Goal: Task Accomplishment & Management: Manage account settings

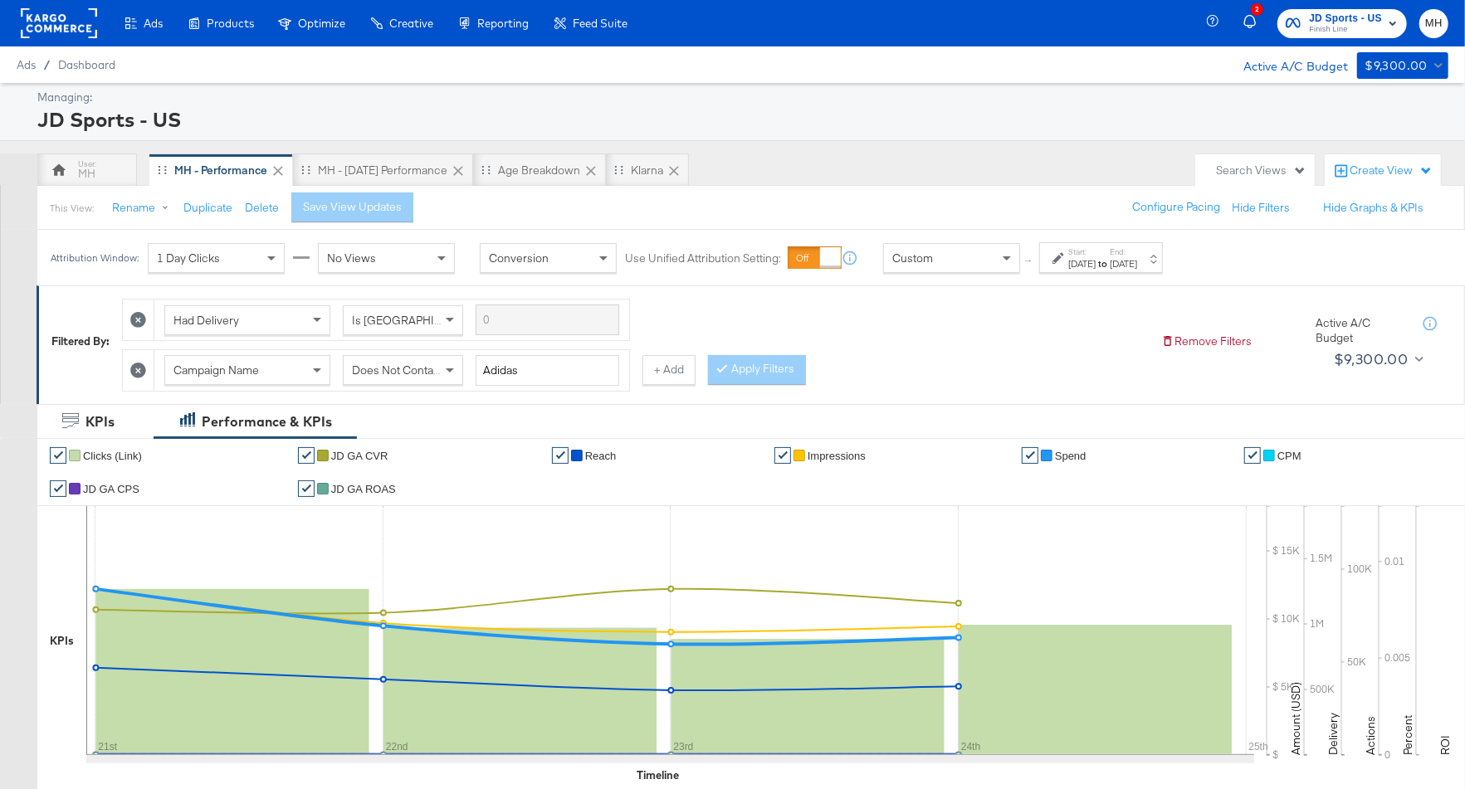
click at [1110, 260] on strong "to" at bounding box center [1103, 263] width 14 height 12
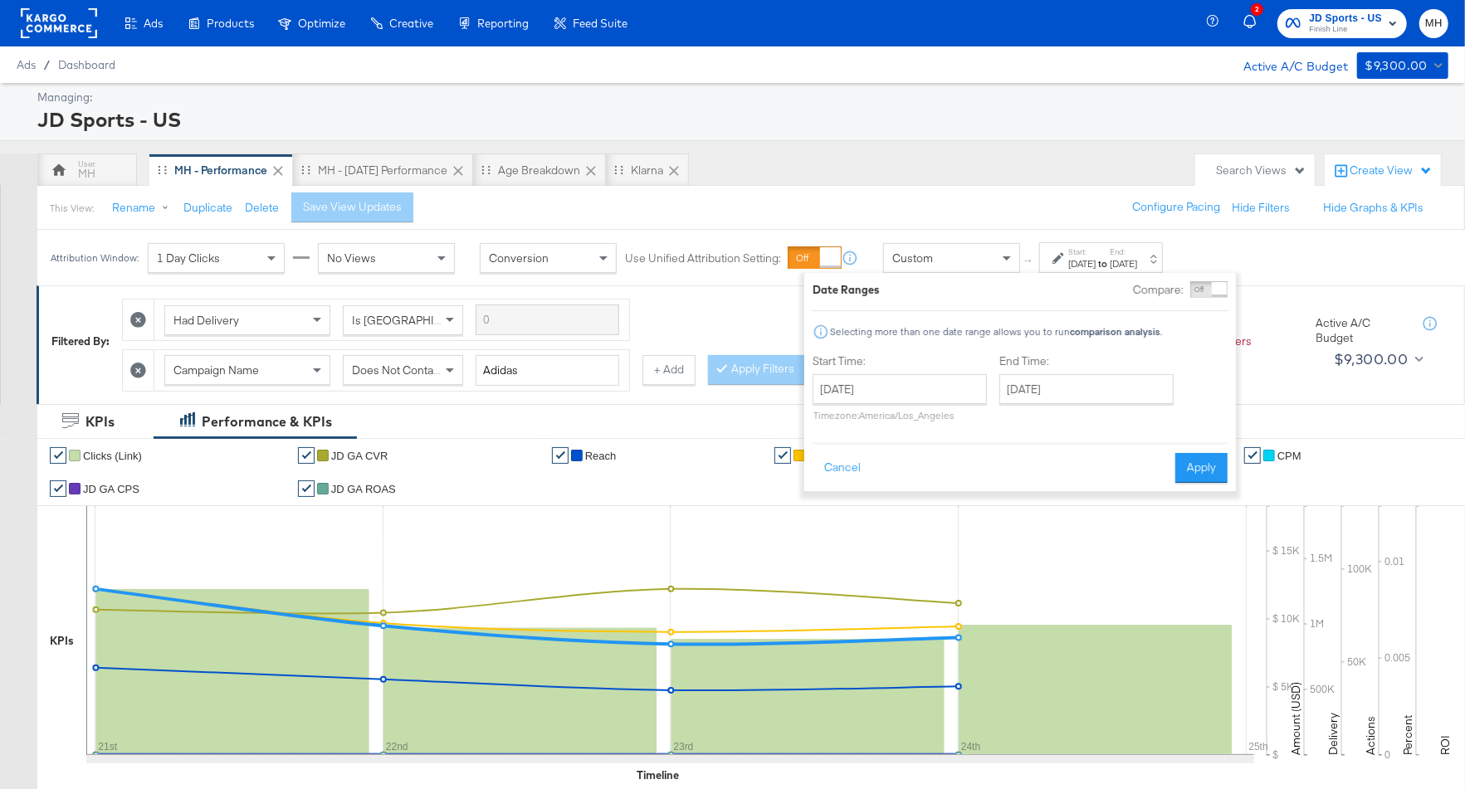
click at [1104, 372] on div "End Time: [DATE] ‹ [DATE] › Su Mo Tu We Th Fr Sa 31 1 2 3 4 5 6 7 8 9 10 11 12 …" at bounding box center [1089, 392] width 181 height 76
click at [1104, 387] on input "[DATE]" at bounding box center [1086, 389] width 174 height 30
click at [1128, 536] on td "25" at bounding box center [1131, 542] width 28 height 23
type input "[DATE]"
click at [1200, 486] on div "Date Ranges Compare: Comparison is not available when breakdowns are selected S…" at bounding box center [1020, 382] width 432 height 218
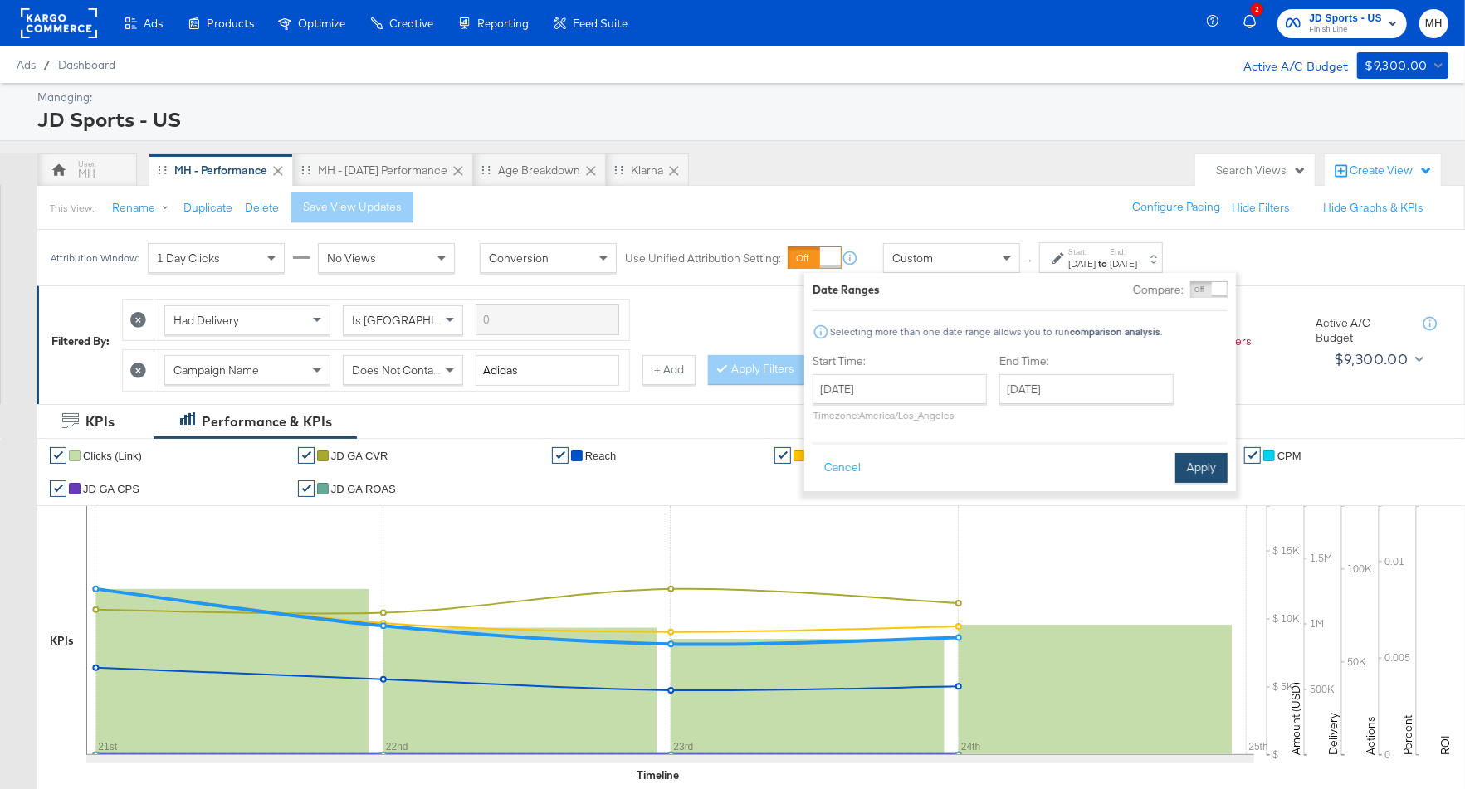
click at [1200, 468] on button "Apply" at bounding box center [1201, 468] width 52 height 30
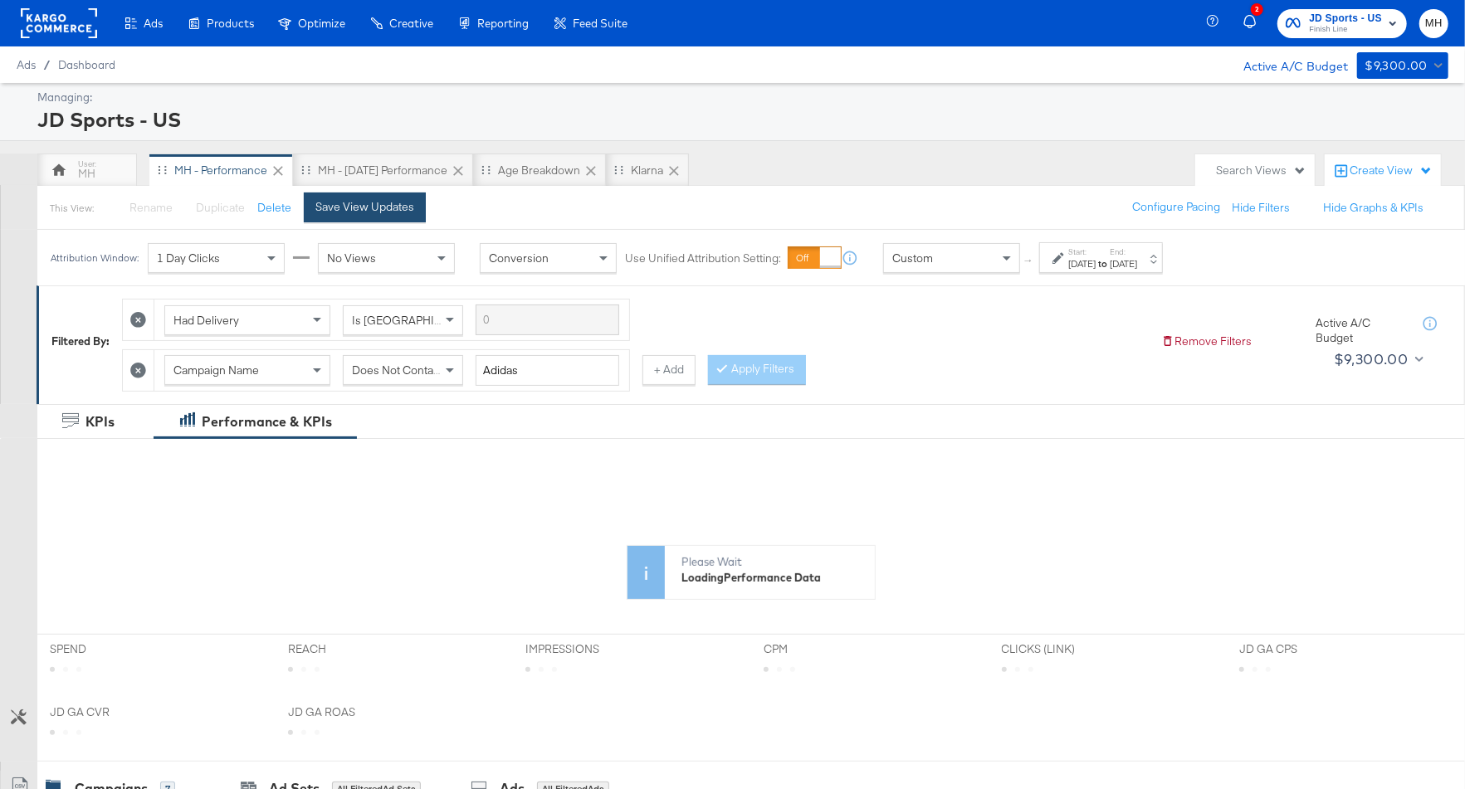
click at [364, 207] on div "Save View Updates" at bounding box center [364, 207] width 99 height 16
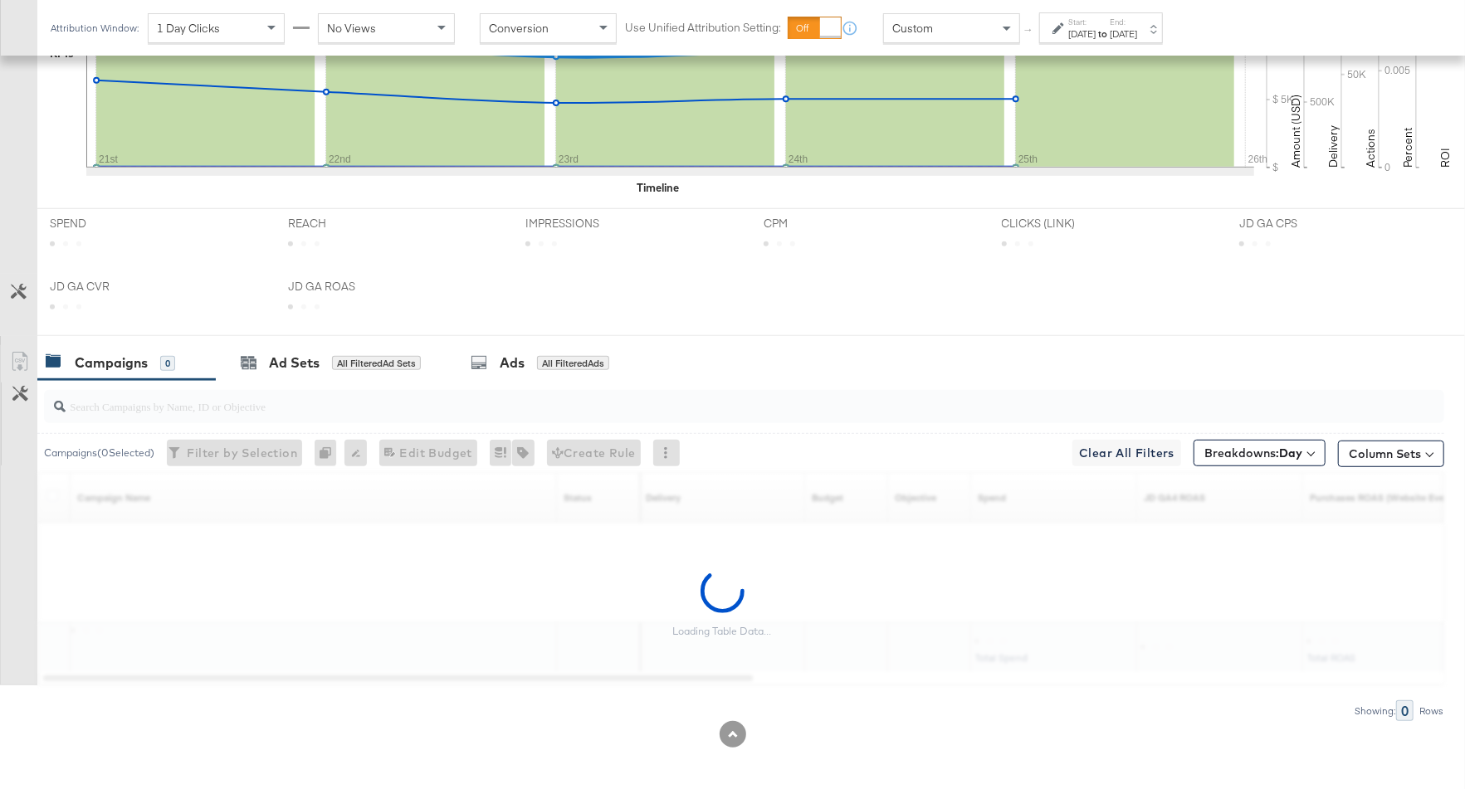
scroll to position [836, 0]
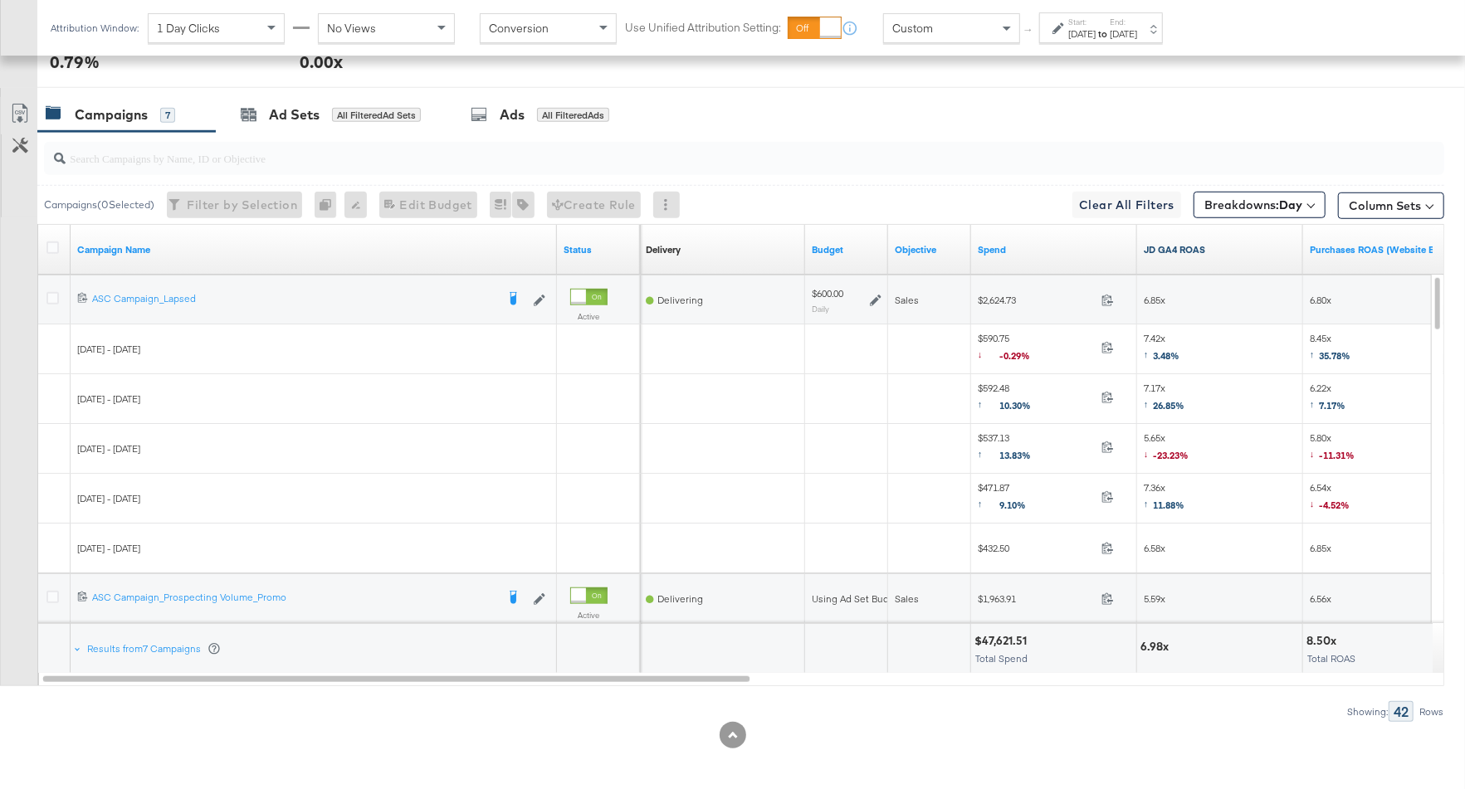
click at [1215, 249] on link "JD GA4 ROAS" at bounding box center [1220, 249] width 153 height 13
click at [56, 292] on icon at bounding box center [52, 298] width 12 height 12
click at [0, 0] on input "checkbox" at bounding box center [0, 0] width 0 height 0
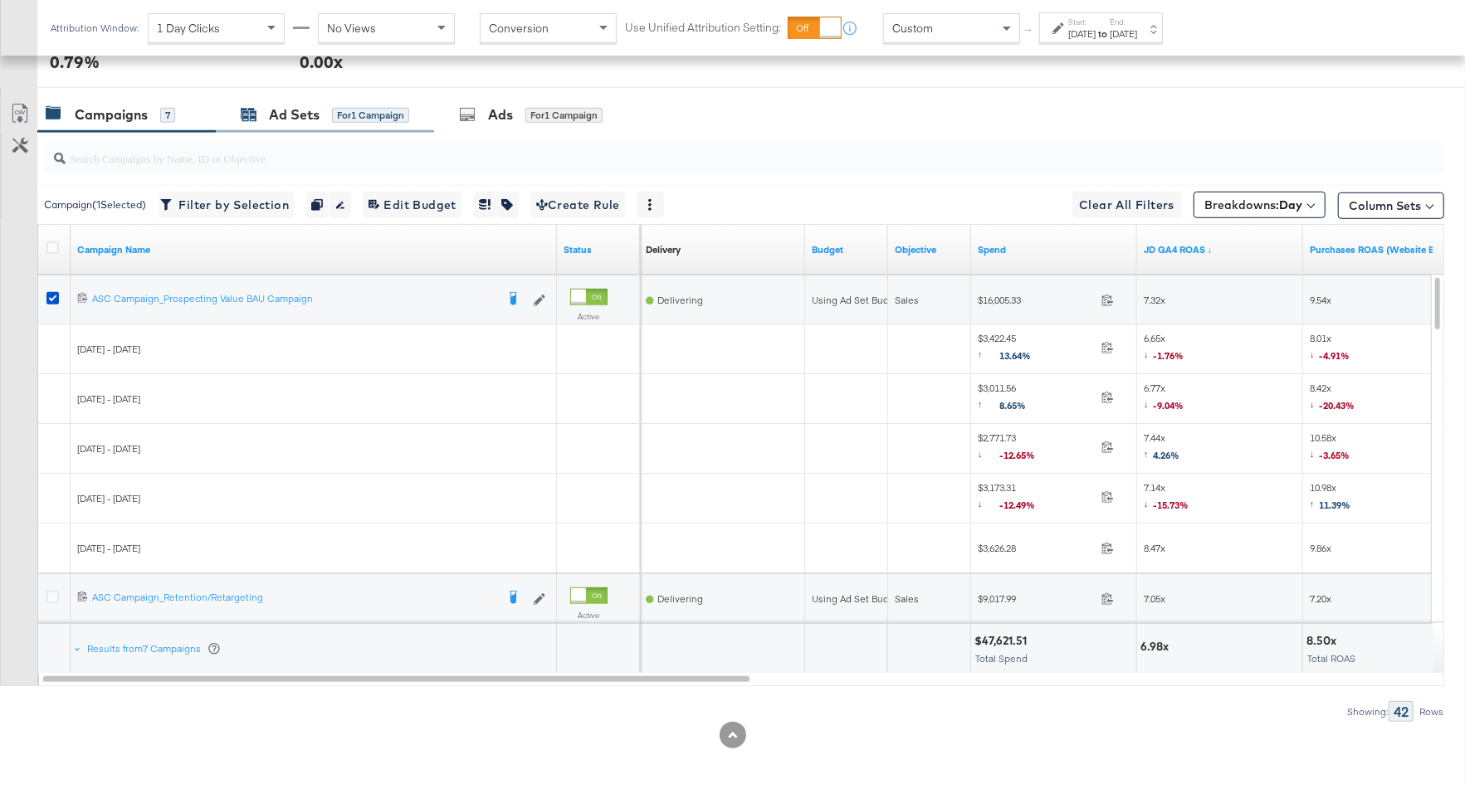
click at [330, 110] on div "Ad Sets for 1 Campaign" at bounding box center [325, 114] width 169 height 19
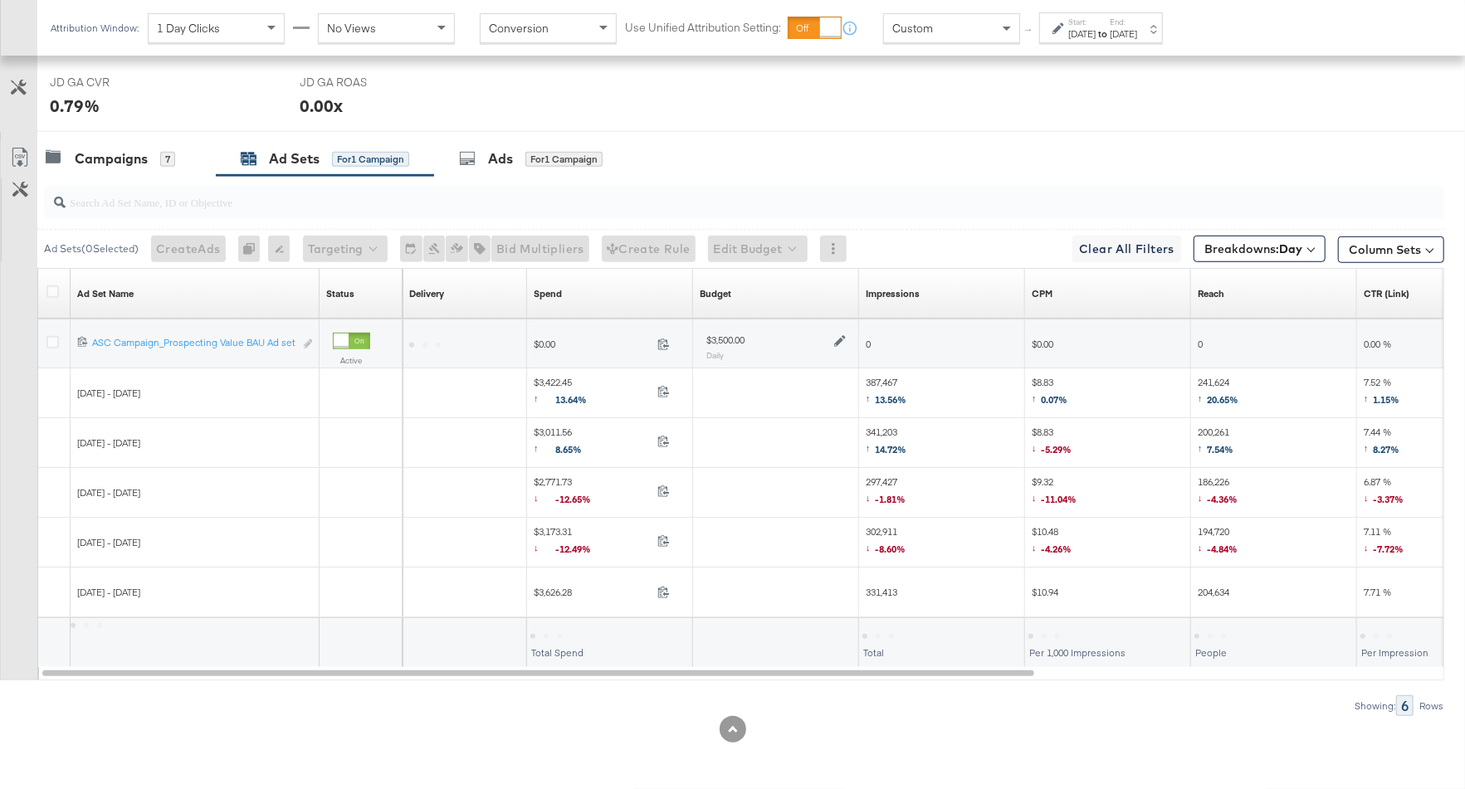
scroll to position [787, 0]
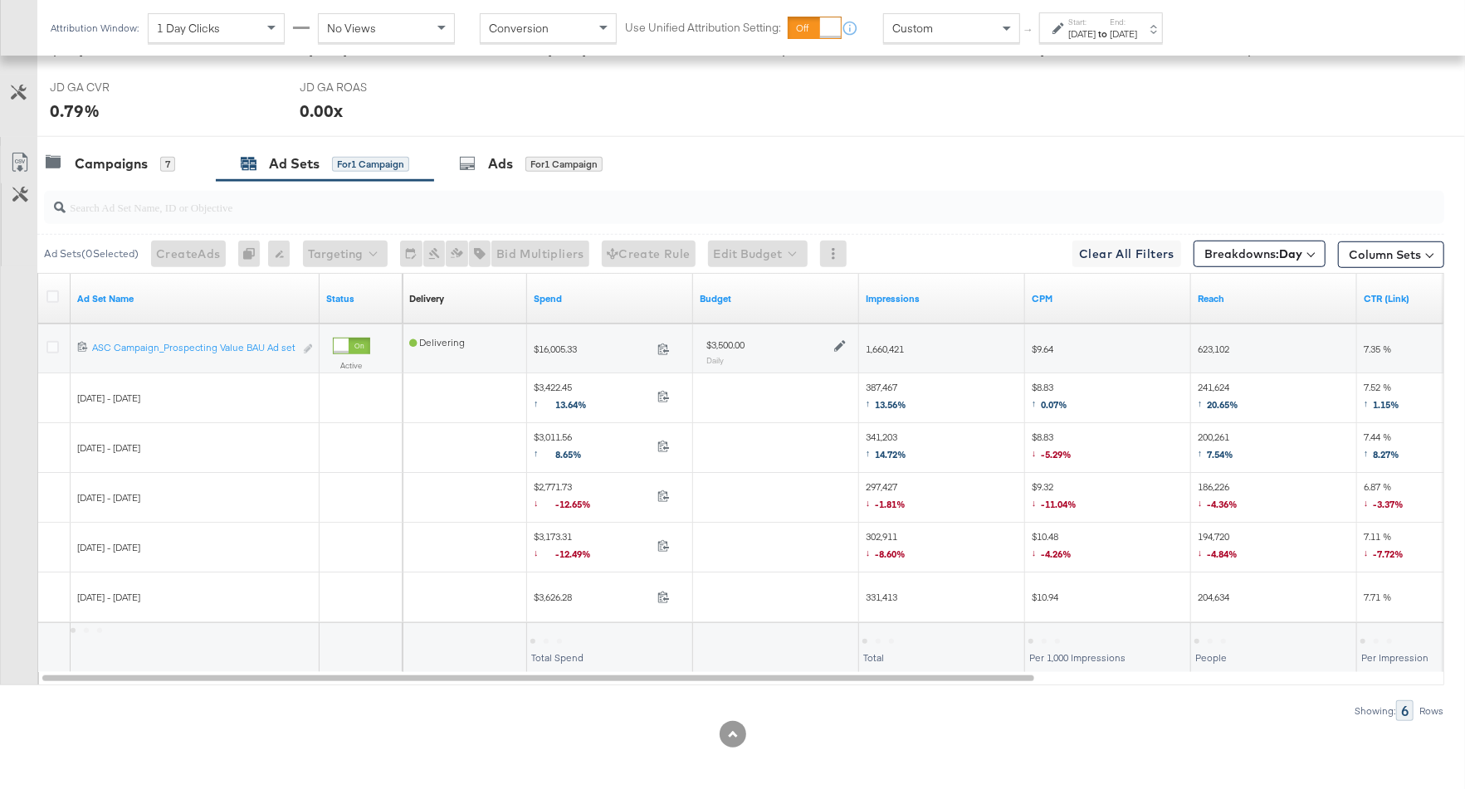
click at [843, 340] on icon at bounding box center [840, 346] width 12 height 12
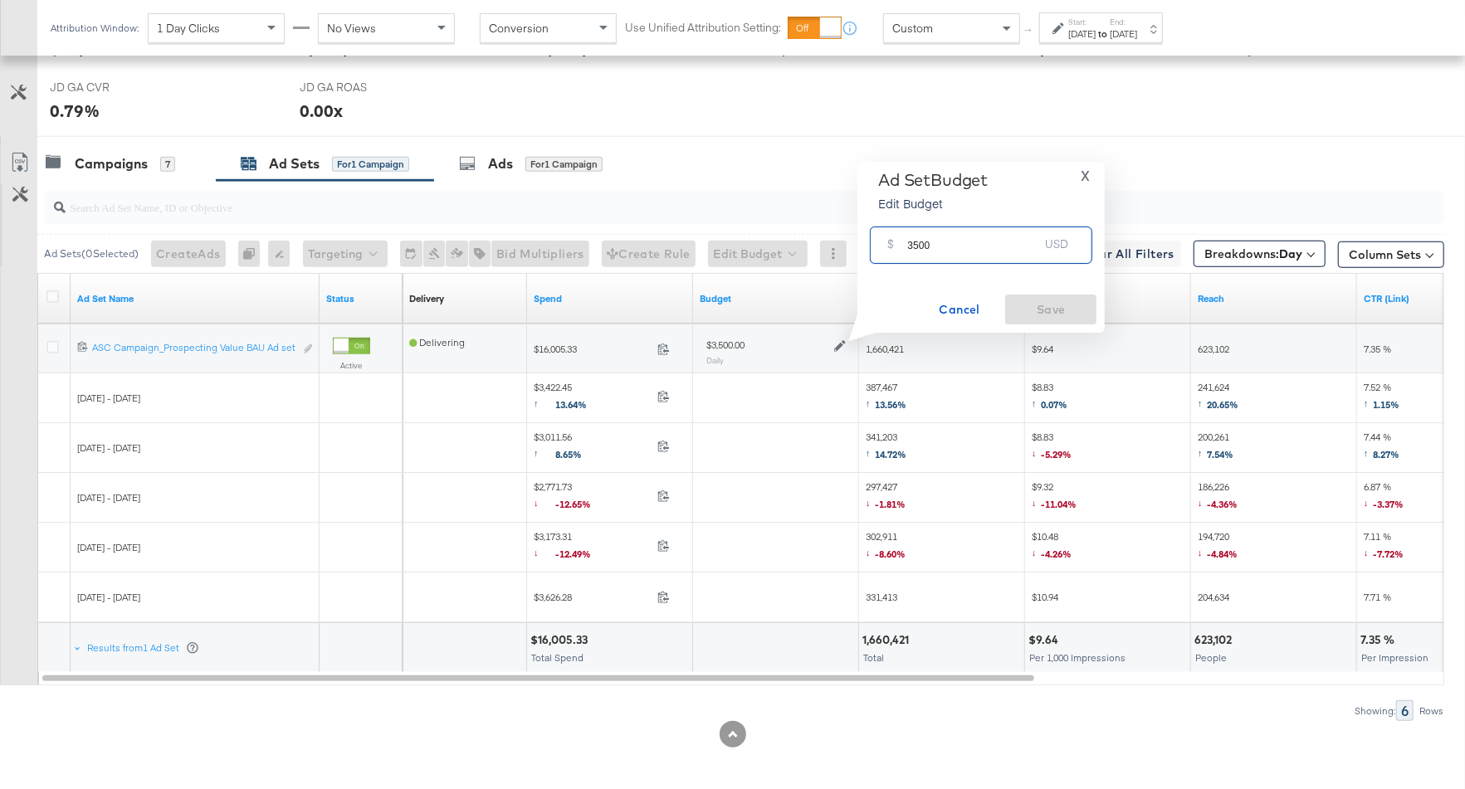
drag, startPoint x: 946, startPoint y: 243, endPoint x: 884, endPoint y: 245, distance: 62.3
click at [883, 245] on div "$ 3500 USD" at bounding box center [981, 245] width 222 height 37
type input "5000"
click at [1063, 316] on span "Save" at bounding box center [1051, 310] width 78 height 21
click at [154, 154] on div "Campaigns 7" at bounding box center [111, 163] width 130 height 19
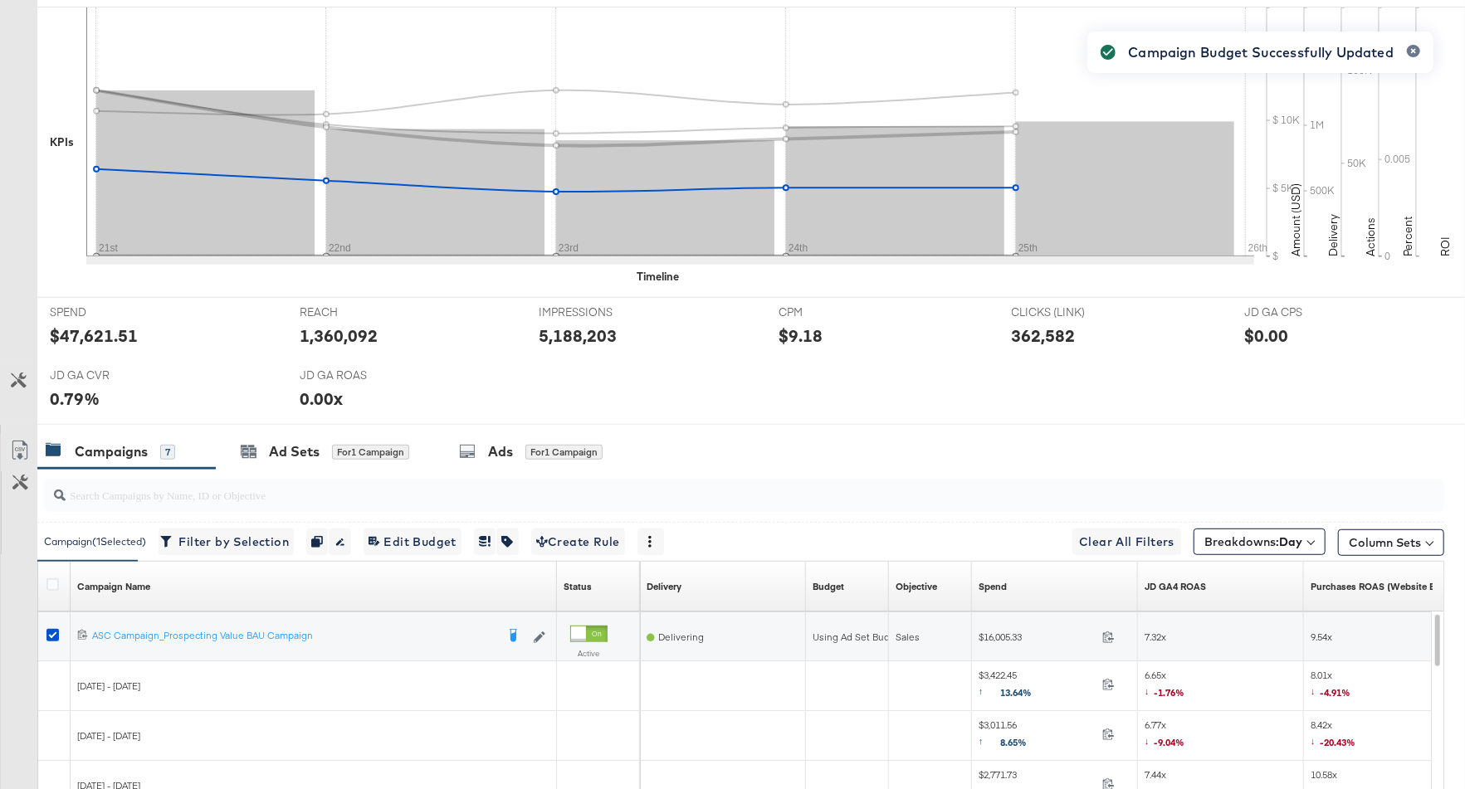
scroll to position [837, 0]
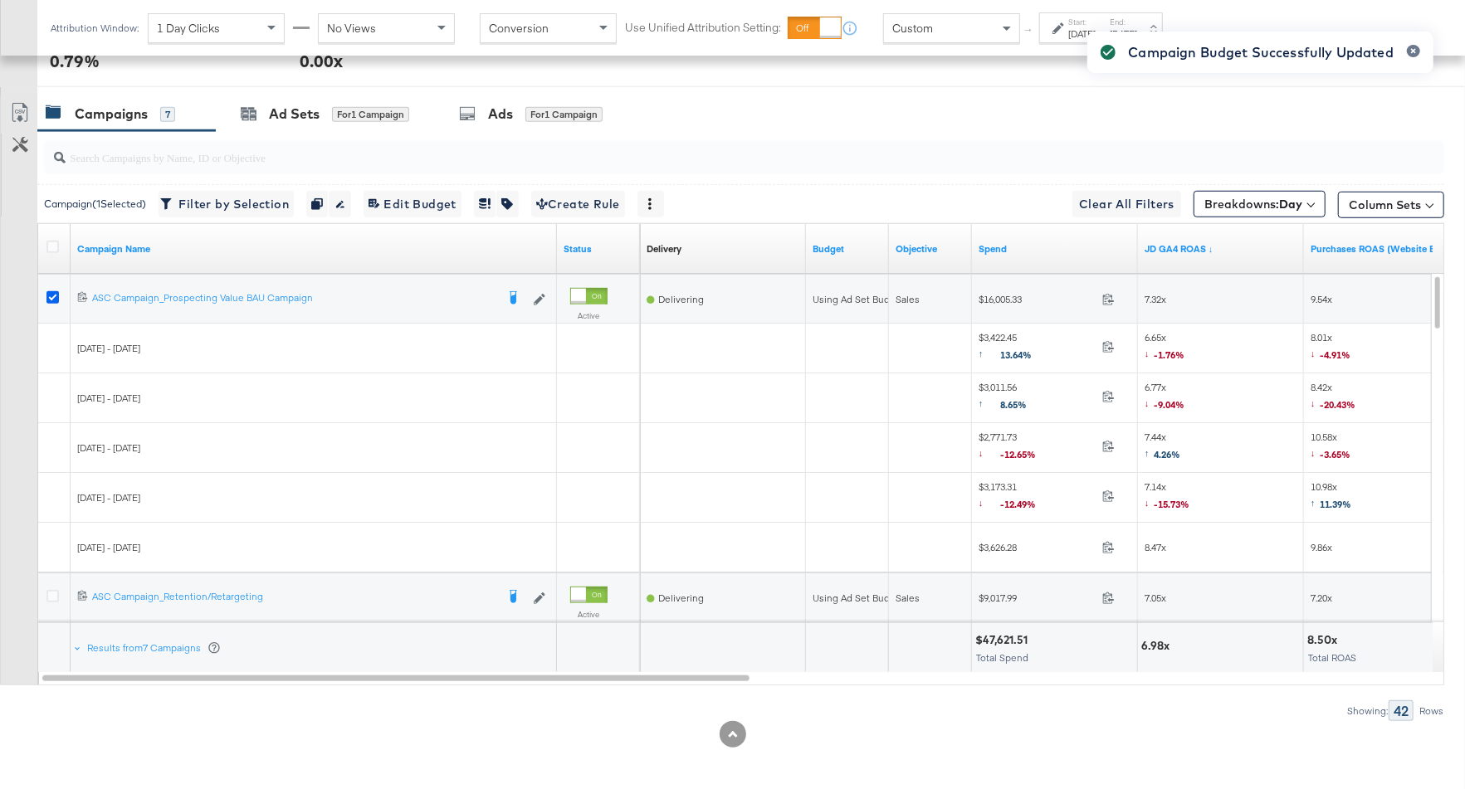
click at [50, 294] on icon at bounding box center [52, 297] width 12 height 12
click at [0, 0] on input "checkbox" at bounding box center [0, 0] width 0 height 0
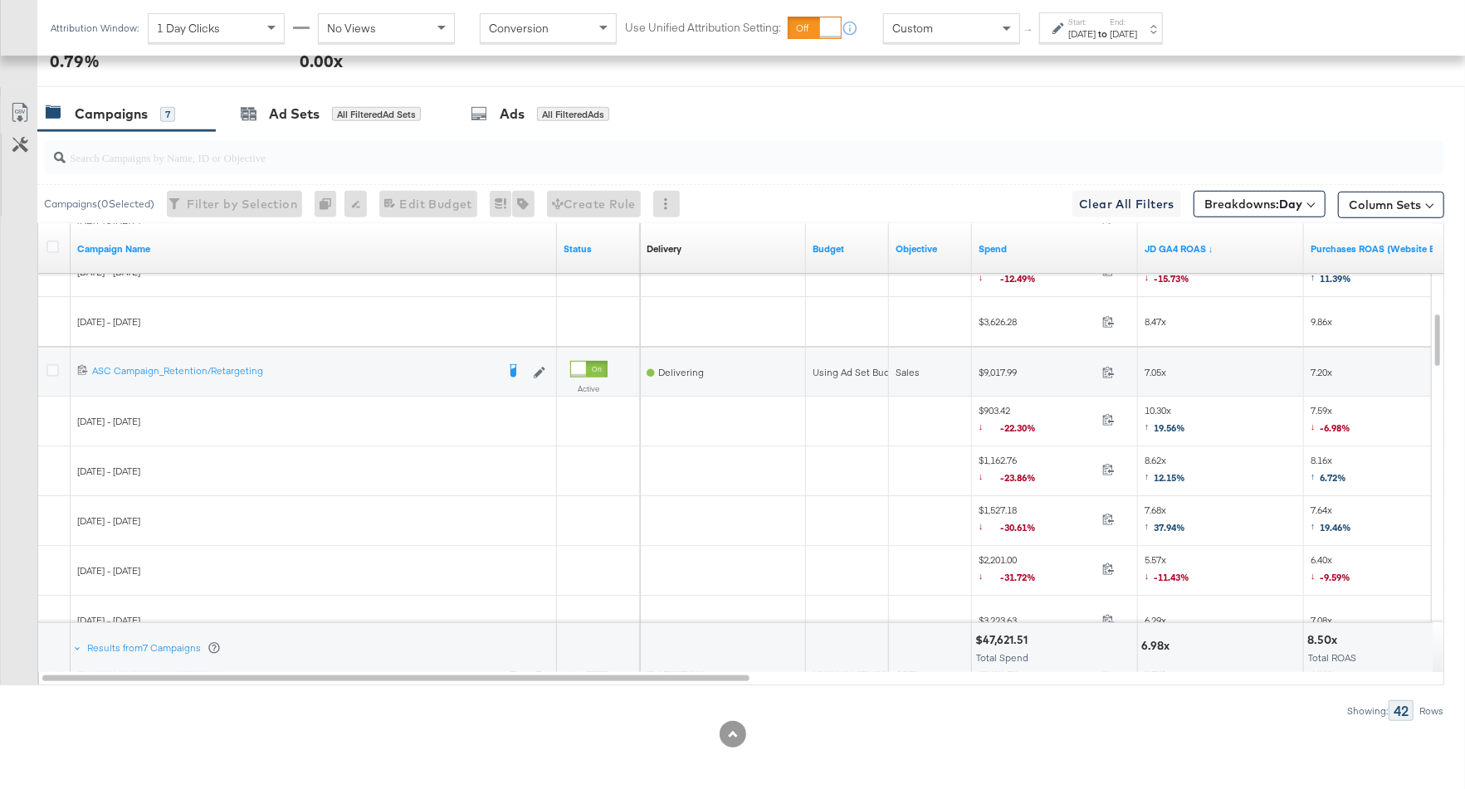
click at [58, 369] on div at bounding box center [54, 372] width 17 height 17
click at [55, 369] on icon at bounding box center [52, 370] width 12 height 12
click at [0, 0] on input "checkbox" at bounding box center [0, 0] width 0 height 0
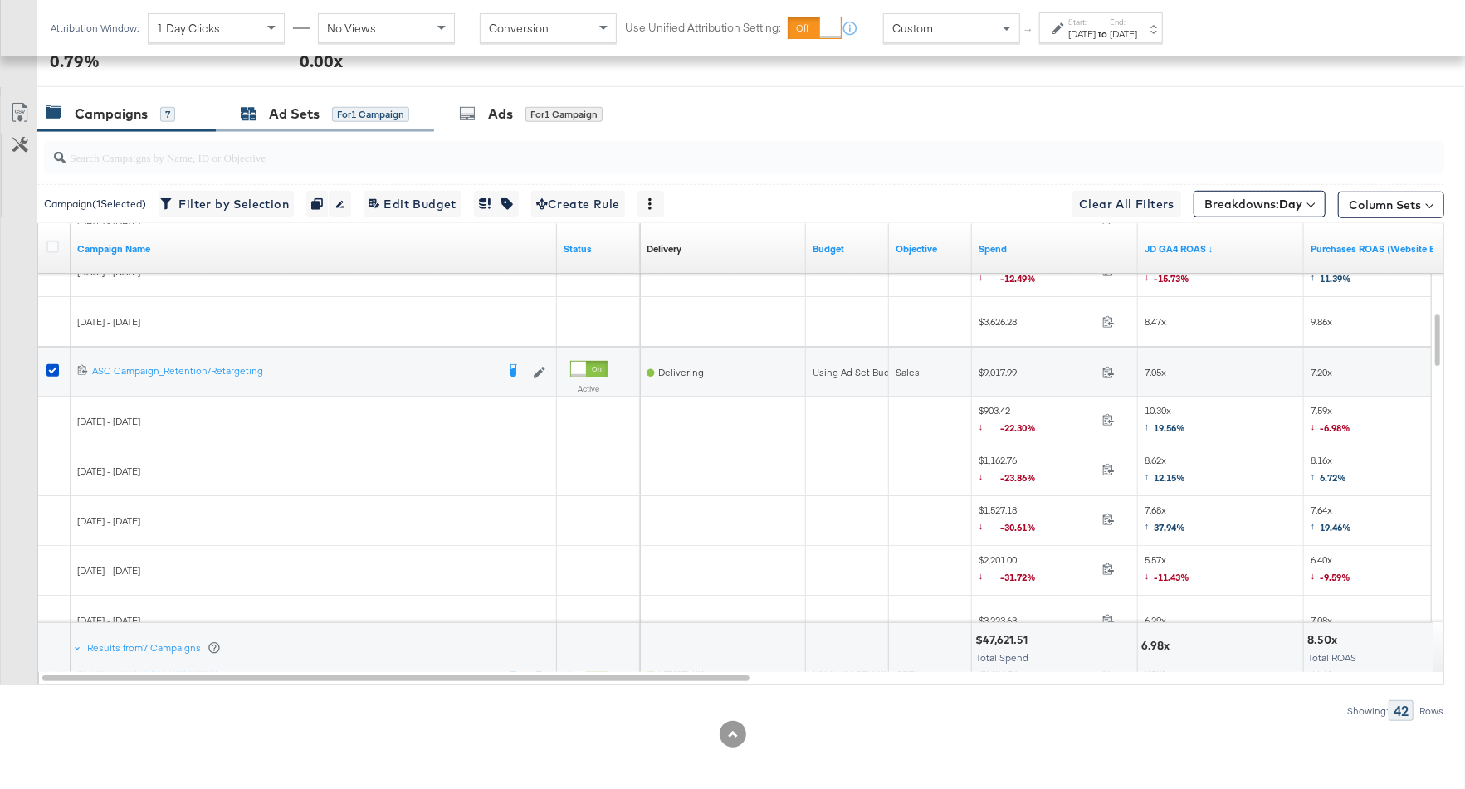
click at [326, 110] on div "Ad Sets for 1 Campaign" at bounding box center [325, 114] width 169 height 19
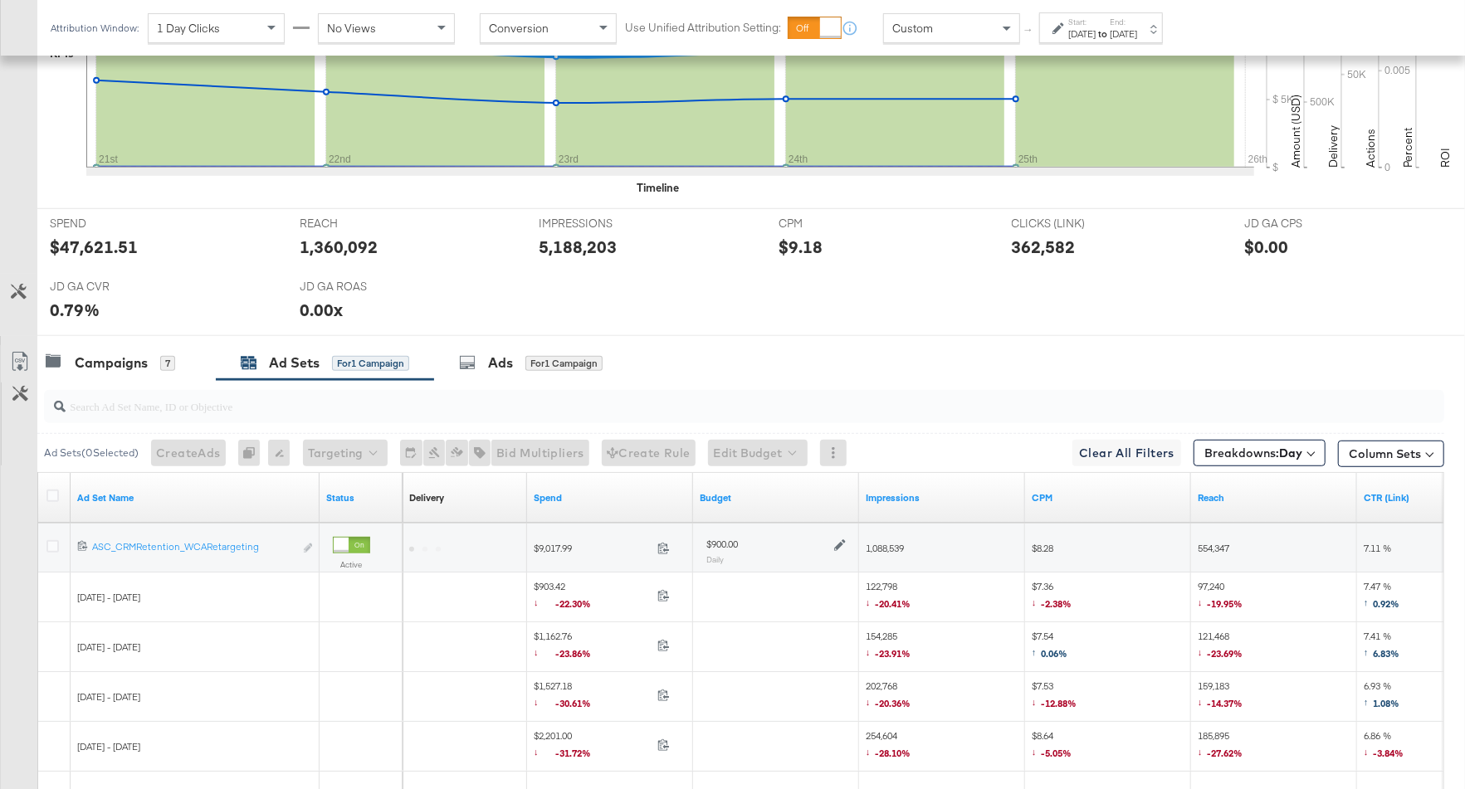
scroll to position [787, 0]
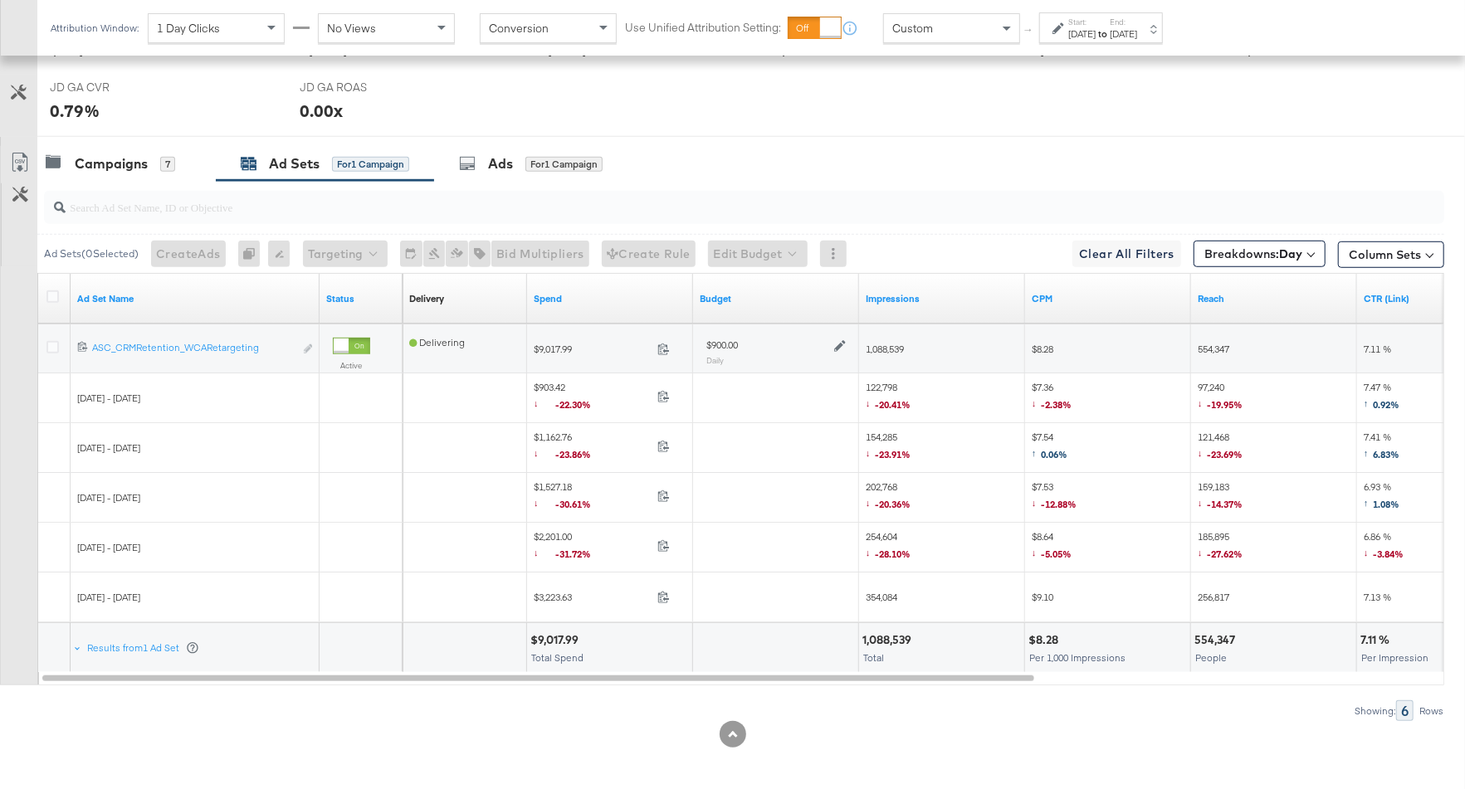
click at [838, 341] on icon at bounding box center [840, 346] width 12 height 12
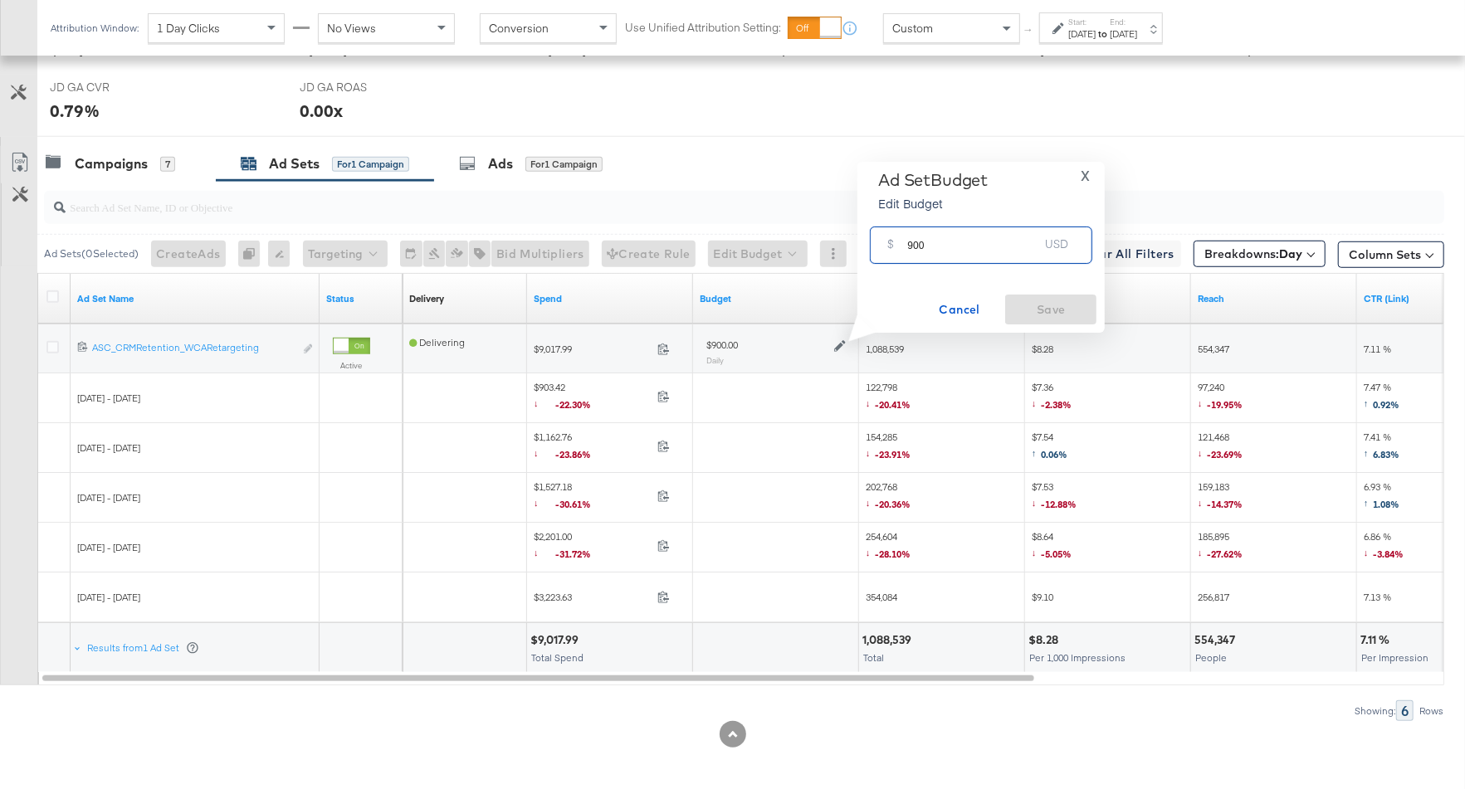
drag, startPoint x: 939, startPoint y: 244, endPoint x: 888, endPoint y: 247, distance: 50.7
click at [888, 247] on div "$ 900 USD" at bounding box center [981, 245] width 222 height 37
type input "1600"
click at [1036, 301] on span "Save" at bounding box center [1051, 310] width 78 height 21
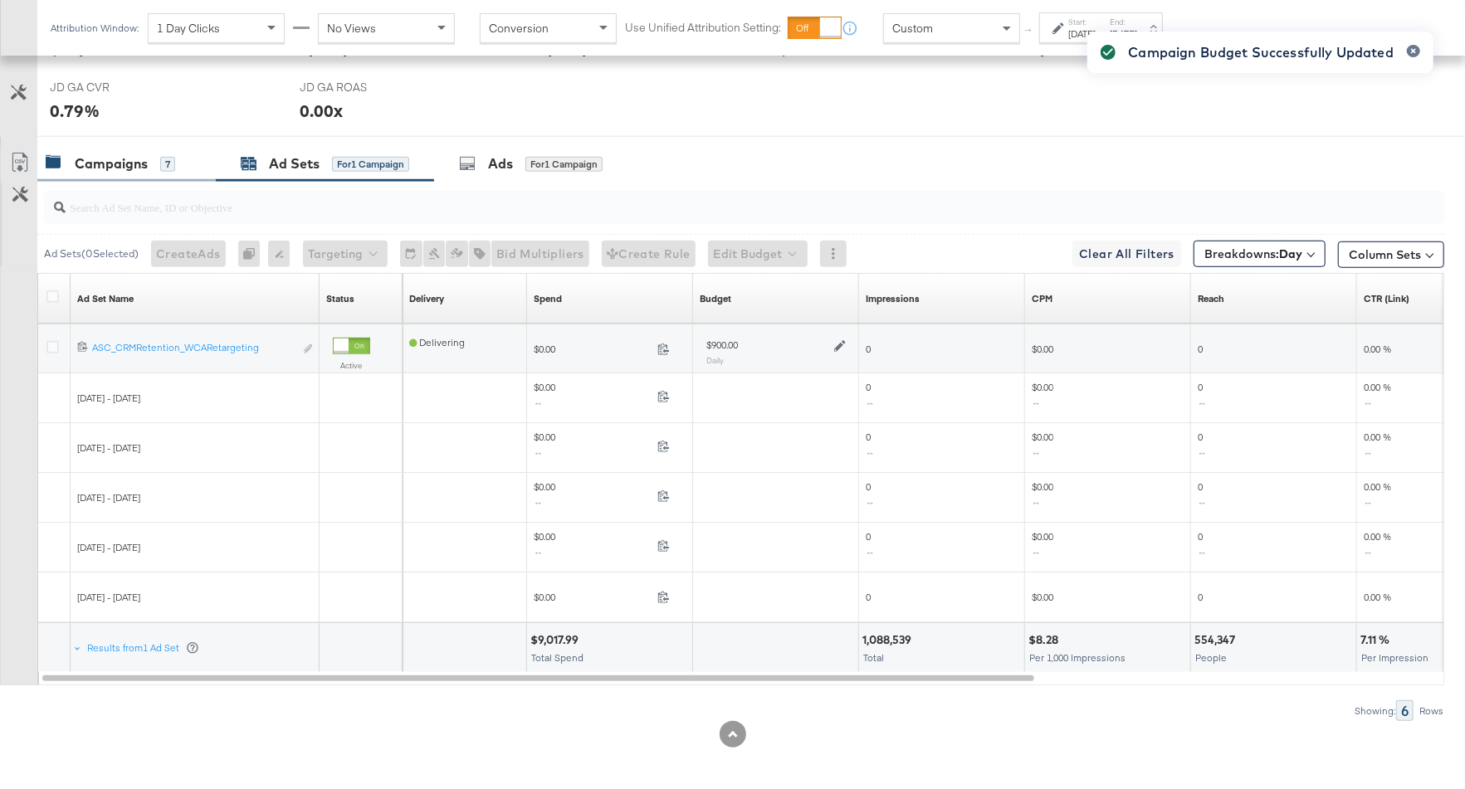
click at [160, 157] on div "7" at bounding box center [167, 164] width 15 height 15
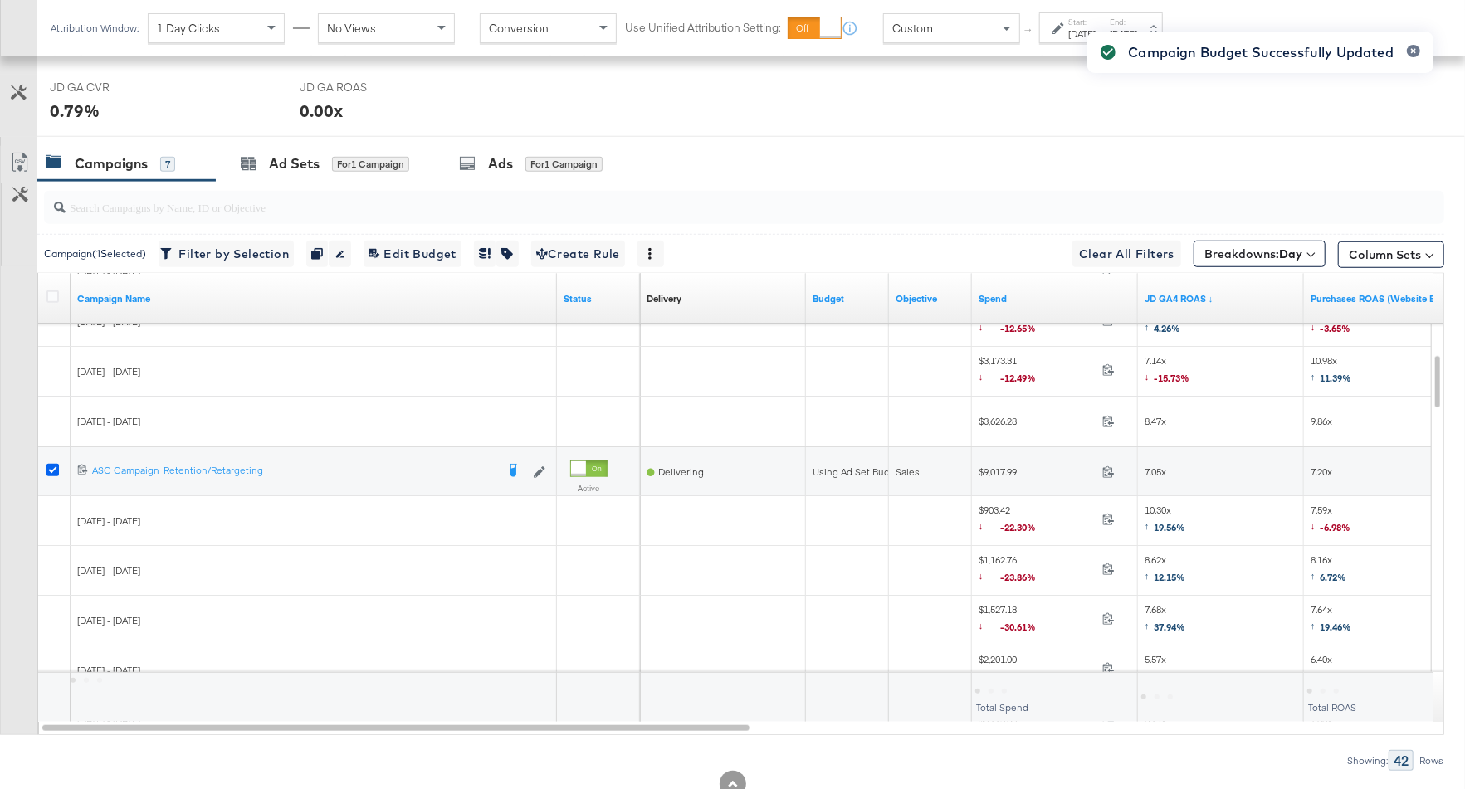
click at [52, 464] on icon at bounding box center [52, 470] width 12 height 12
click at [0, 0] on input "checkbox" at bounding box center [0, 0] width 0 height 0
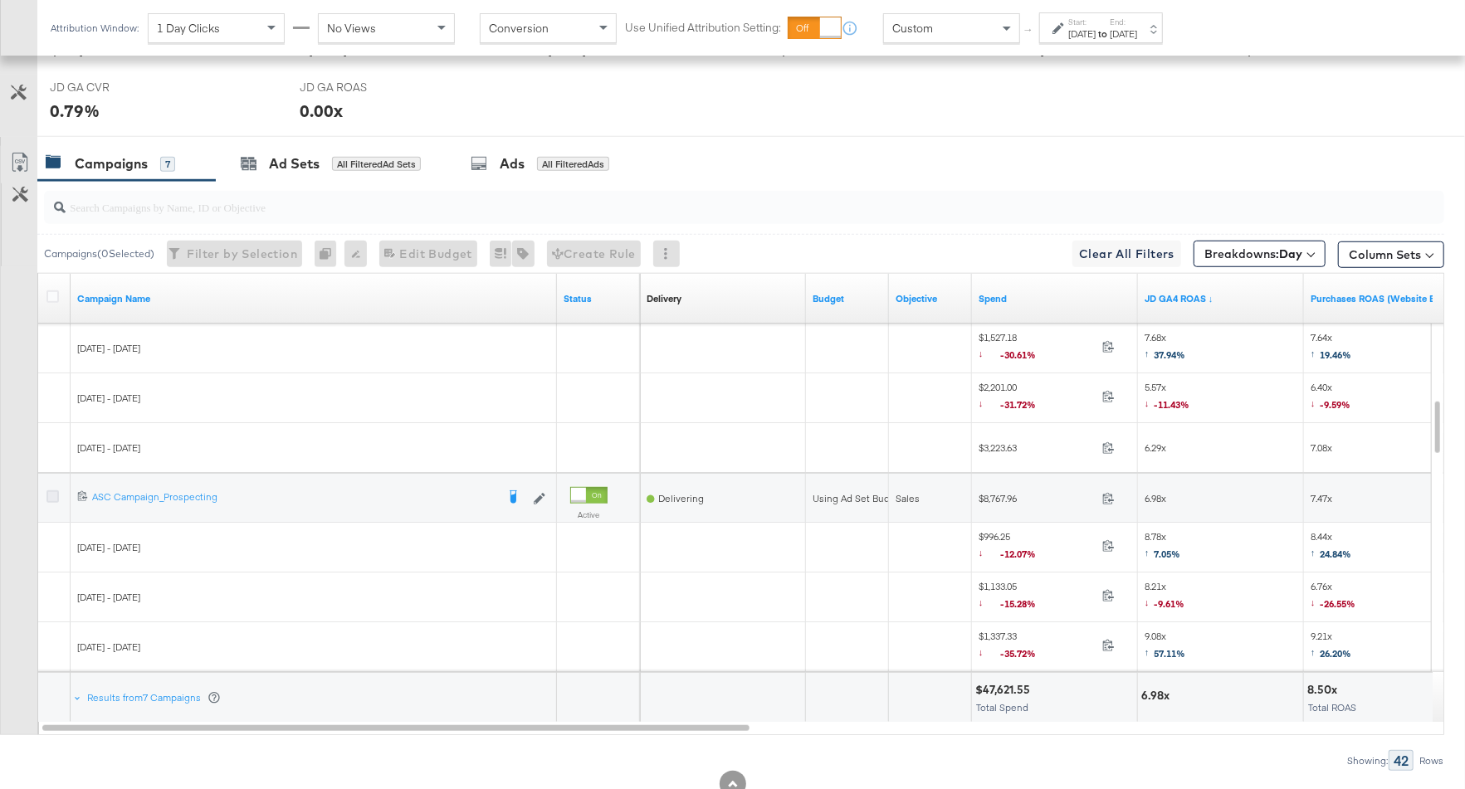
click at [51, 491] on icon at bounding box center [52, 497] width 12 height 12
click at [0, 0] on input "checkbox" at bounding box center [0, 0] width 0 height 0
click at [354, 158] on div "for 1 Campaign" at bounding box center [370, 164] width 77 height 15
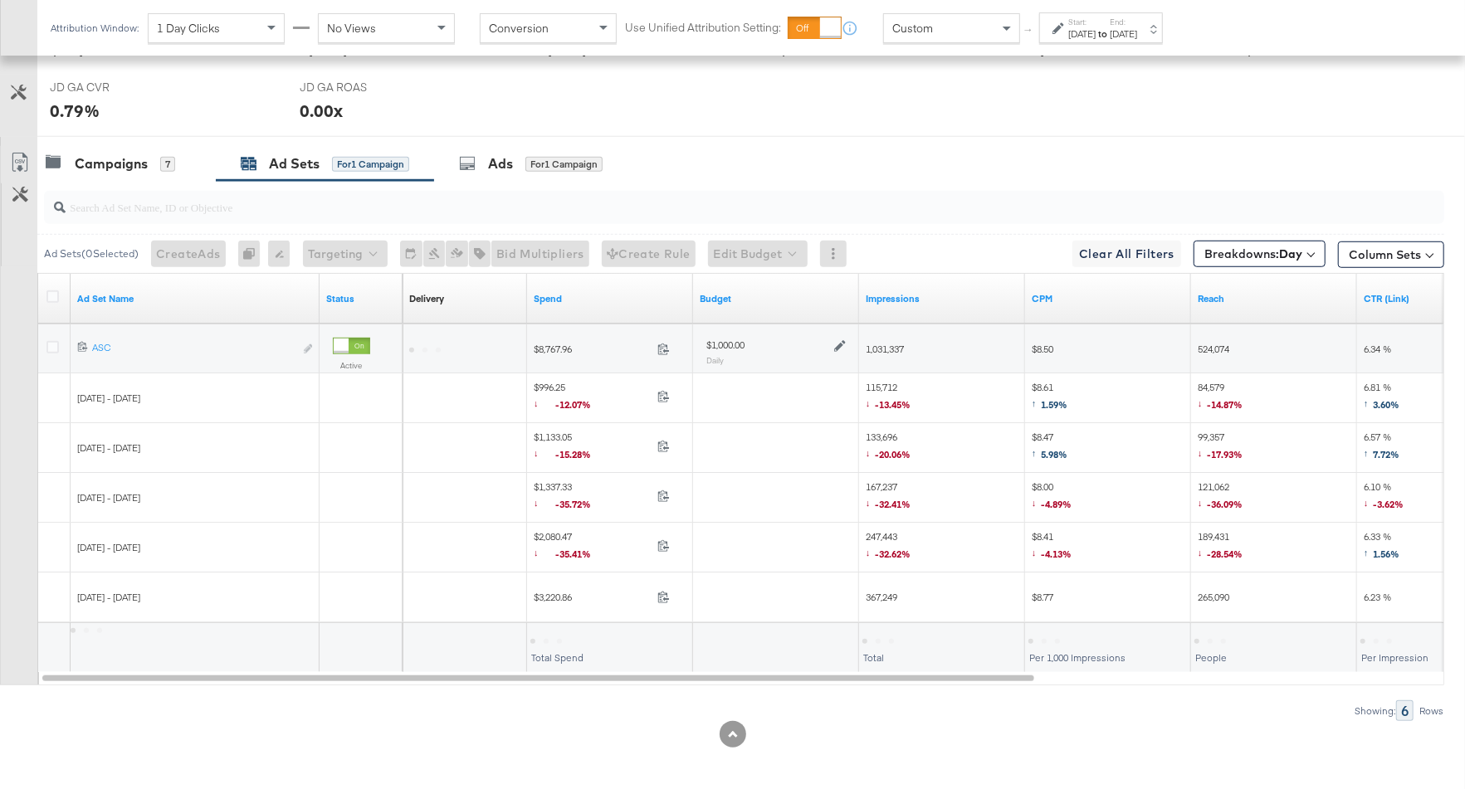
click at [836, 344] on icon at bounding box center [840, 346] width 12 height 12
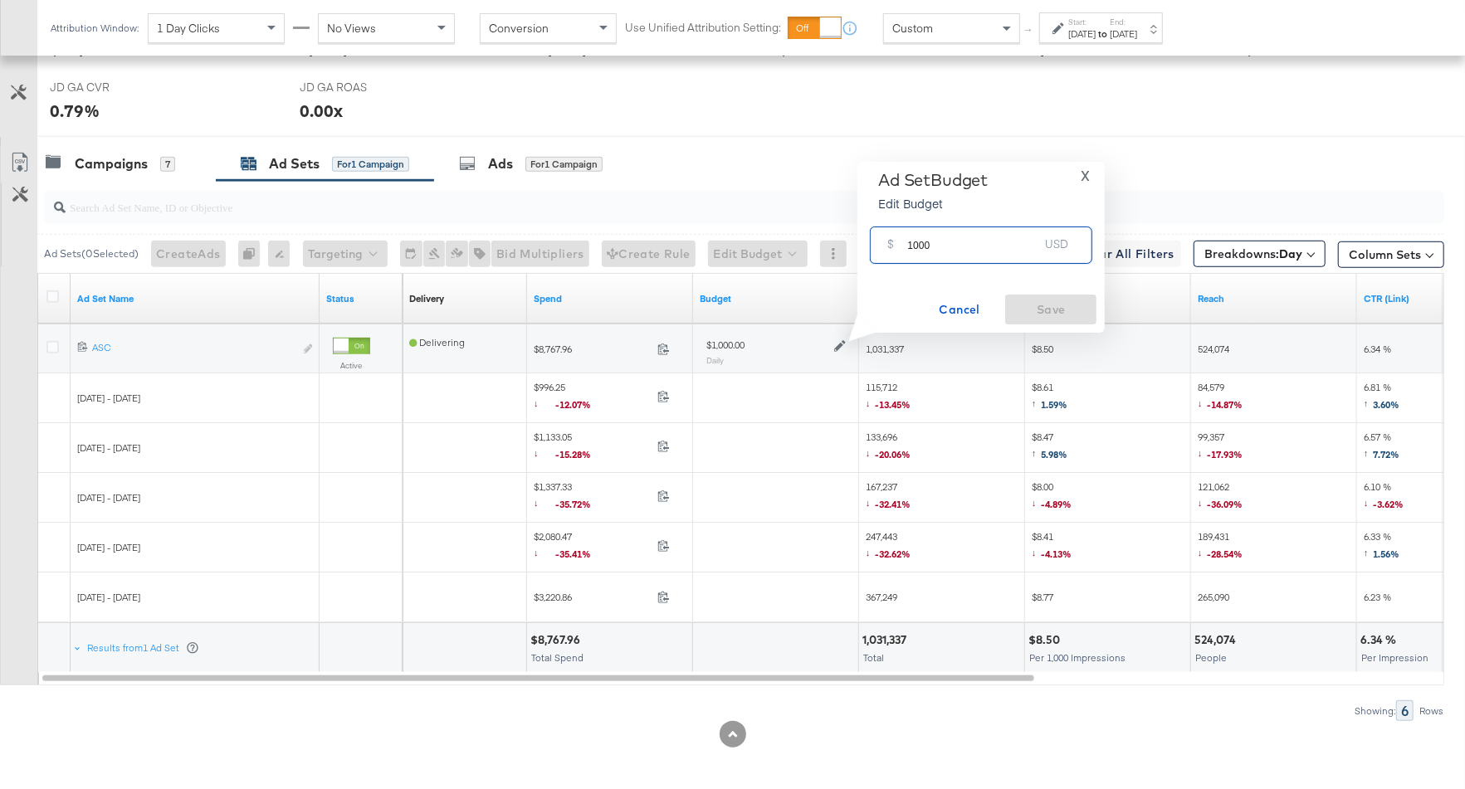
drag, startPoint x: 948, startPoint y: 250, endPoint x: 894, endPoint y: 249, distance: 54.0
click at [893, 249] on div "$ 1000 USD" at bounding box center [981, 245] width 222 height 37
type input "1700"
click at [1083, 309] on span "Save" at bounding box center [1051, 310] width 78 height 21
click at [154, 158] on div "Campaigns 7" at bounding box center [111, 163] width 130 height 19
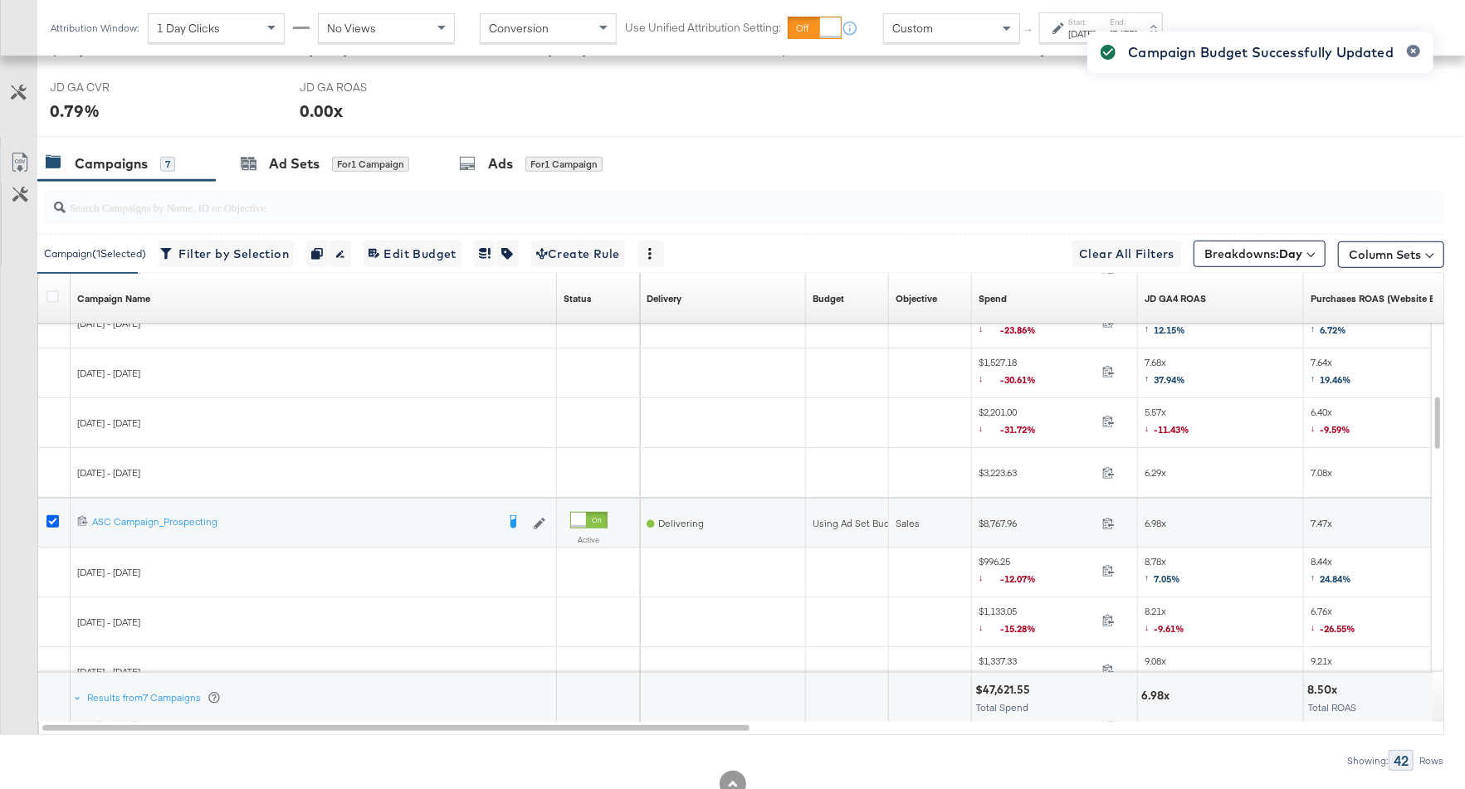
click at [55, 516] on icon at bounding box center [52, 522] width 12 height 12
click at [0, 0] on input "checkbox" at bounding box center [0, 0] width 0 height 0
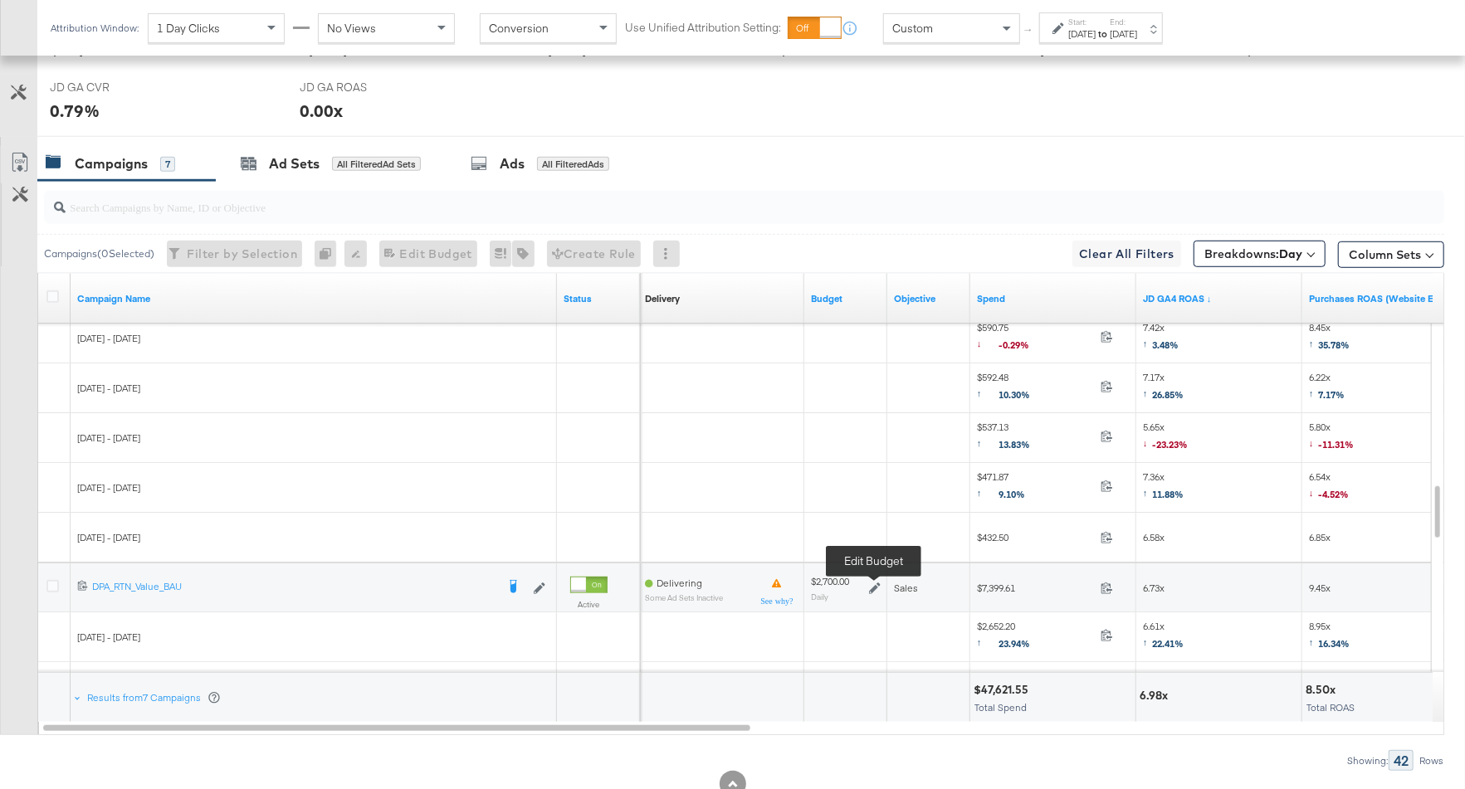
click at [877, 583] on icon at bounding box center [875, 589] width 12 height 12
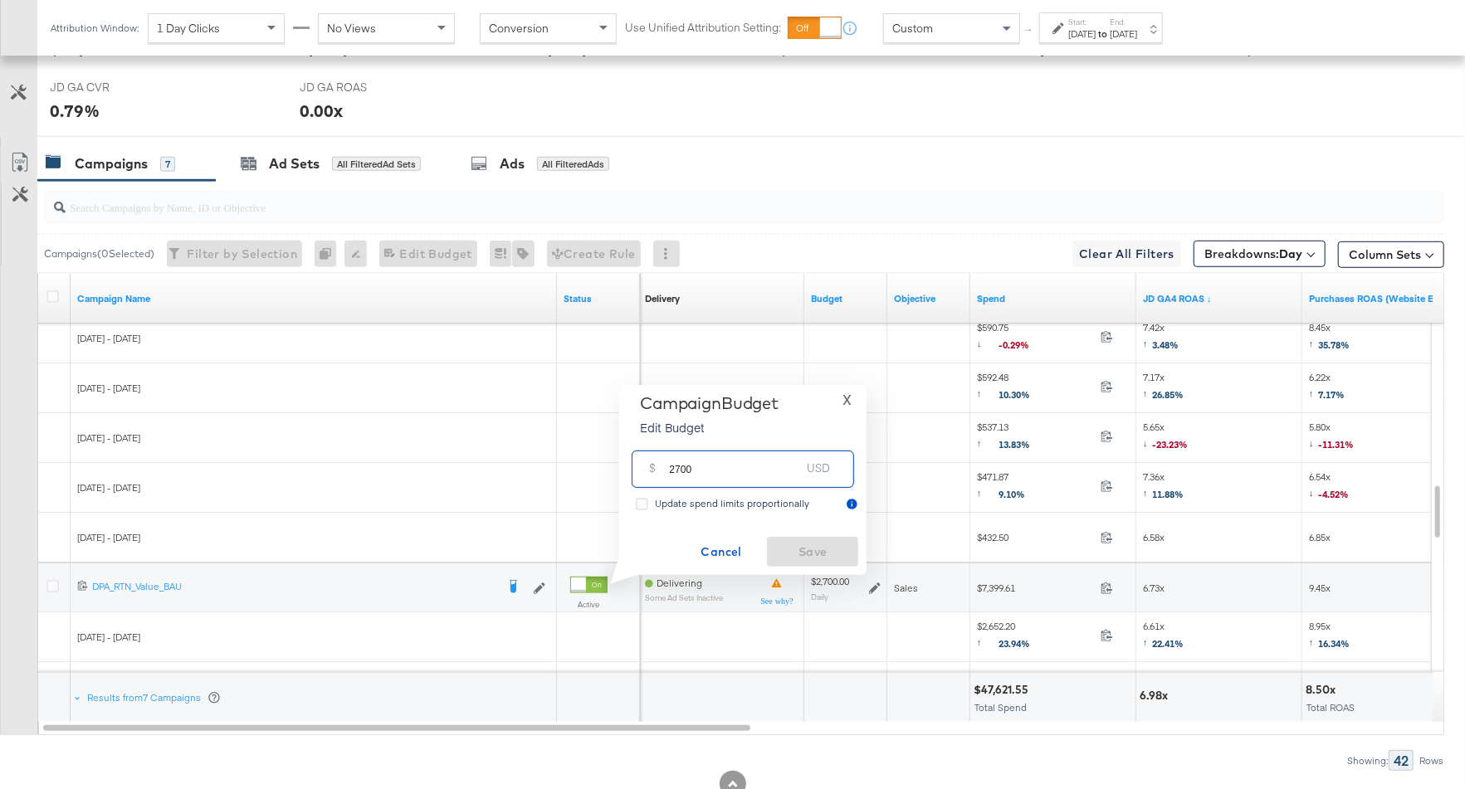
drag, startPoint x: 706, startPoint y: 468, endPoint x: 663, endPoint y: 469, distance: 43.2
click at [662, 469] on div "$ 2700 USD" at bounding box center [743, 469] width 222 height 37
type input "1200"
click at [808, 547] on span "Save" at bounding box center [813, 552] width 78 height 21
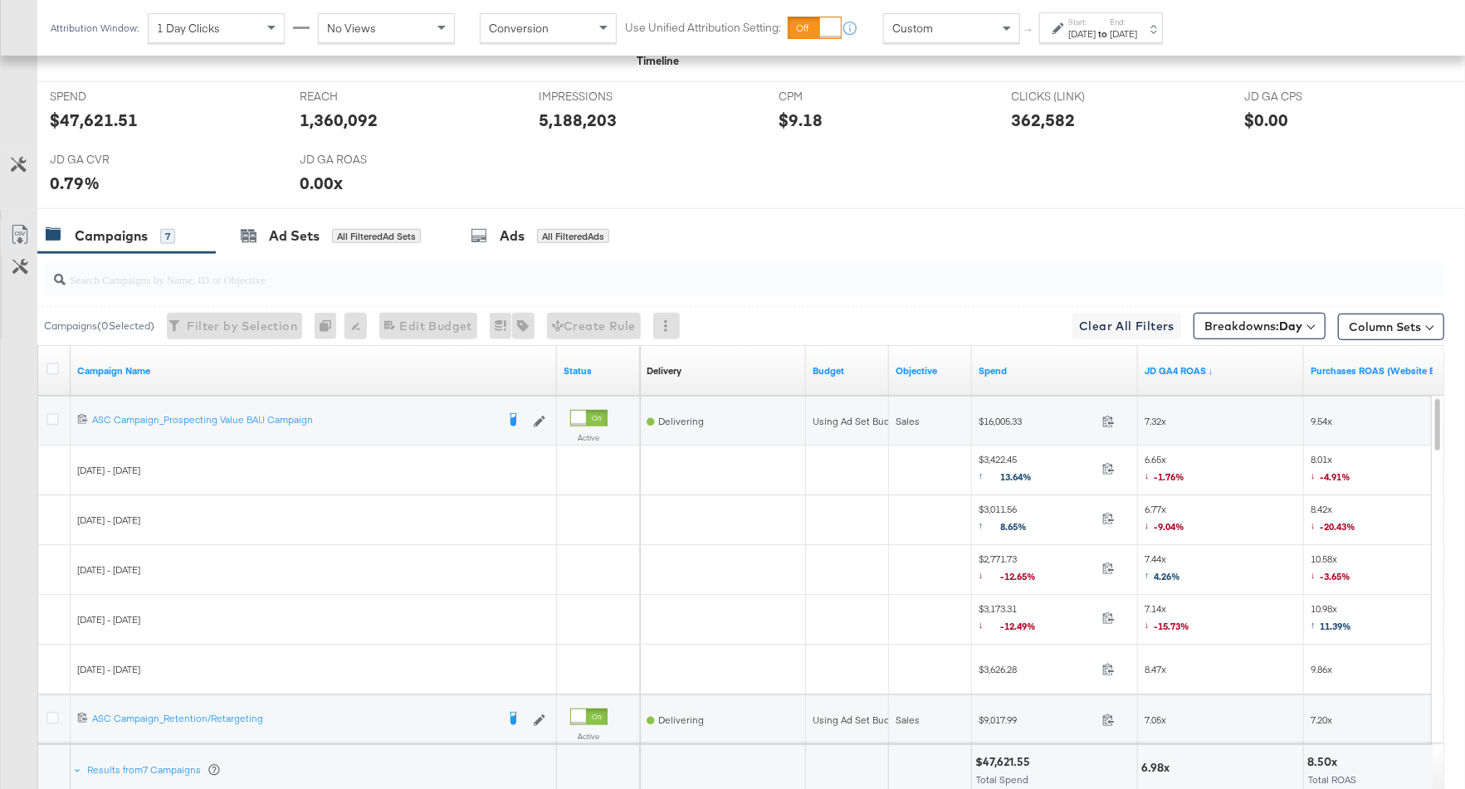
scroll to position [781, 0]
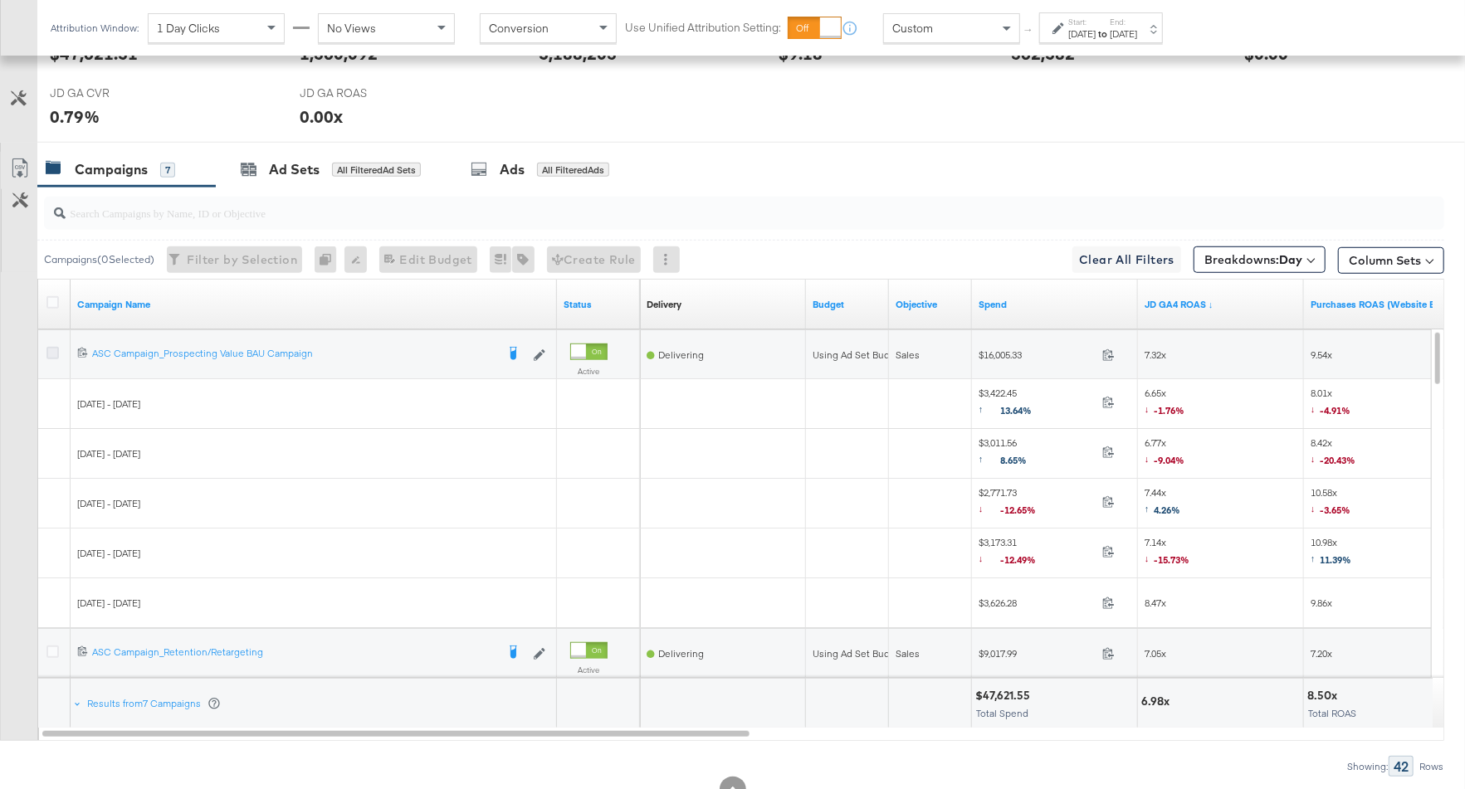
click at [51, 347] on icon at bounding box center [52, 353] width 12 height 12
click at [0, 0] on input "checkbox" at bounding box center [0, 0] width 0 height 0
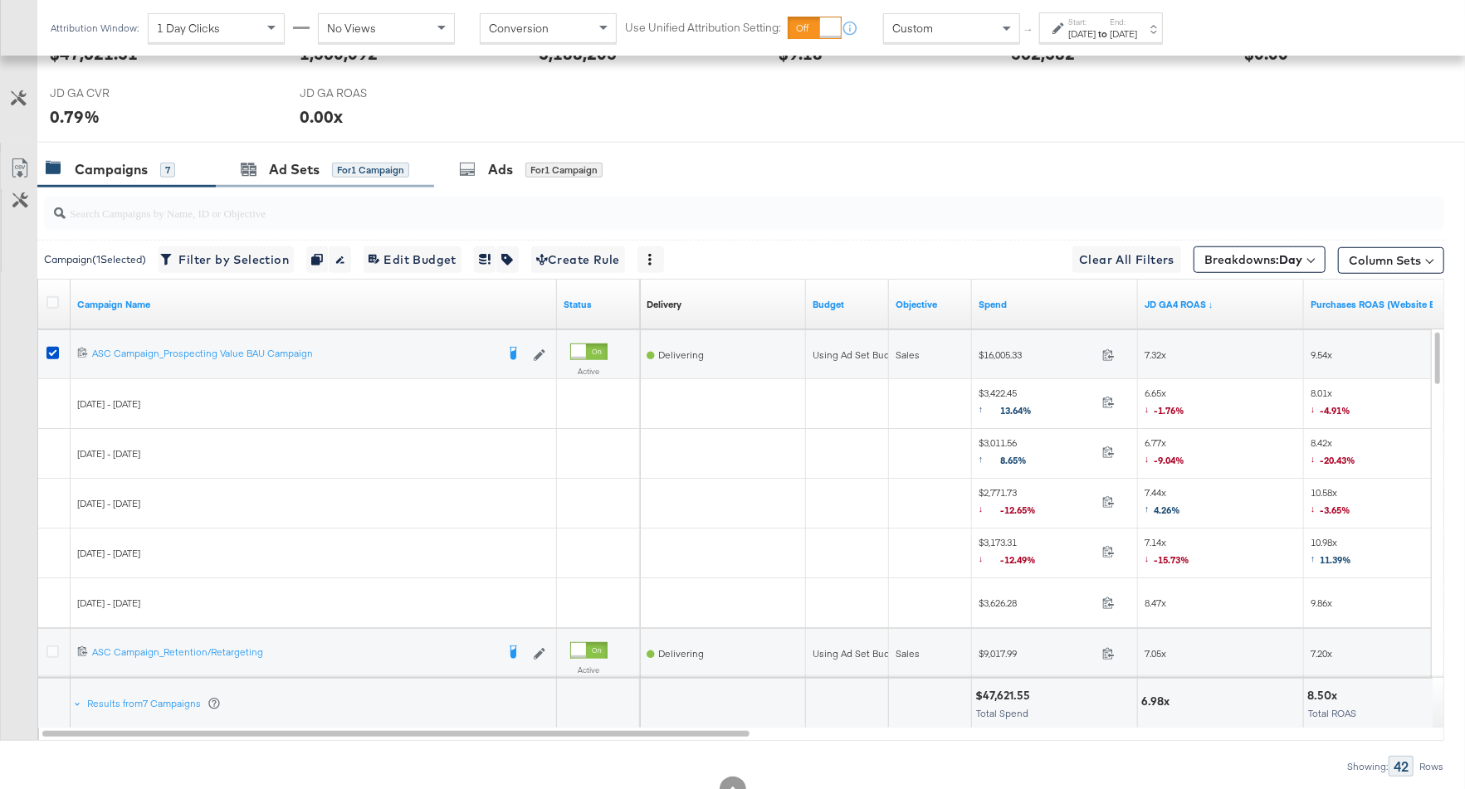
click at [318, 178] on div "Ad Sets for 1 Campaign" at bounding box center [325, 170] width 218 height 36
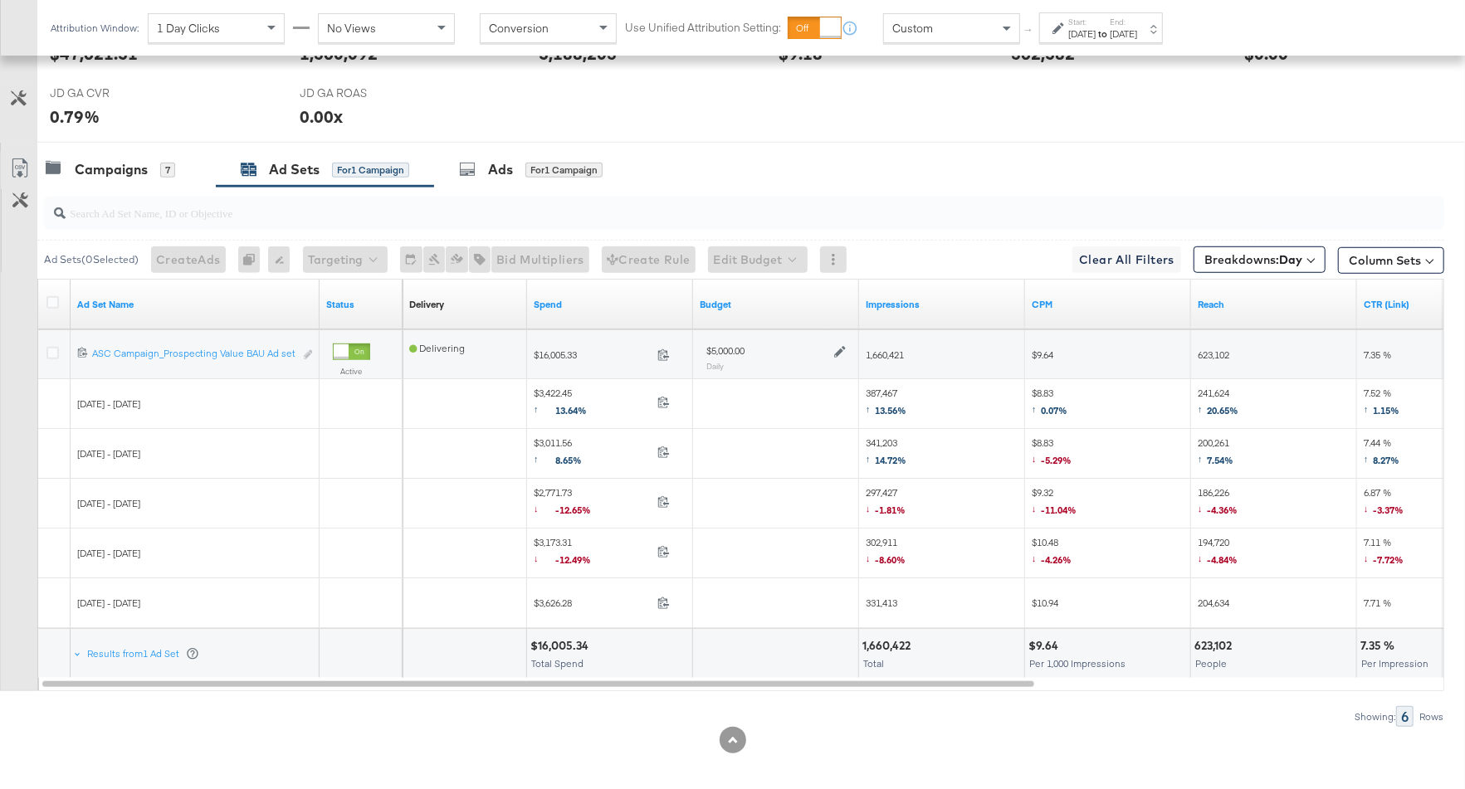
click at [838, 346] on icon at bounding box center [840, 352] width 12 height 12
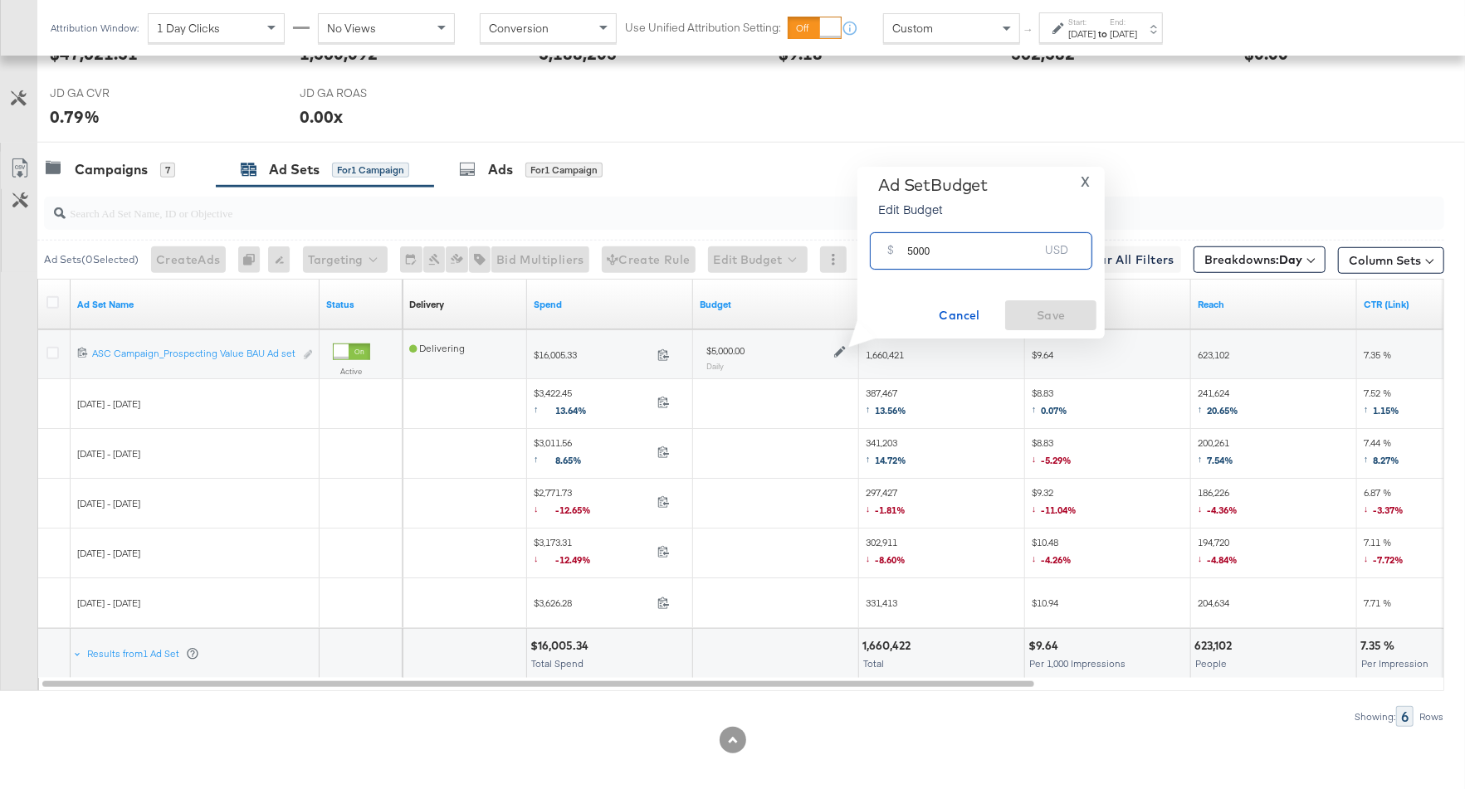
drag, startPoint x: 932, startPoint y: 258, endPoint x: 899, endPoint y: 259, distance: 33.2
click at [899, 258] on div "$ 5000 USD" at bounding box center [981, 250] width 222 height 37
type input "6000"
click at [1030, 308] on span "Save" at bounding box center [1051, 315] width 78 height 21
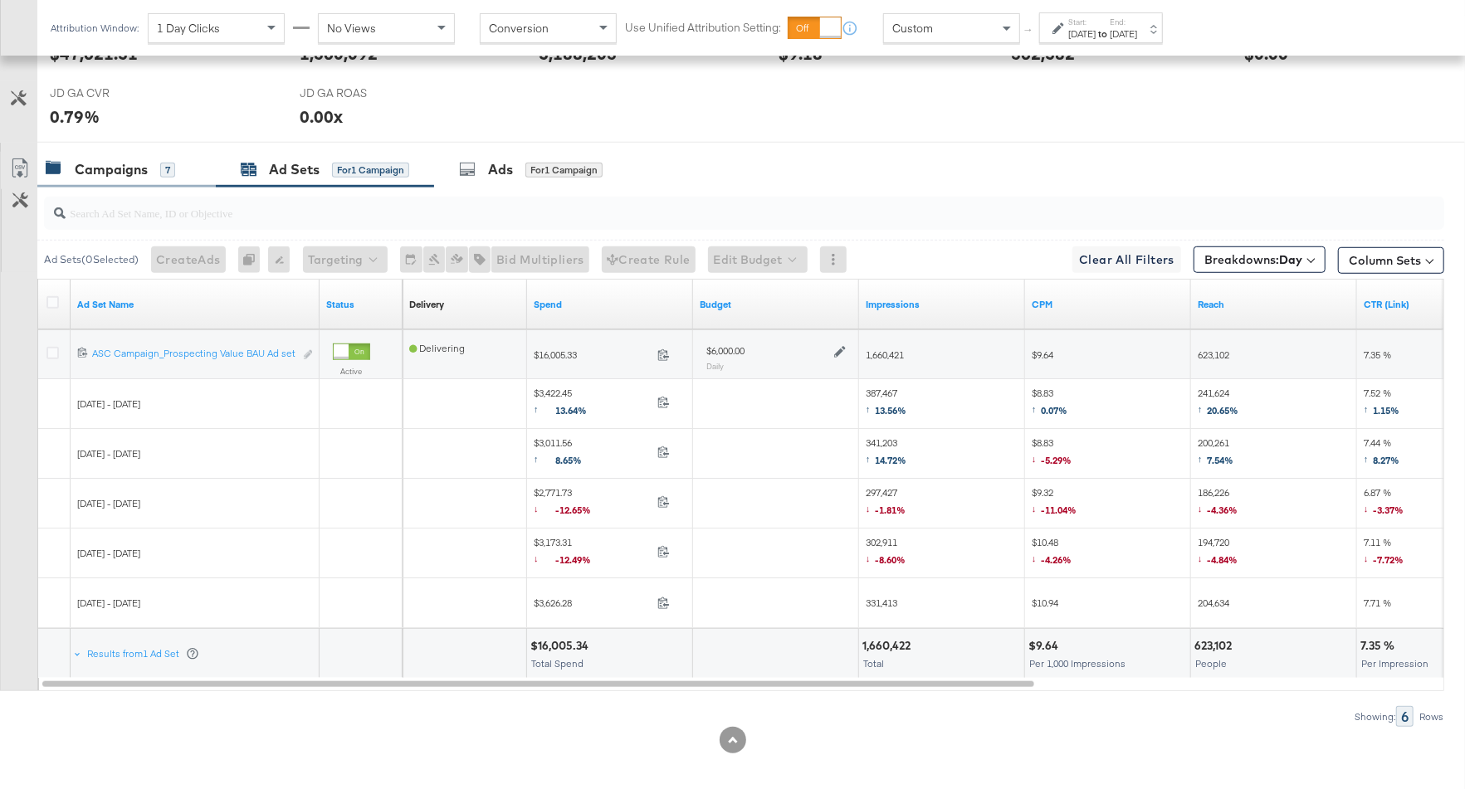
click at [132, 166] on div "Campaigns" at bounding box center [111, 169] width 73 height 19
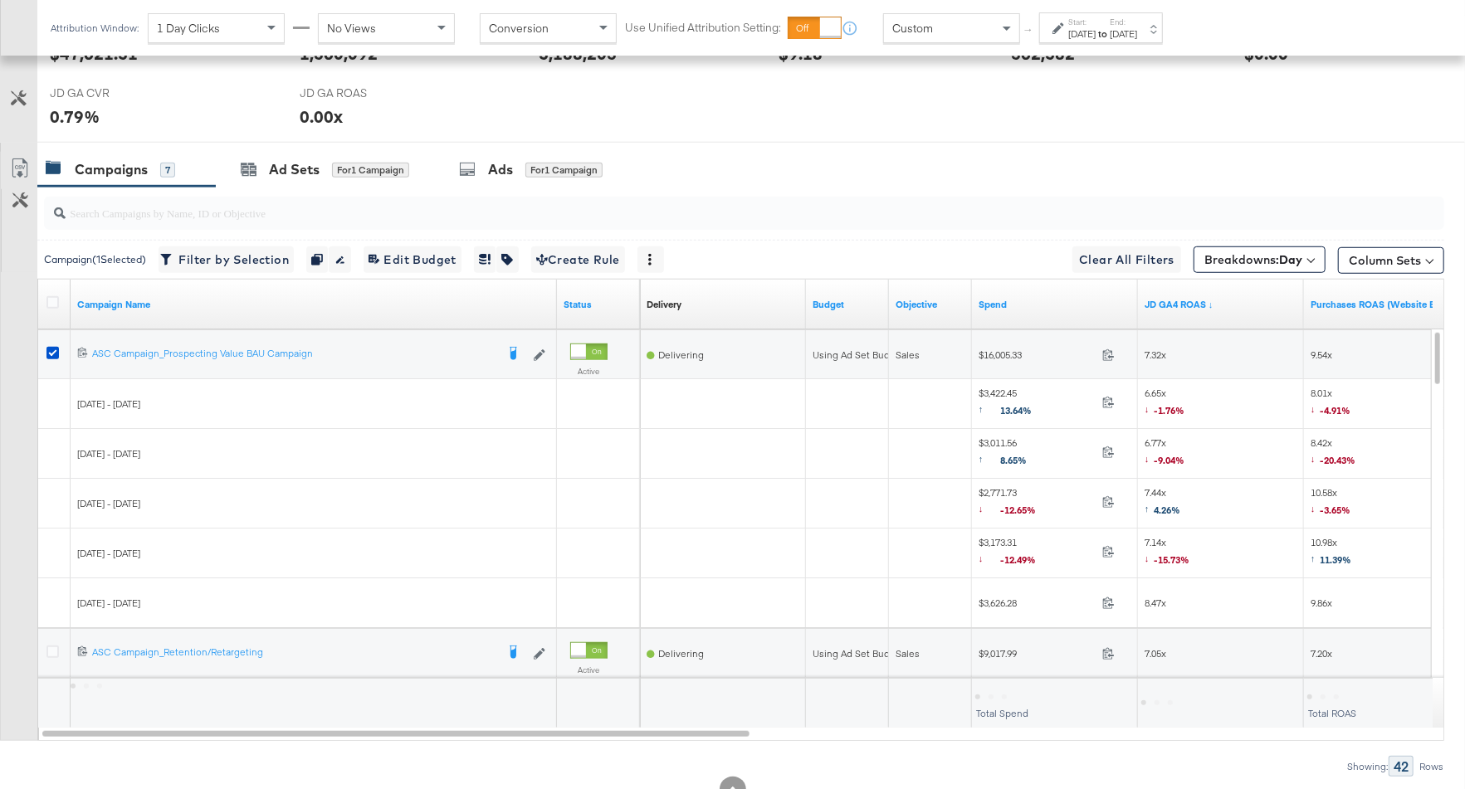
click at [60, 347] on div at bounding box center [54, 355] width 17 height 17
click at [56, 347] on icon at bounding box center [52, 353] width 12 height 12
click at [0, 0] on input "checkbox" at bounding box center [0, 0] width 0 height 0
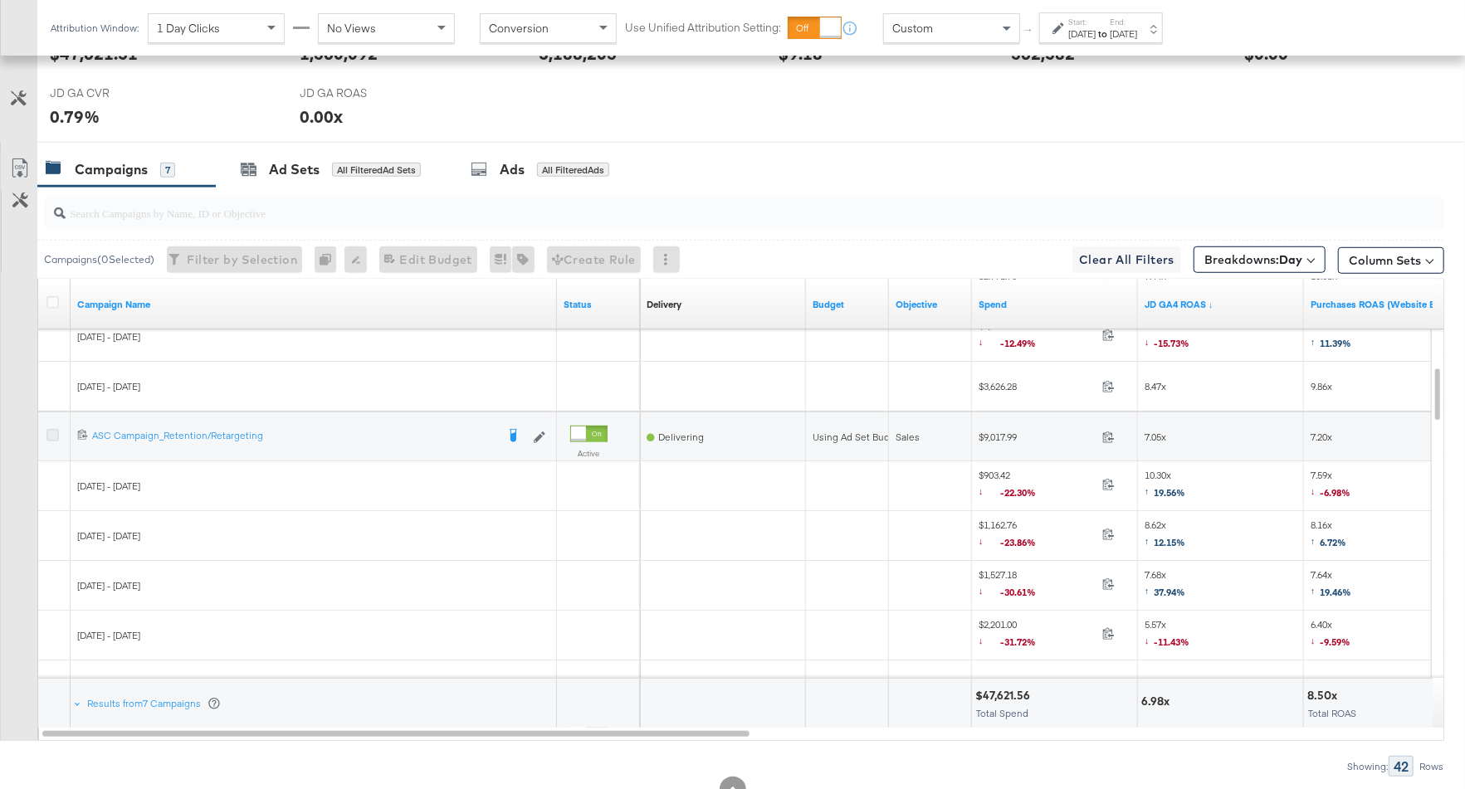
click at [51, 431] on icon at bounding box center [52, 435] width 12 height 12
click at [0, 0] on input "checkbox" at bounding box center [0, 0] width 0 height 0
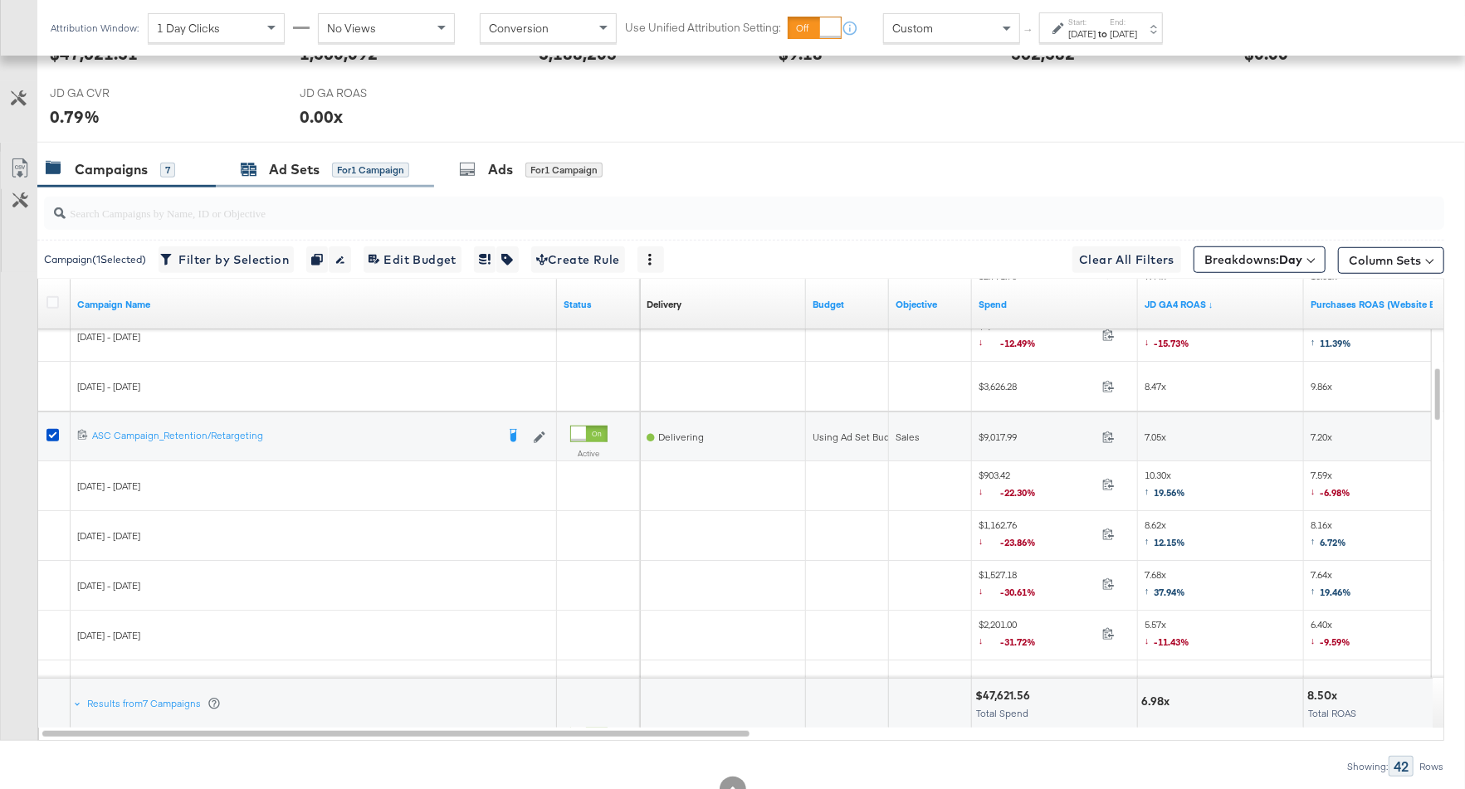
click at [327, 168] on div "Ad Sets for 1 Campaign" at bounding box center [325, 169] width 169 height 19
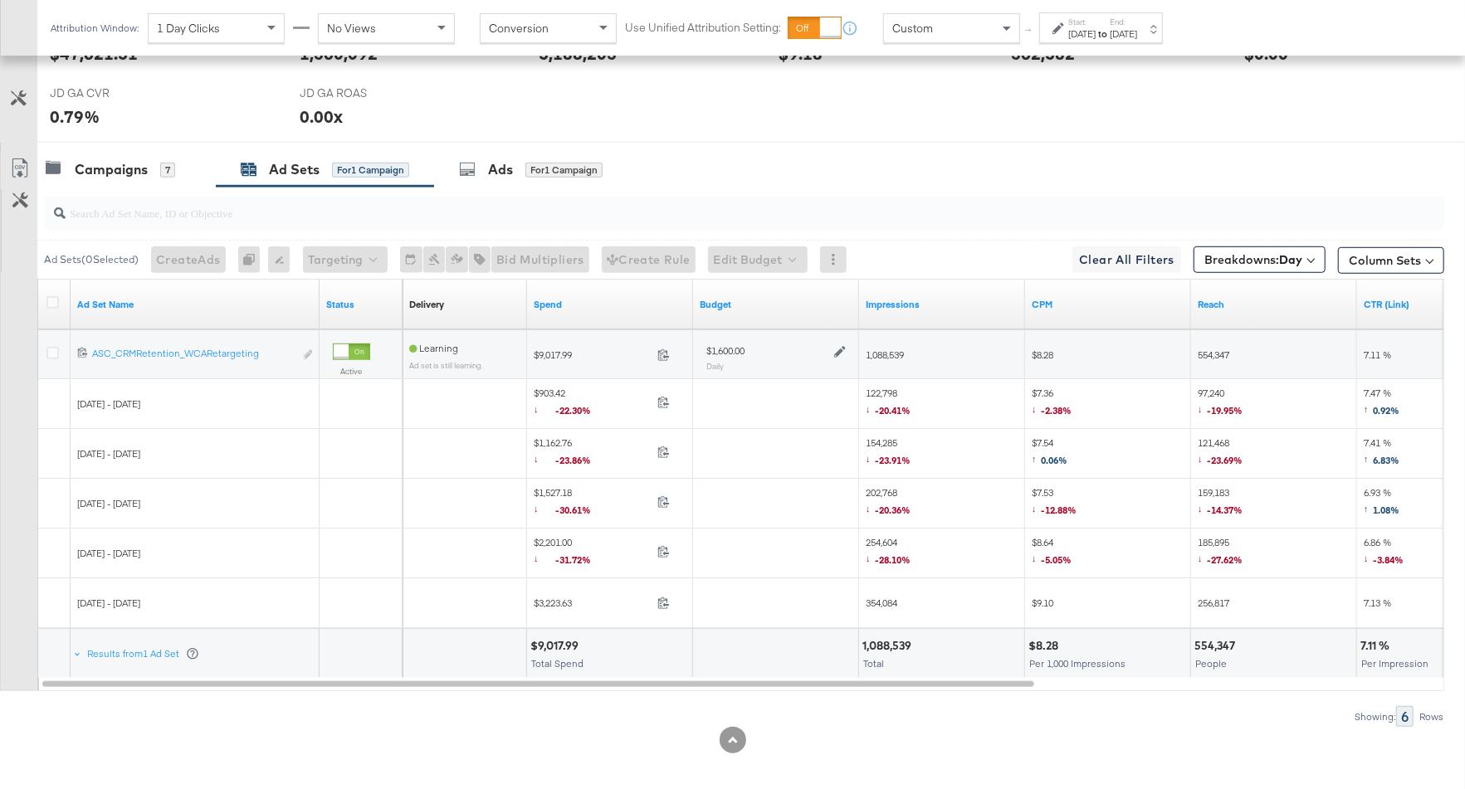
click at [842, 347] on icon at bounding box center [840, 352] width 12 height 12
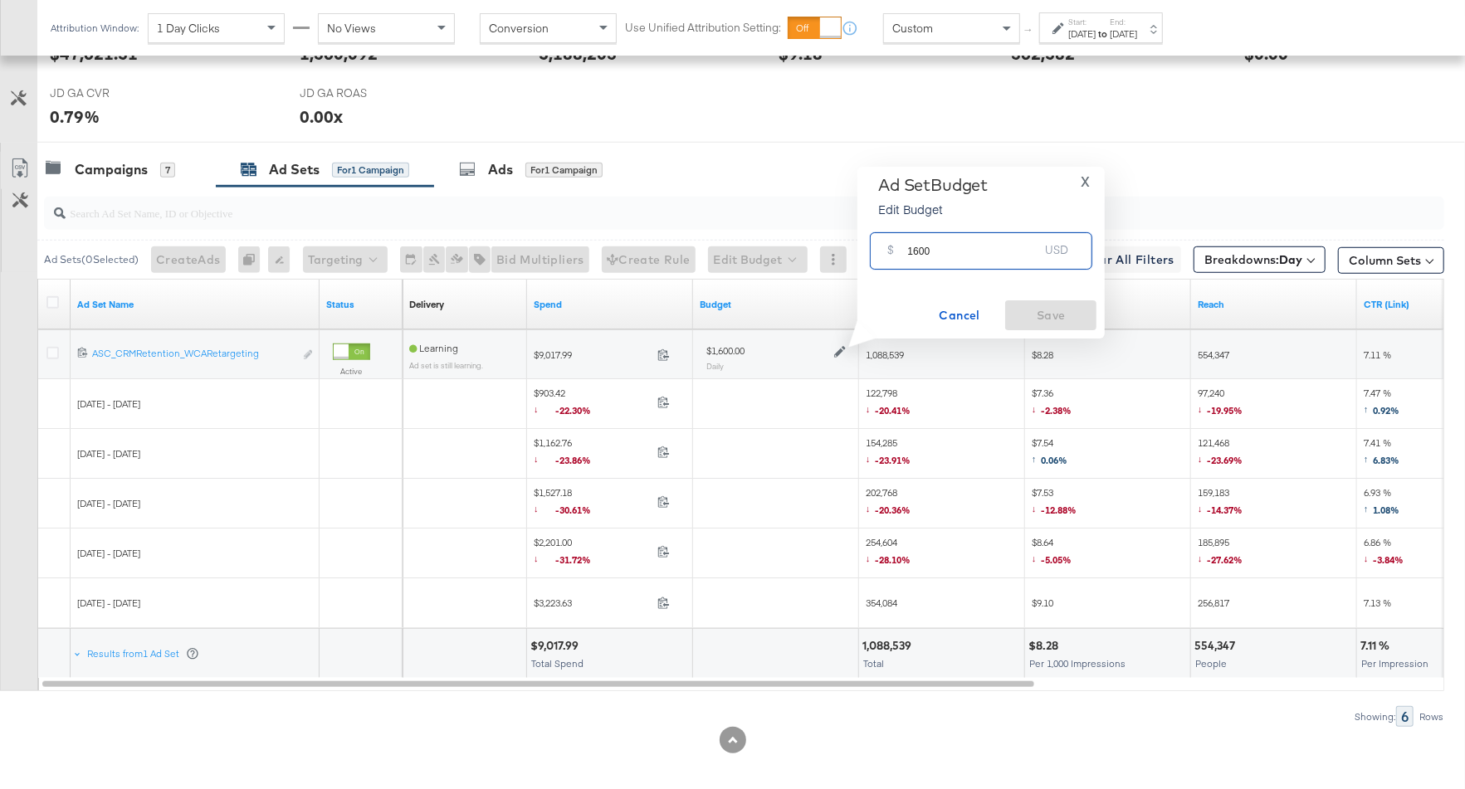
drag, startPoint x: 942, startPoint y: 254, endPoint x: 899, endPoint y: 255, distance: 43.2
click at [899, 255] on div "$ 1600 USD" at bounding box center [981, 250] width 222 height 37
type input "2100"
click at [1070, 312] on span "Save" at bounding box center [1051, 315] width 78 height 21
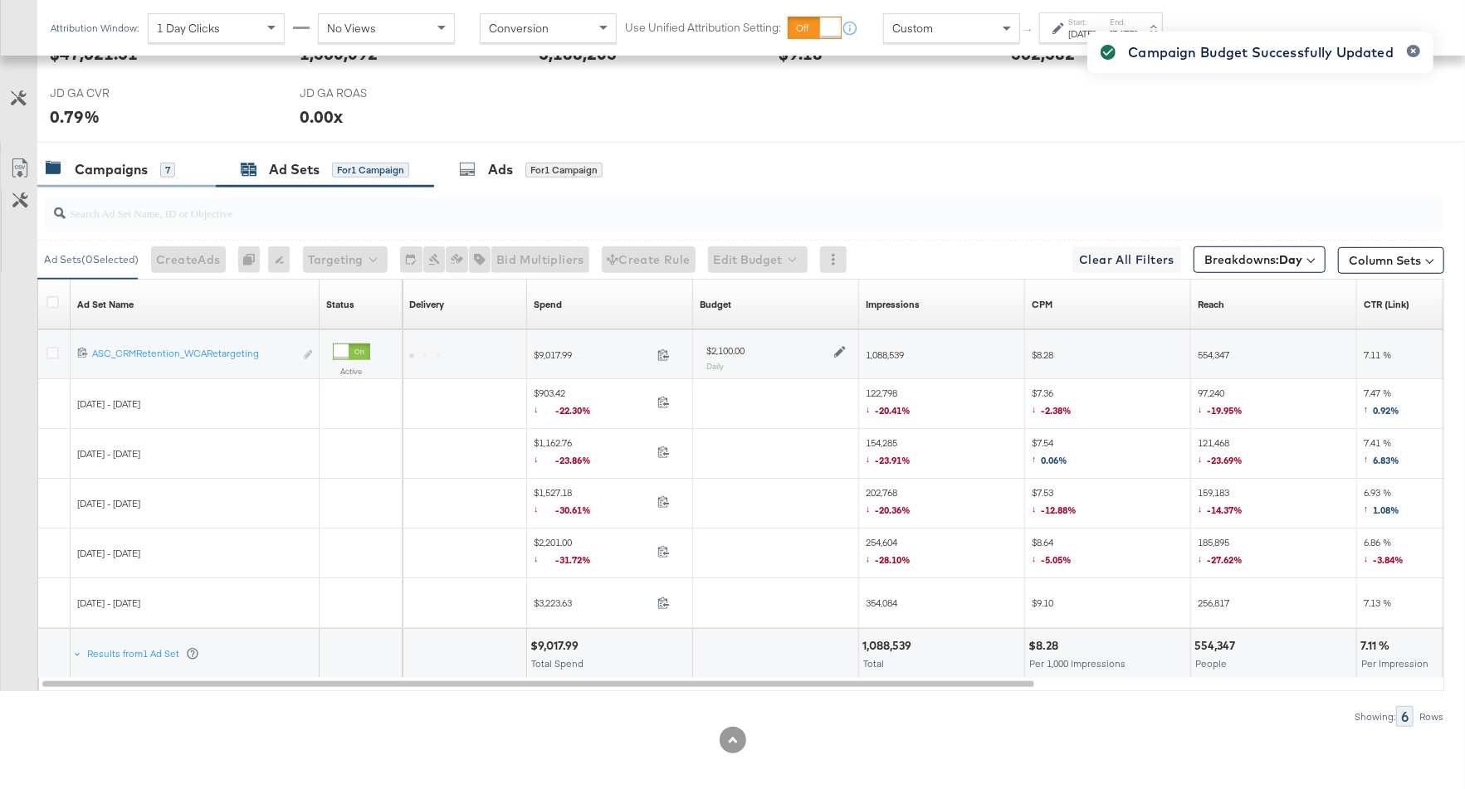
click at [173, 163] on div "7" at bounding box center [167, 170] width 15 height 15
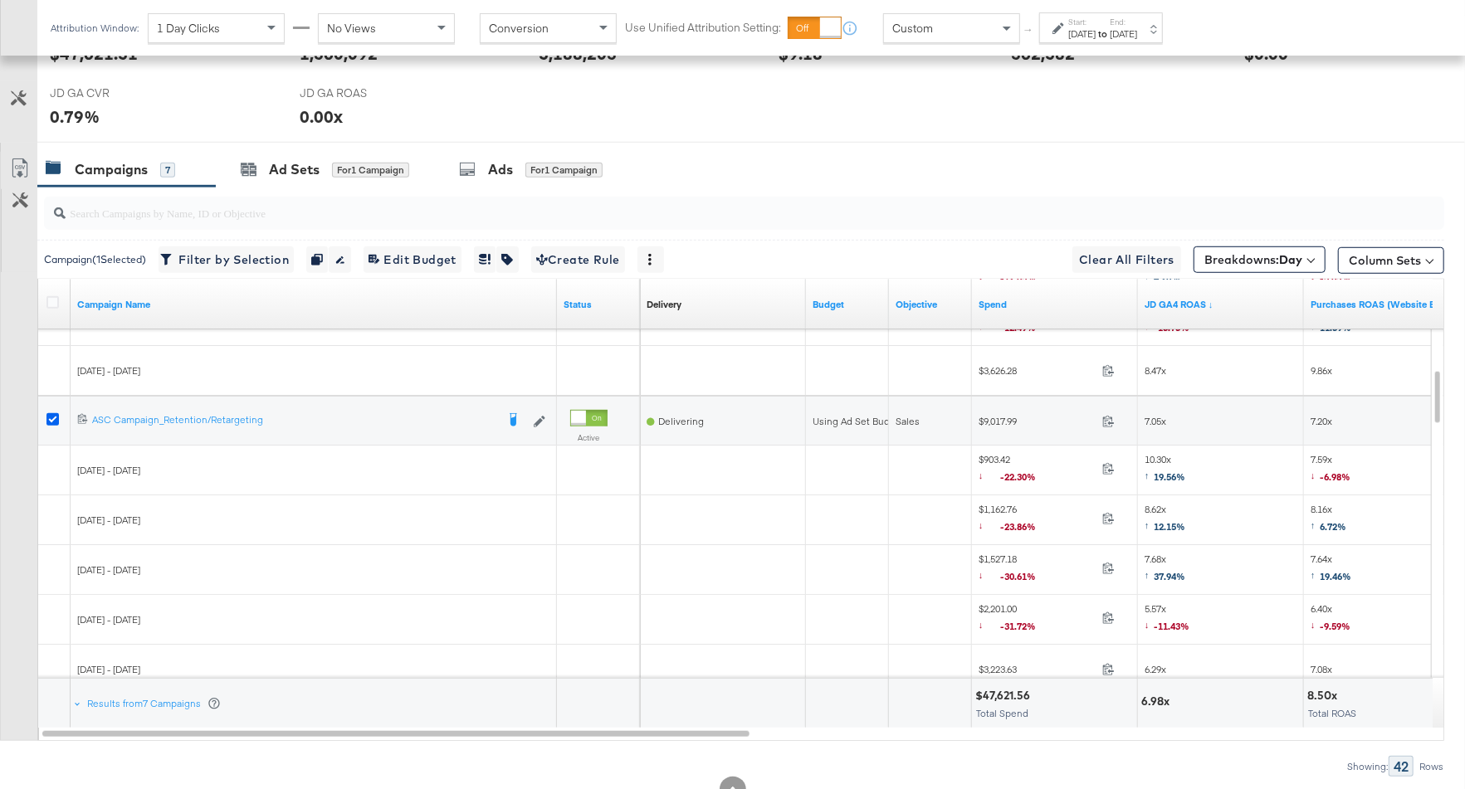
click at [49, 413] on icon at bounding box center [52, 419] width 12 height 12
click at [0, 0] on input "checkbox" at bounding box center [0, 0] width 0 height 0
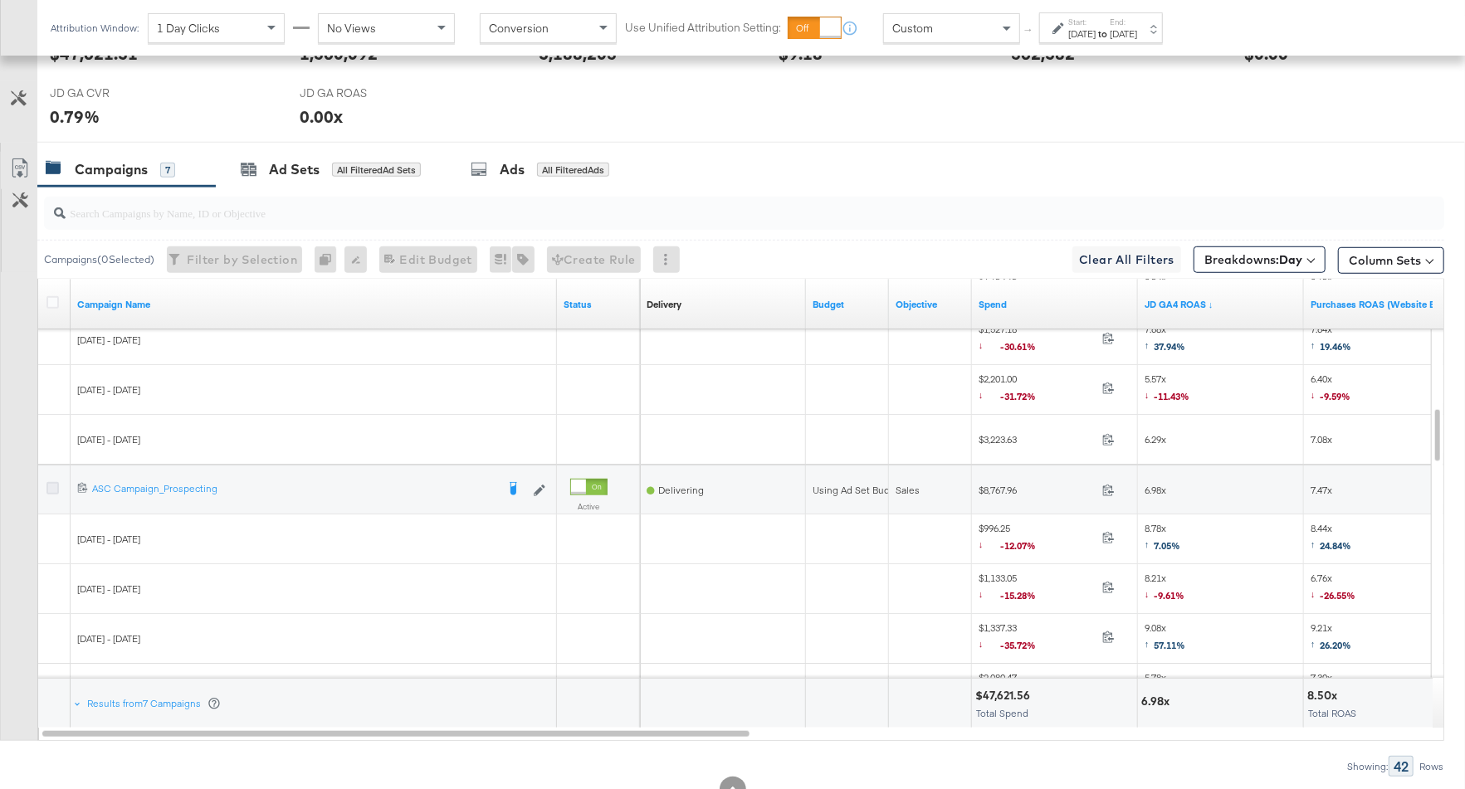
click at [46, 483] on icon at bounding box center [52, 488] width 12 height 12
click at [0, 0] on input "checkbox" at bounding box center [0, 0] width 0 height 0
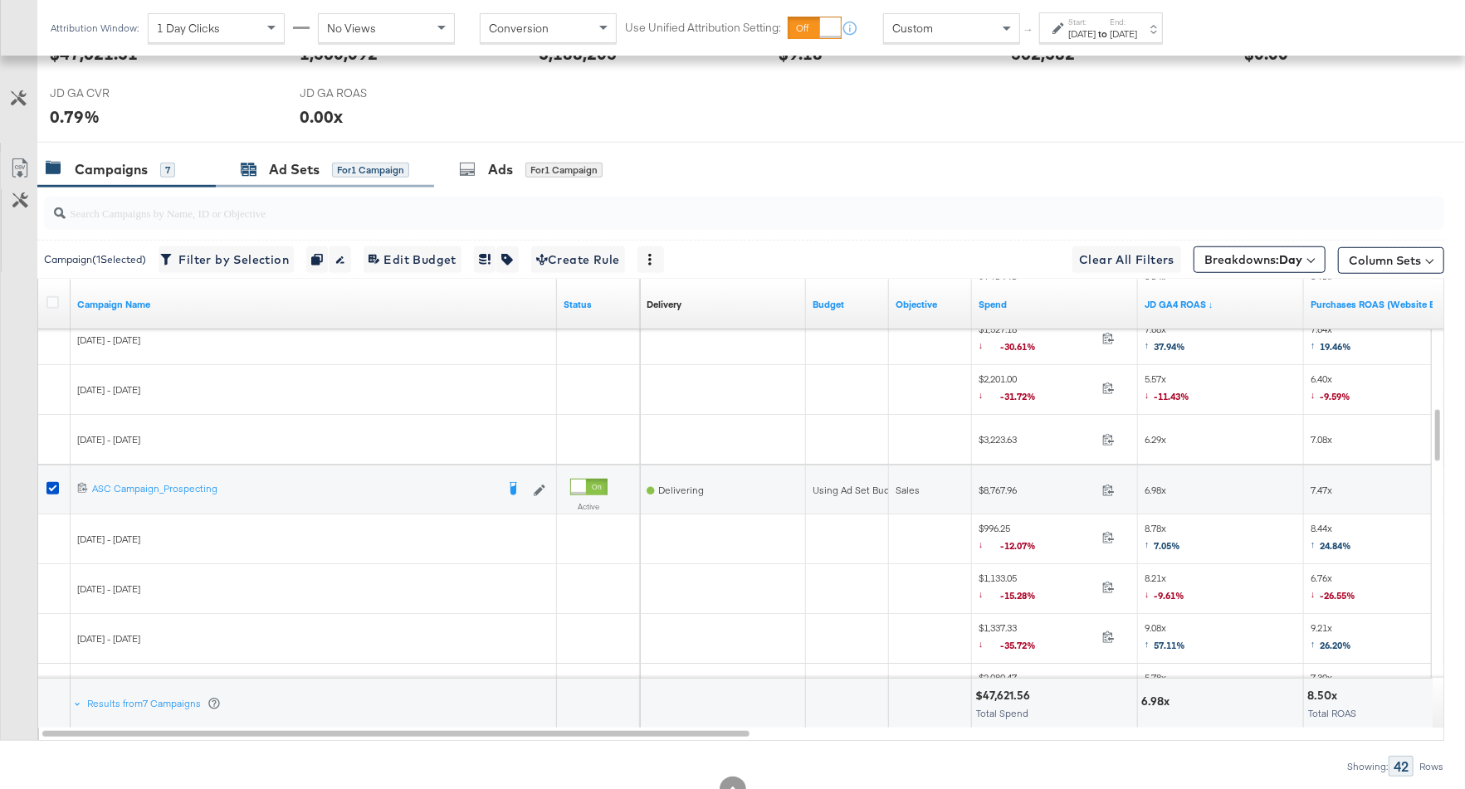
click at [312, 164] on div "Ad Sets" at bounding box center [294, 169] width 51 height 19
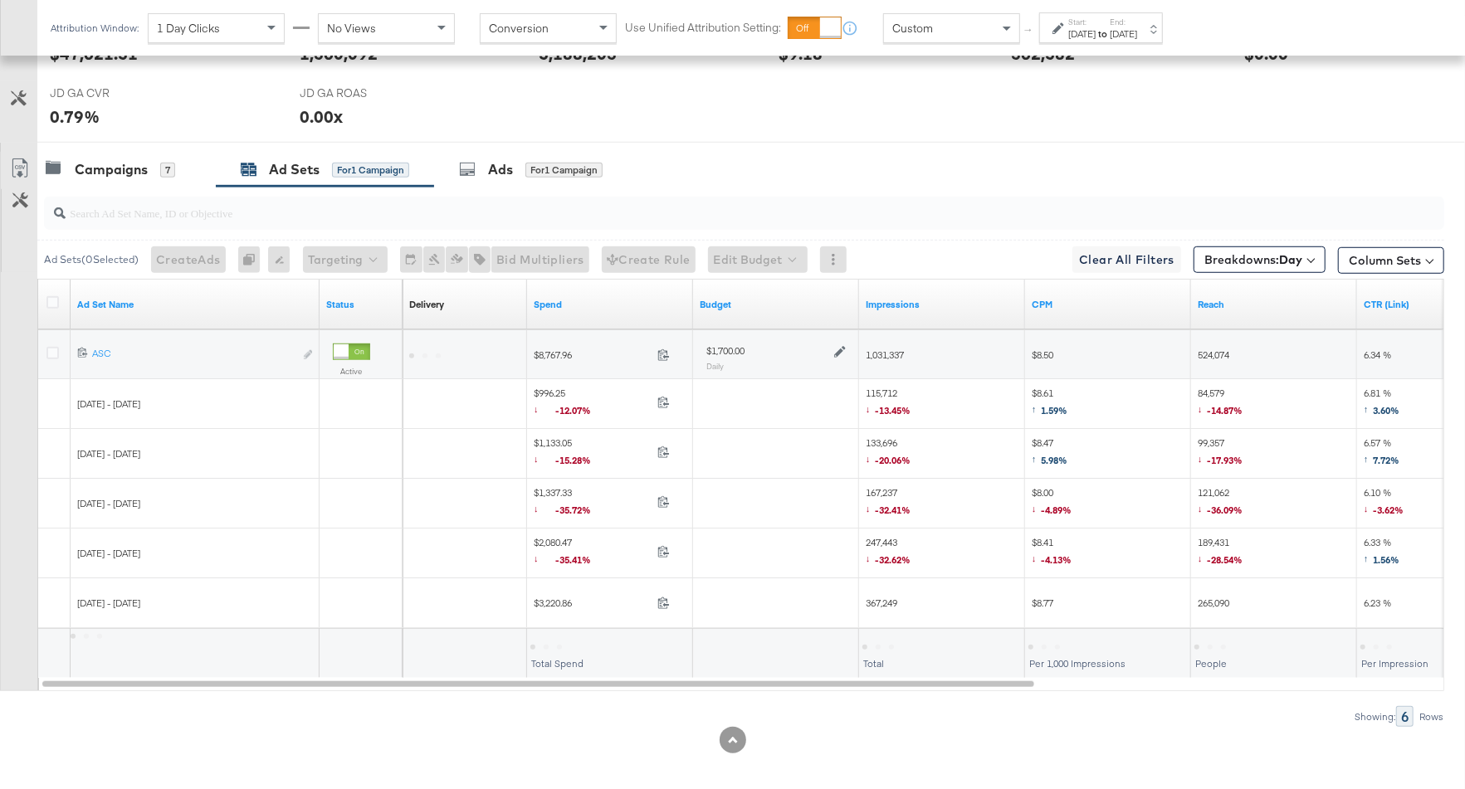
click at [838, 346] on icon at bounding box center [840, 352] width 12 height 12
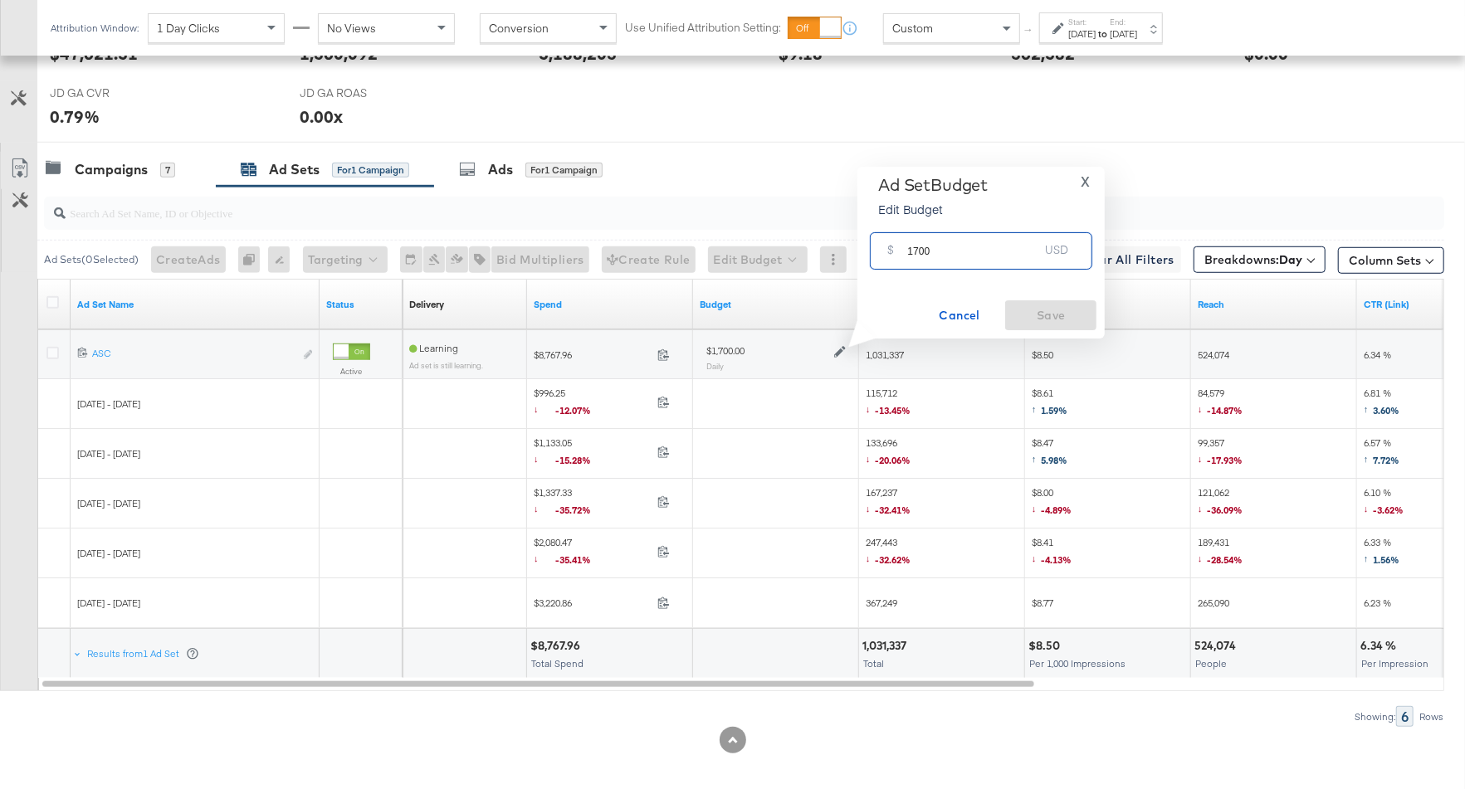
drag, startPoint x: 939, startPoint y: 259, endPoint x: 898, endPoint y: 255, distance: 40.9
click at [898, 255] on div "$ 1700 USD" at bounding box center [981, 250] width 222 height 37
type input "2200"
click at [1038, 301] on button "Save" at bounding box center [1050, 316] width 91 height 30
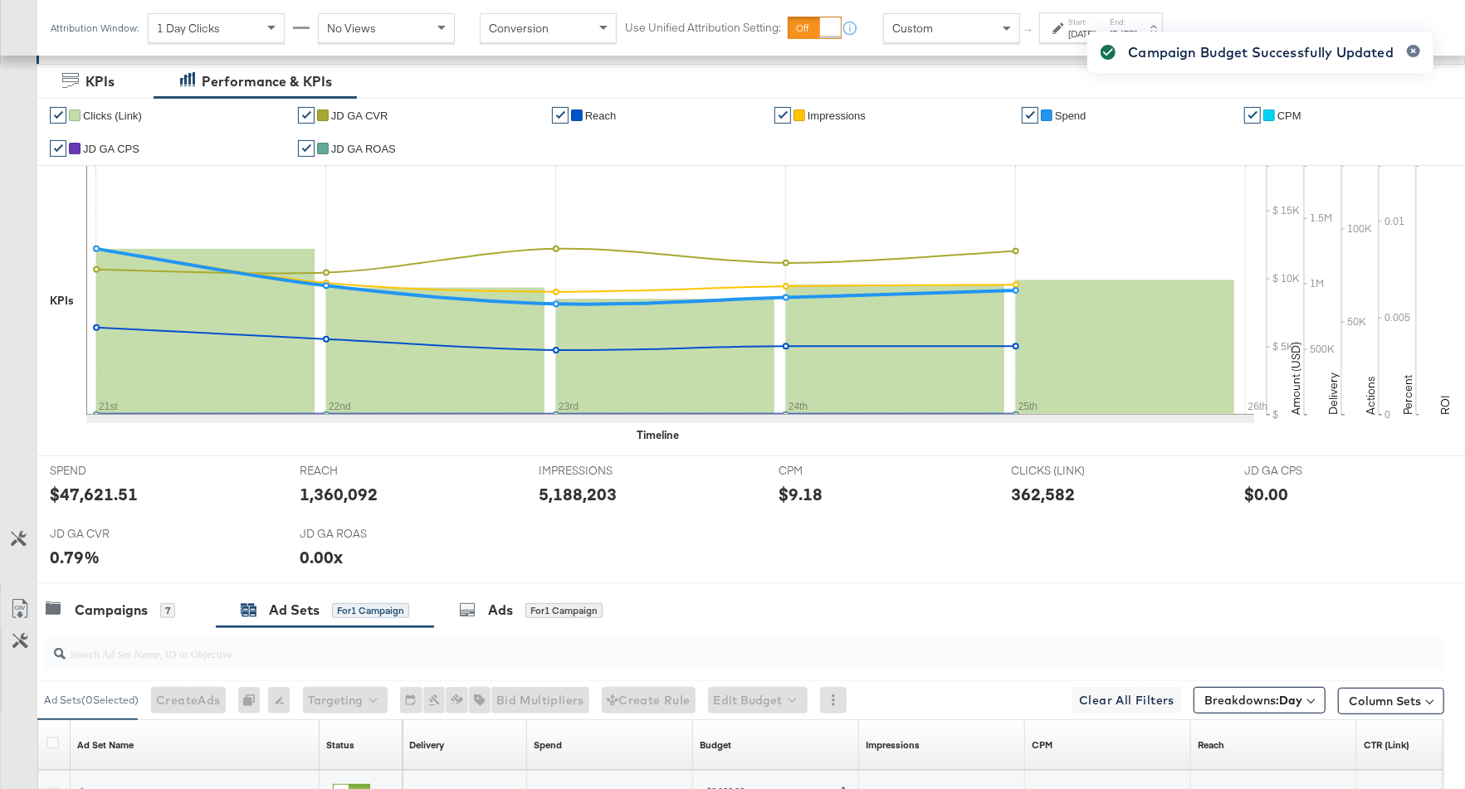
scroll to position [787, 0]
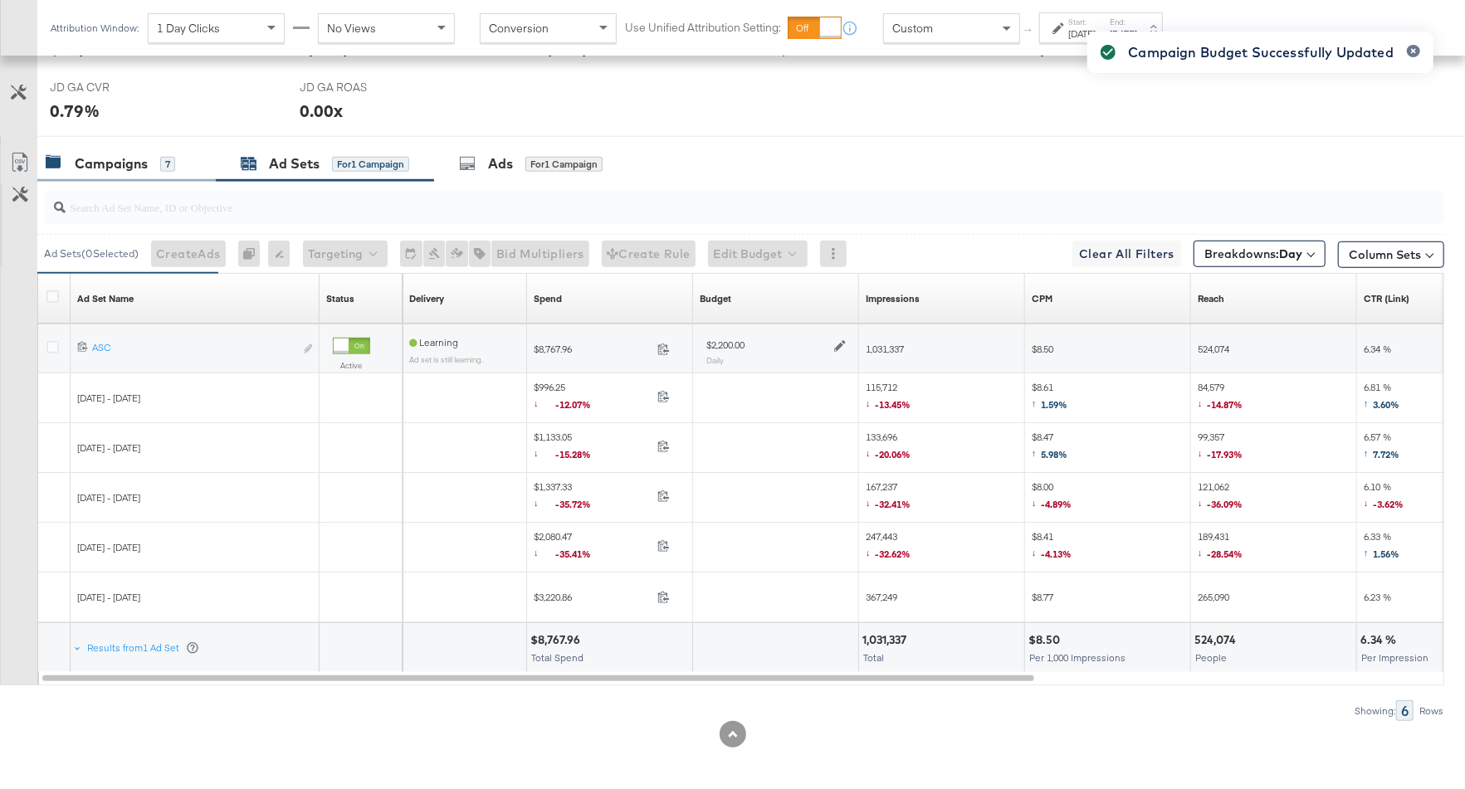
click at [163, 154] on div "Campaigns 7" at bounding box center [111, 163] width 130 height 19
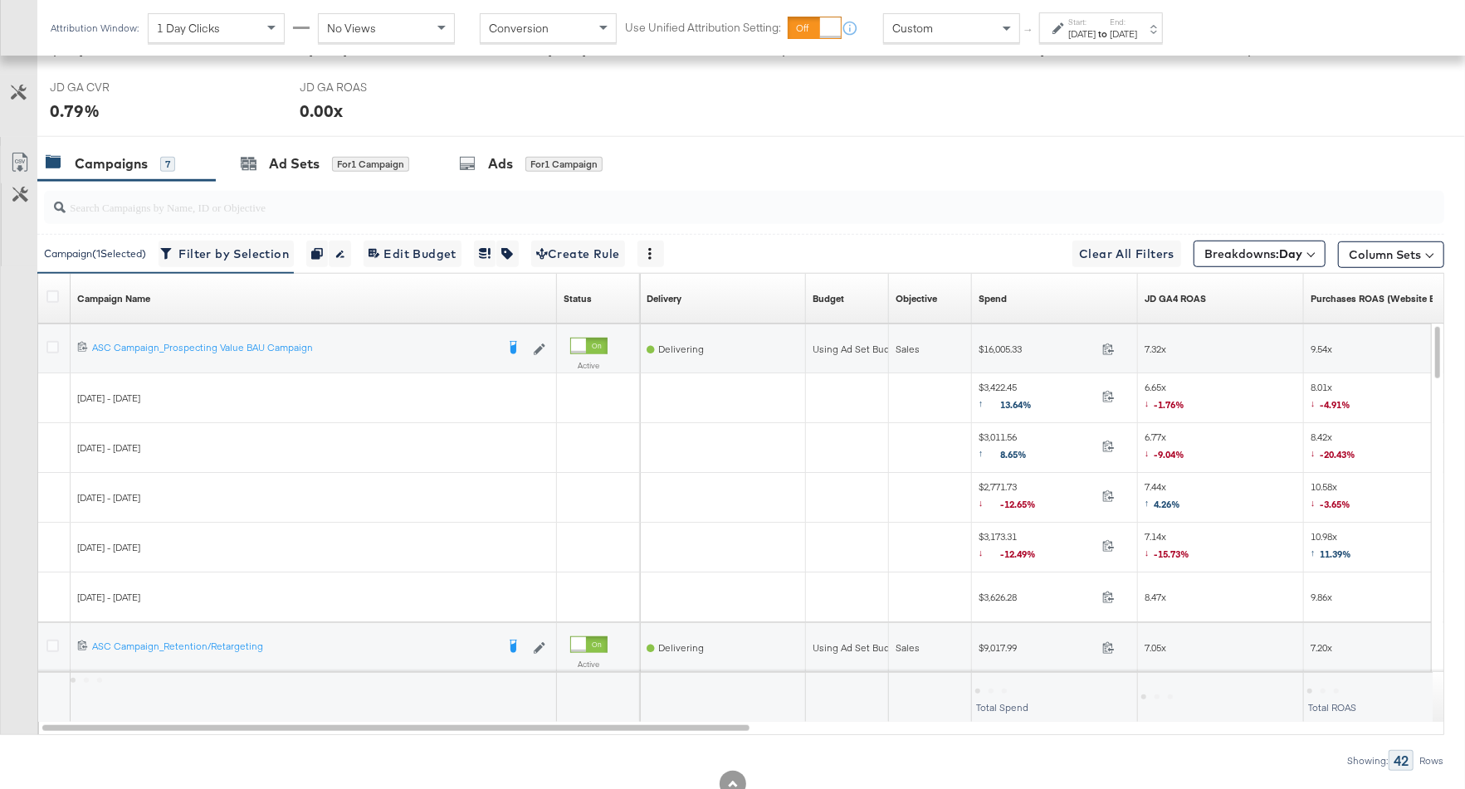
scroll to position [0, 0]
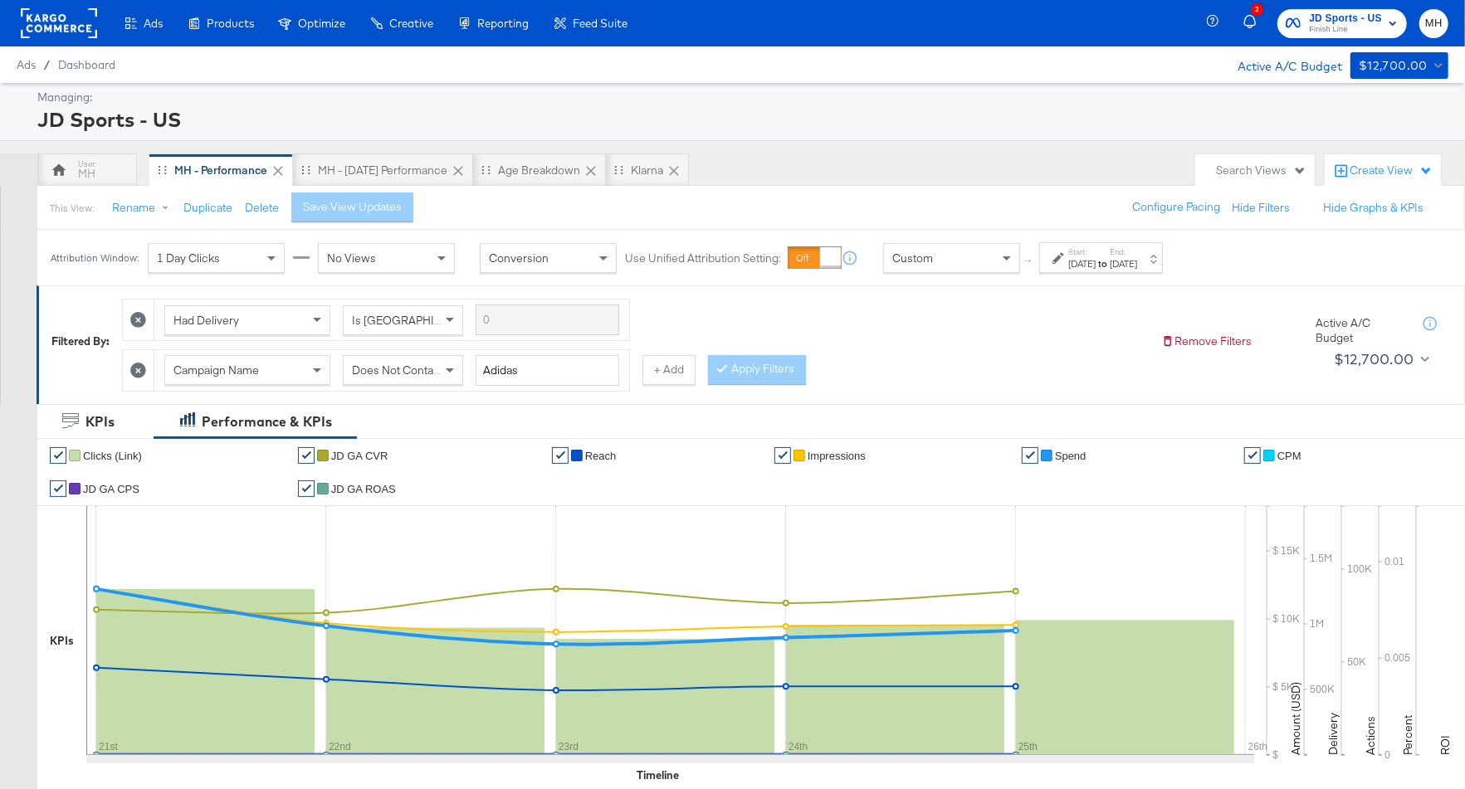
click at [1346, 20] on span "JD Sports - US" at bounding box center [1345, 18] width 73 height 17
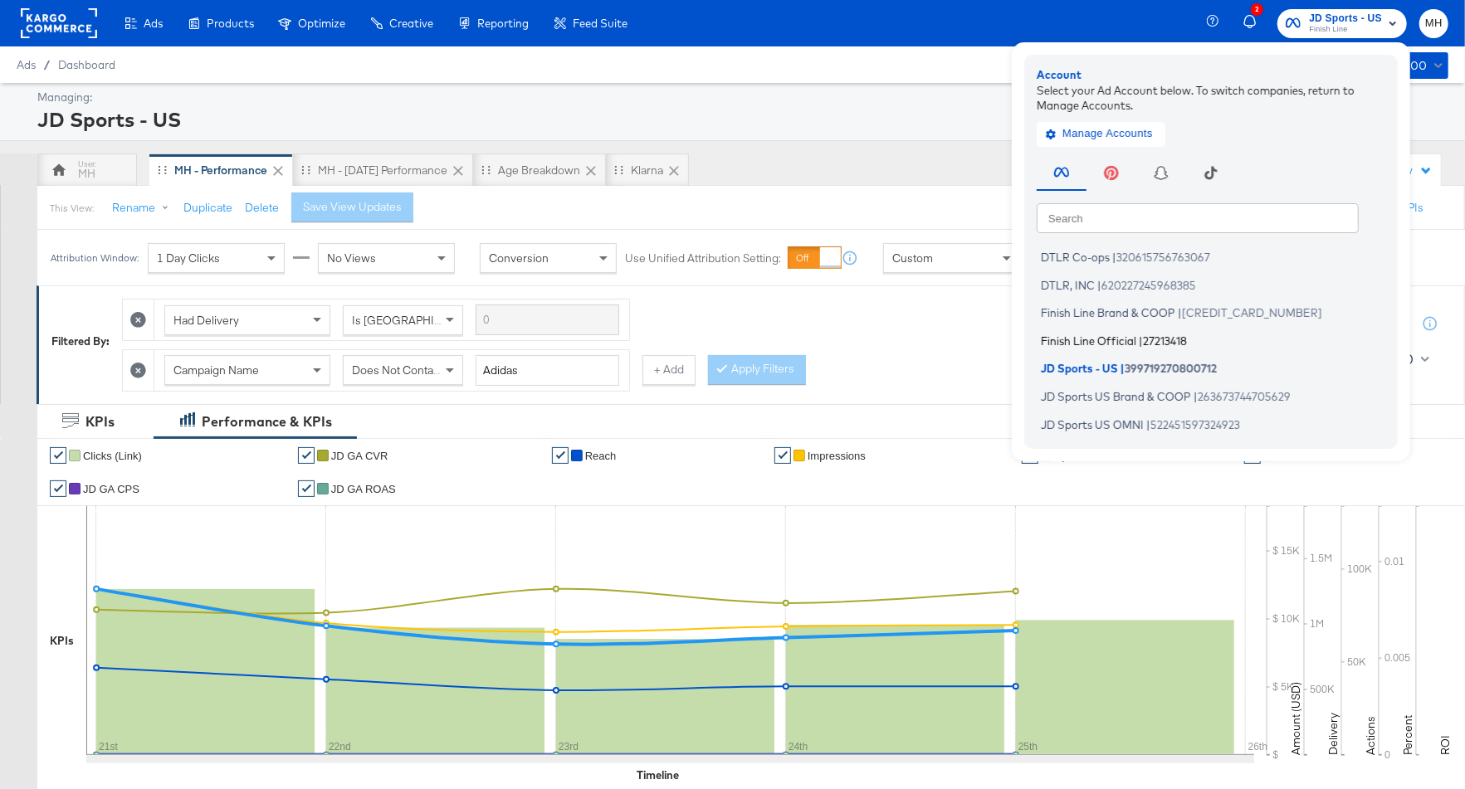
click at [1091, 349] on li "Finish Line Official | 27213418" at bounding box center [1215, 341] width 357 height 24
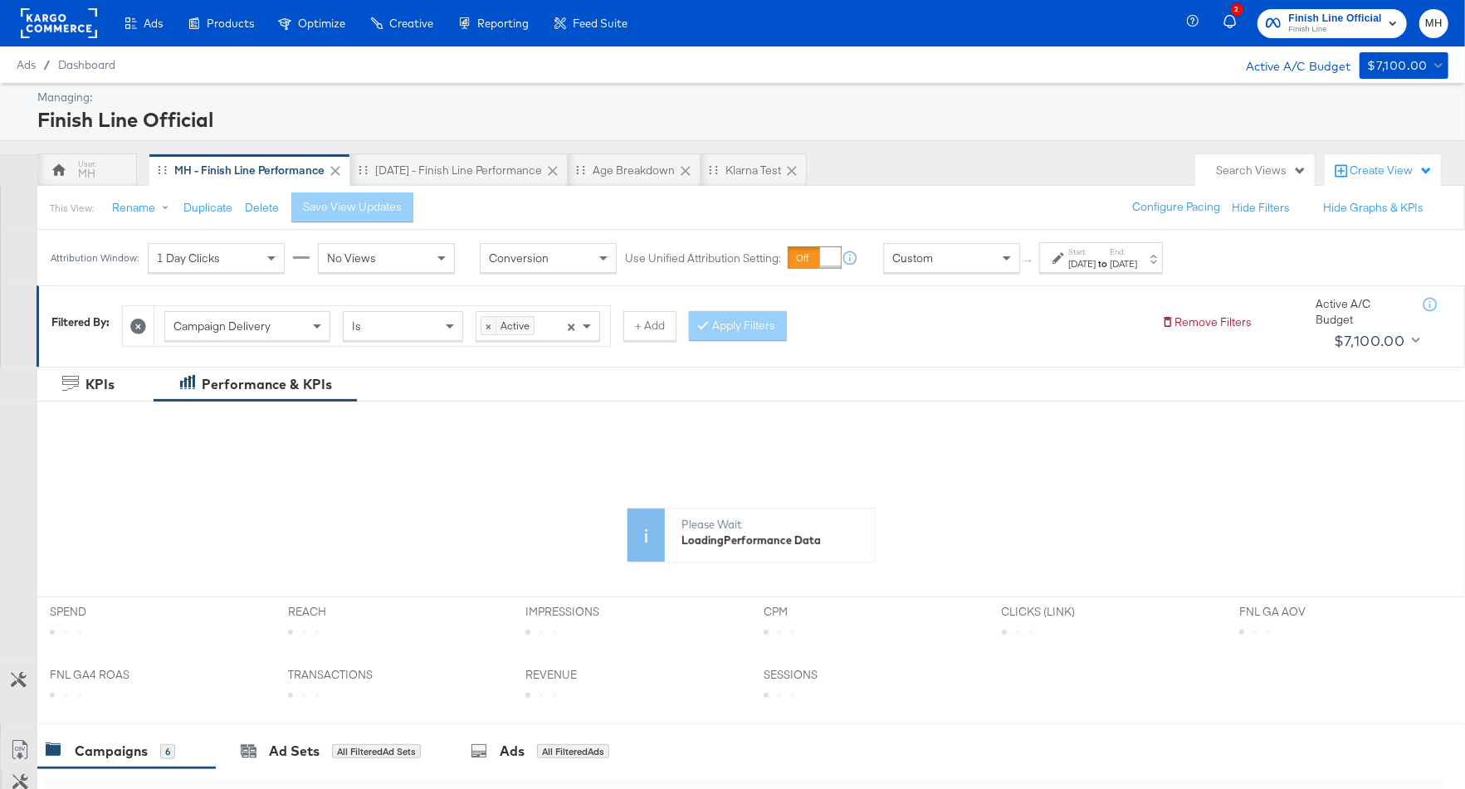
click at [1110, 266] on strong "to" at bounding box center [1103, 263] width 14 height 12
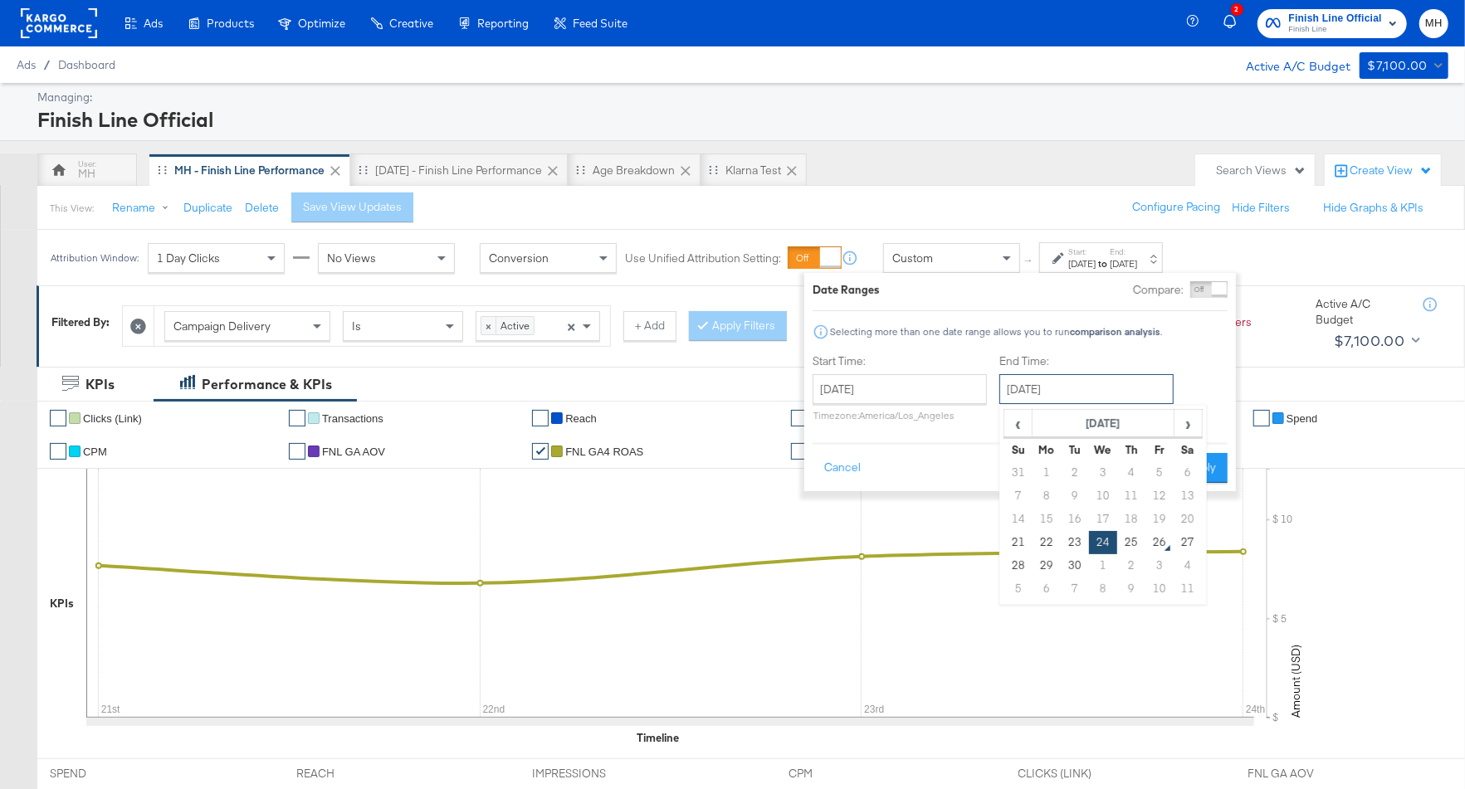
click at [1091, 387] on input "[DATE]" at bounding box center [1086, 389] width 174 height 30
click at [1131, 534] on td "25" at bounding box center [1131, 542] width 28 height 23
type input "[DATE]"
click at [1191, 469] on button "Apply" at bounding box center [1201, 468] width 52 height 30
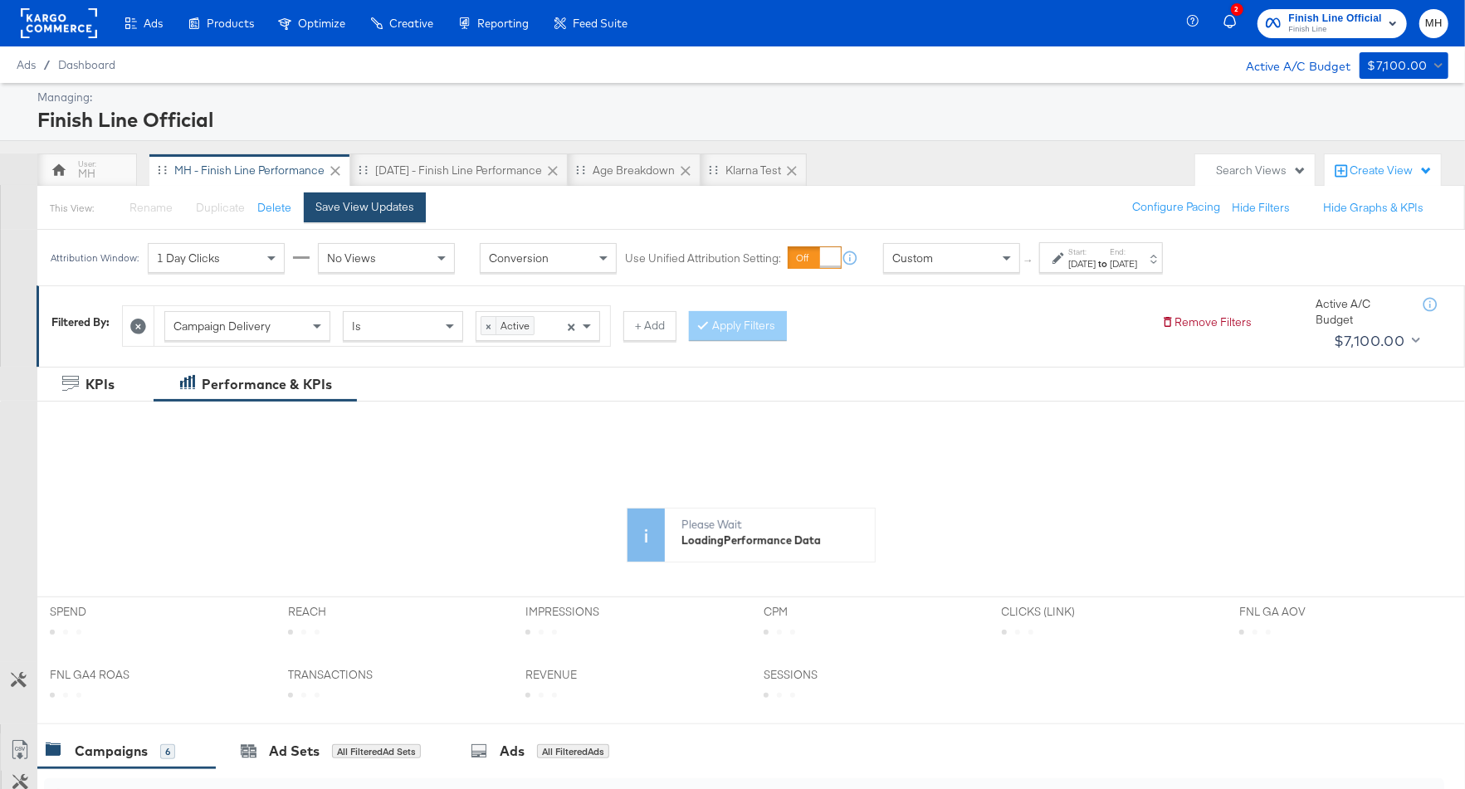
click at [363, 213] on button "Save View Updates" at bounding box center [365, 208] width 122 height 30
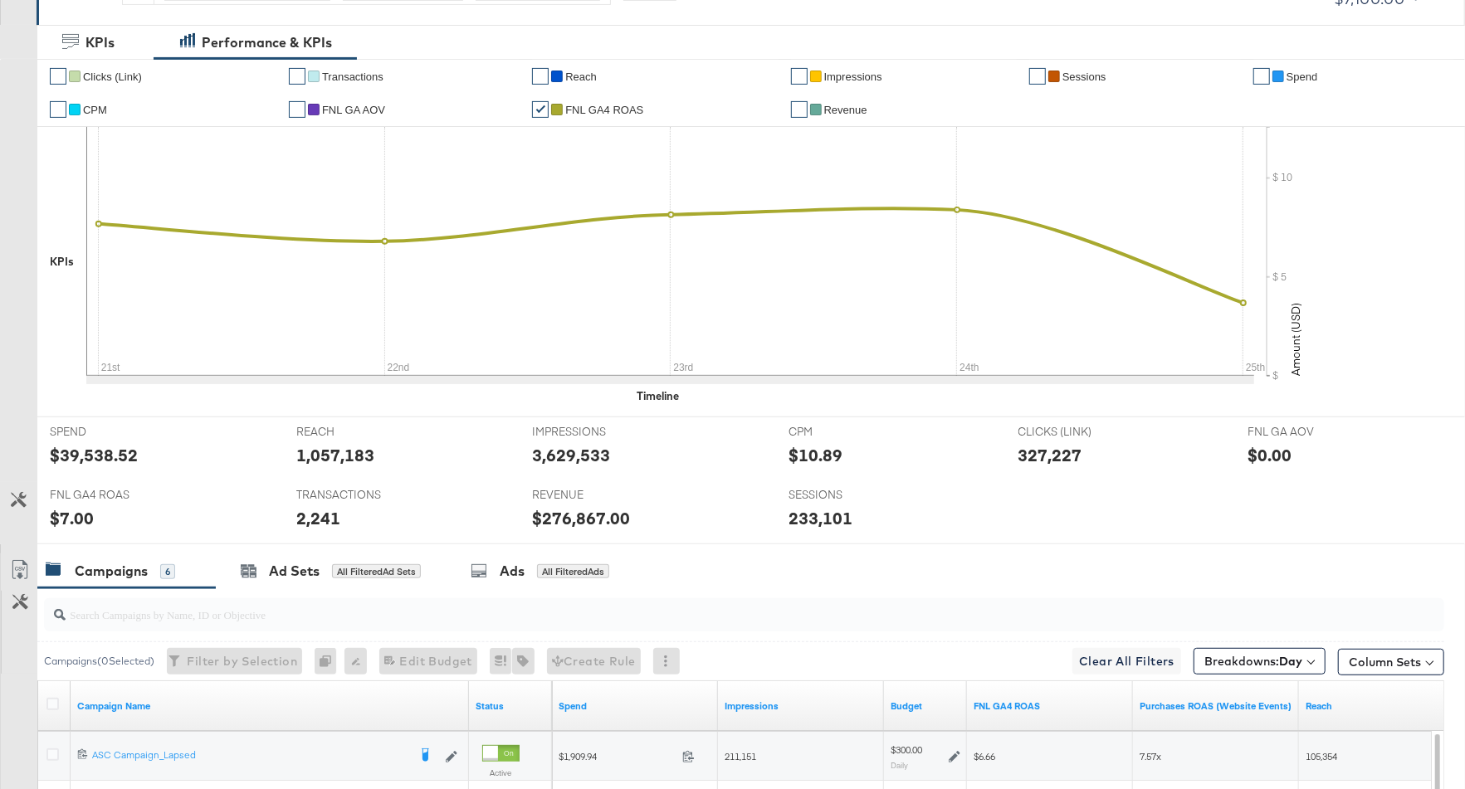
scroll to position [801, 0]
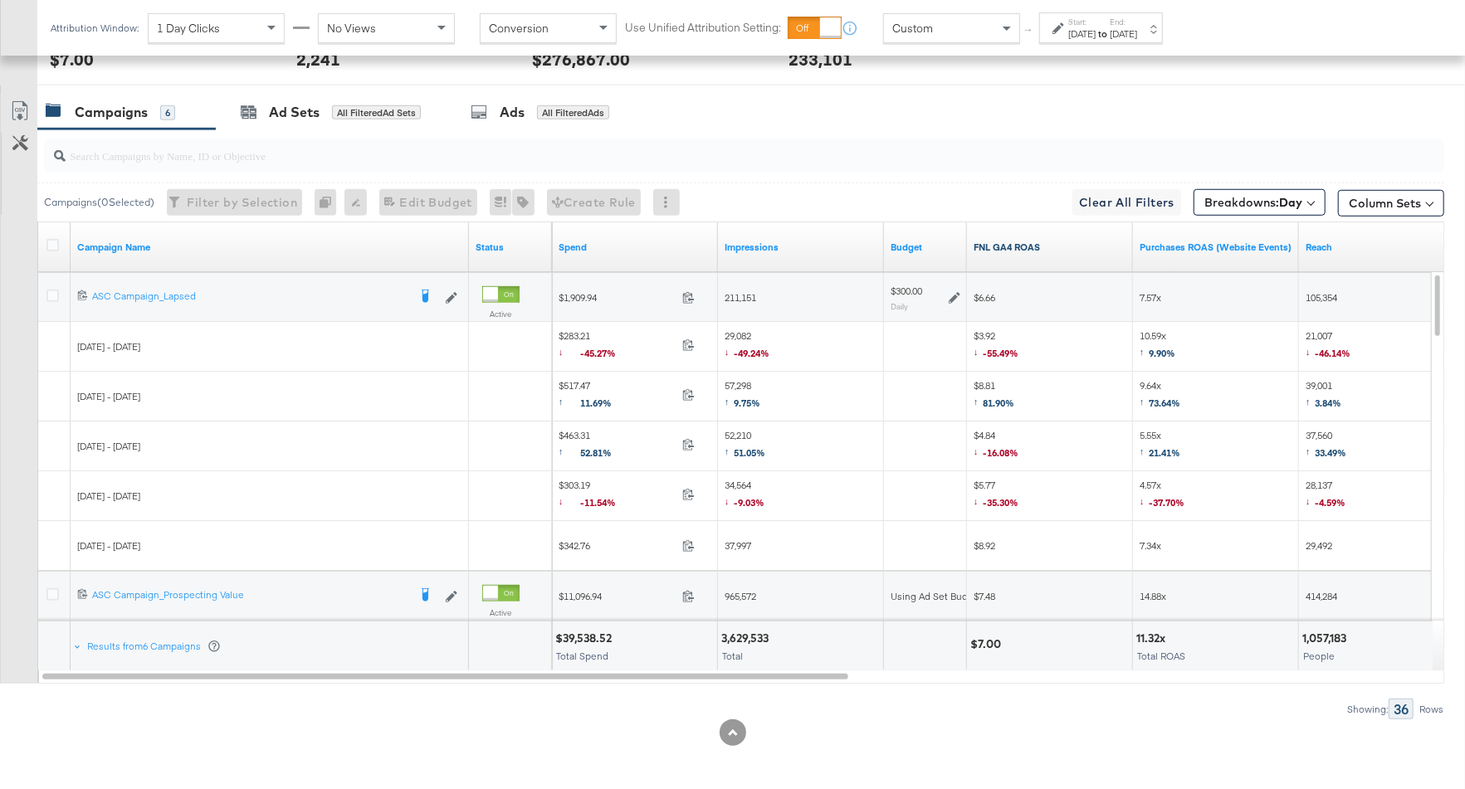
click at [1077, 242] on link "FNL GA4 ROAS" at bounding box center [1050, 247] width 153 height 13
click at [51, 290] on icon at bounding box center [52, 296] width 12 height 12
click at [0, 0] on input "checkbox" at bounding box center [0, 0] width 0 height 0
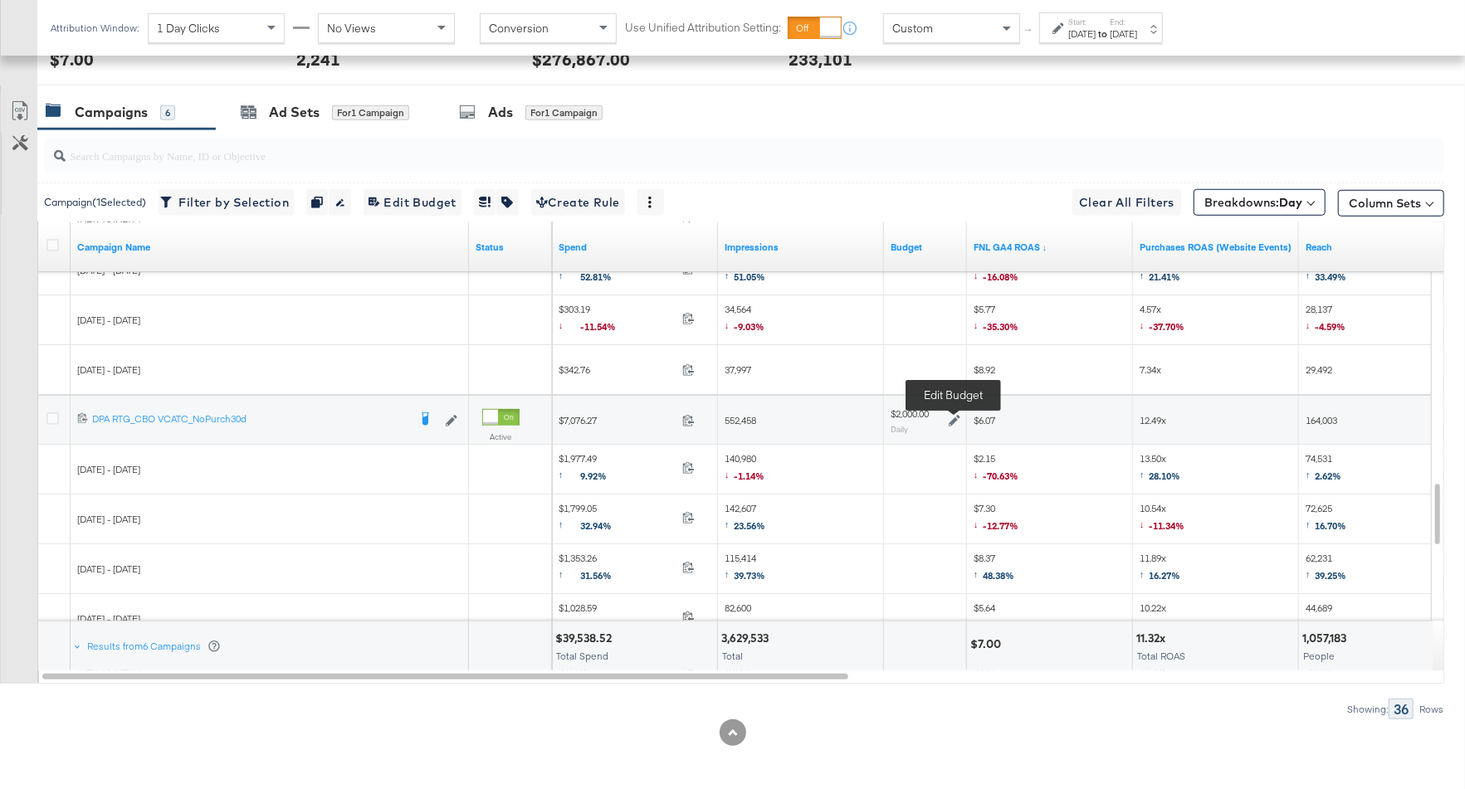
click at [955, 417] on icon at bounding box center [955, 421] width 12 height 12
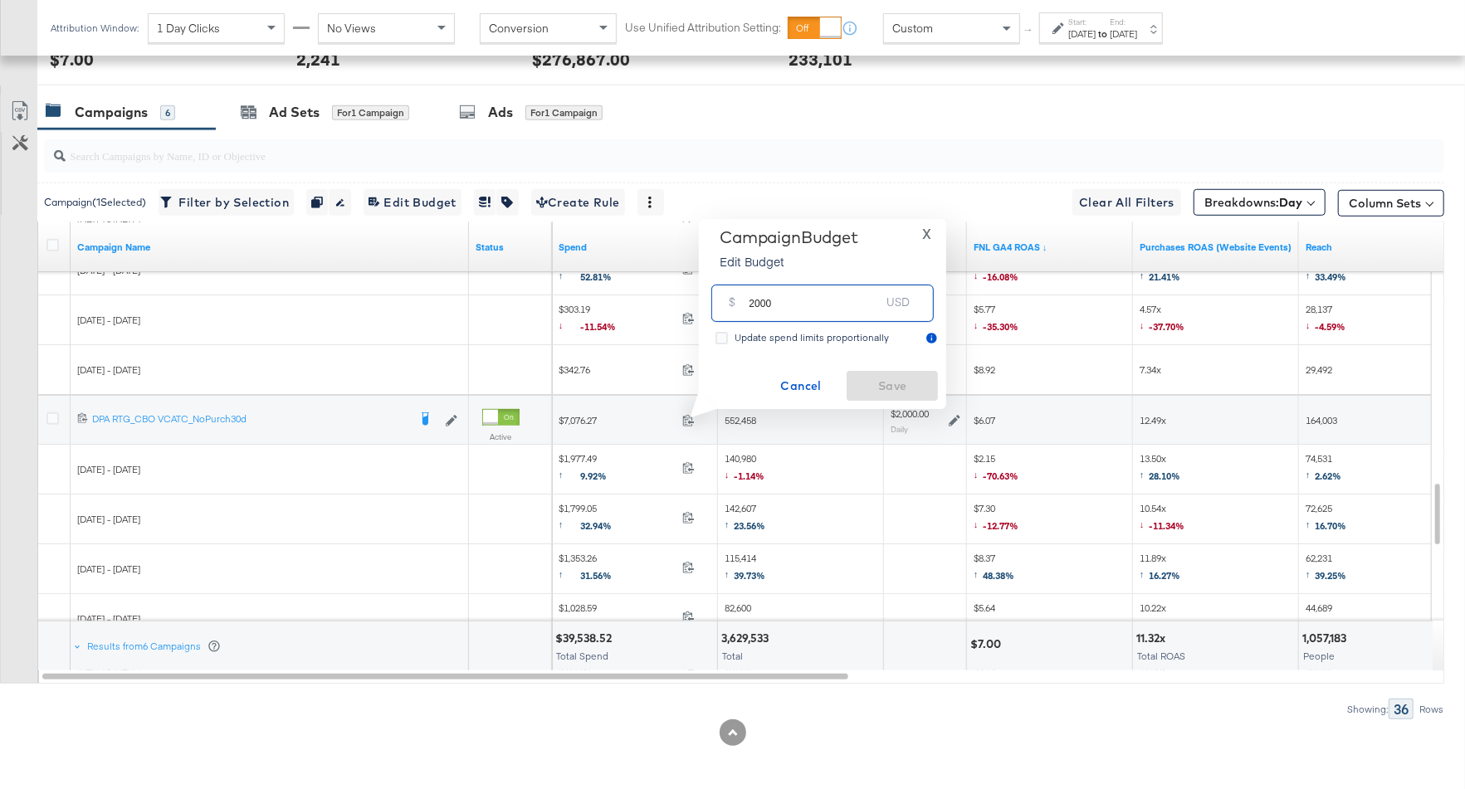
drag, startPoint x: 784, startPoint y: 305, endPoint x: 727, endPoint y: 305, distance: 56.5
click at [727, 305] on div "$ 2000 USD" at bounding box center [822, 303] width 222 height 37
type input "1000"
click at [896, 389] on span "Save" at bounding box center [892, 386] width 78 height 21
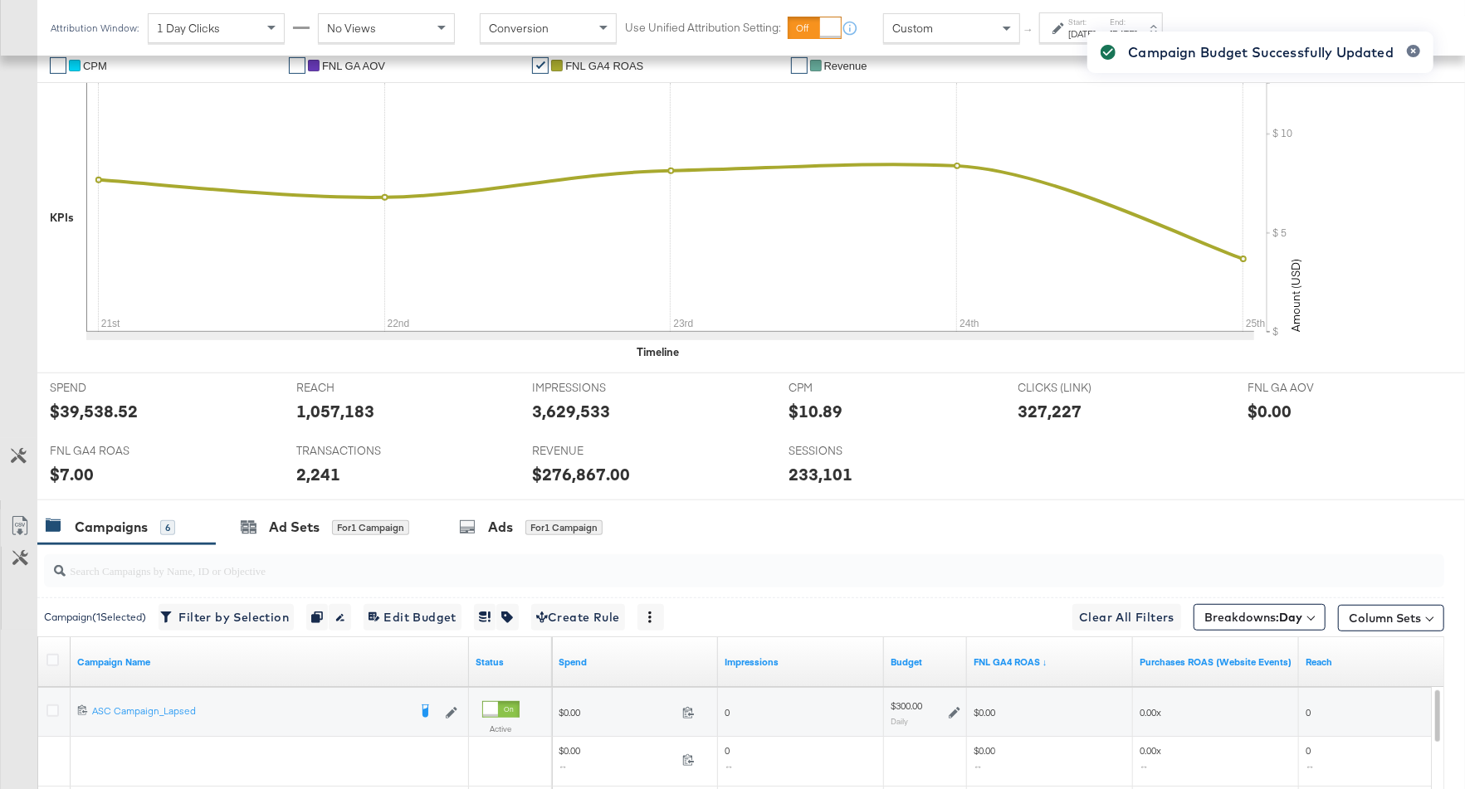
scroll to position [569, 0]
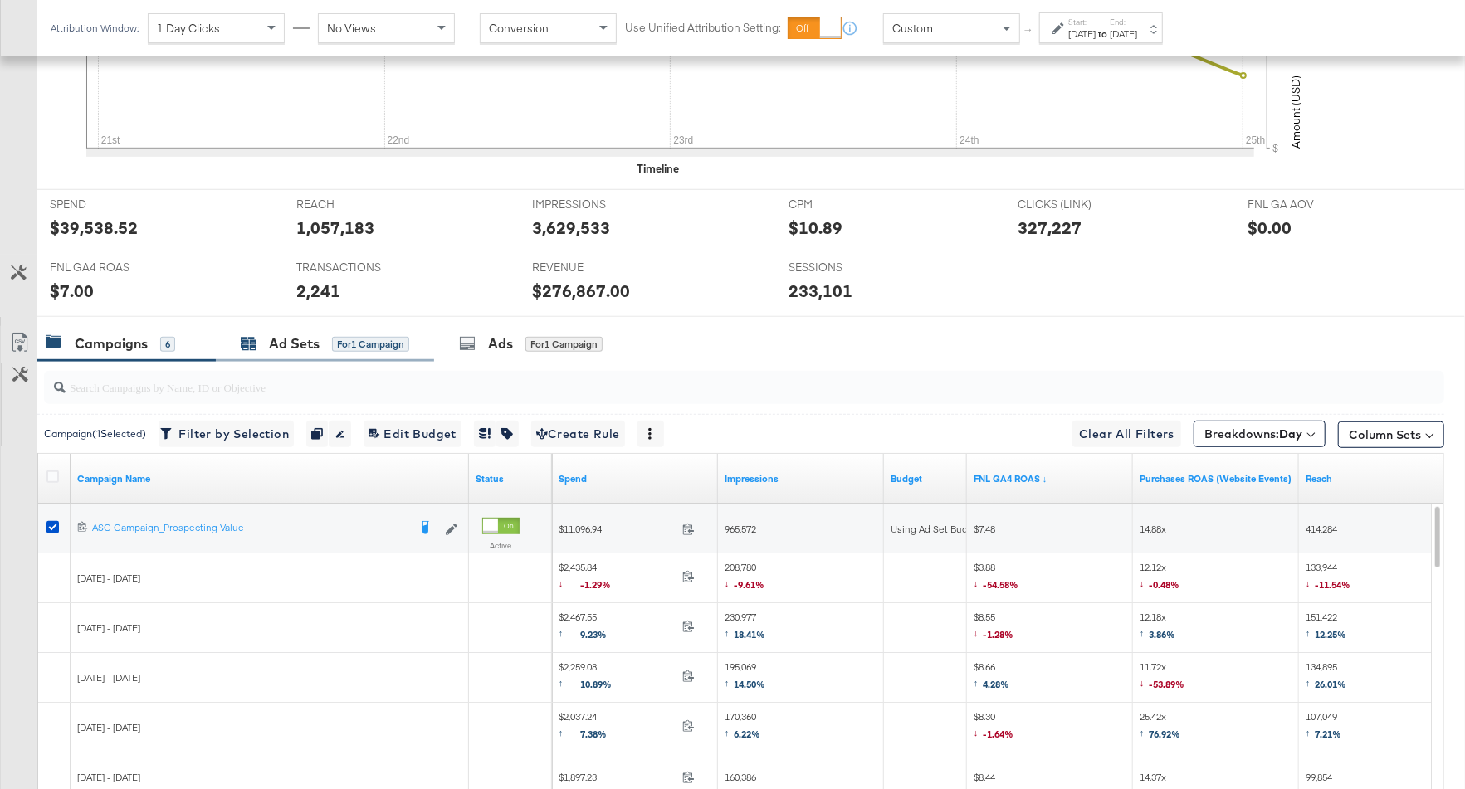
click at [277, 343] on div "Ad Sets" at bounding box center [294, 344] width 51 height 19
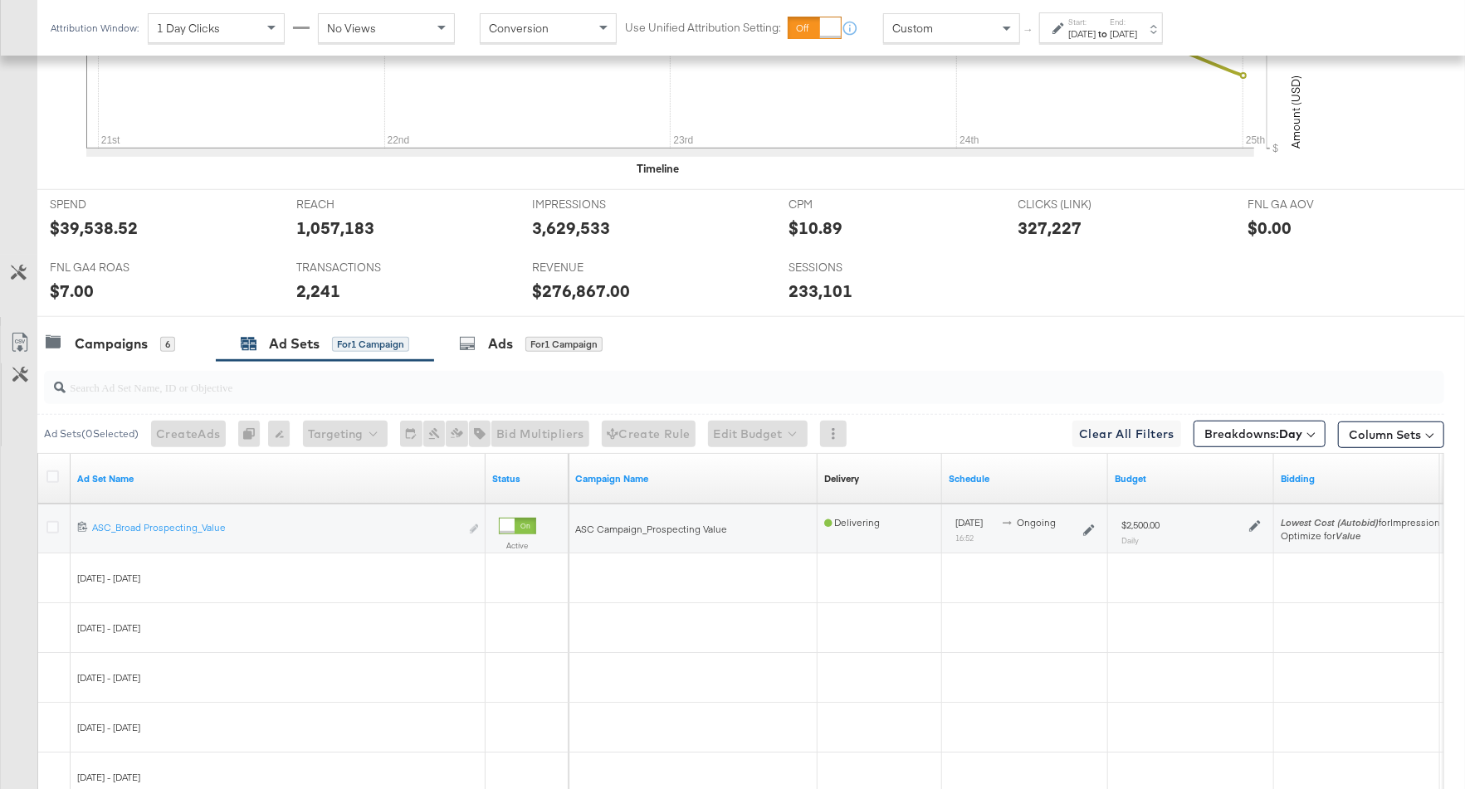
click at [1251, 525] on icon at bounding box center [1255, 526] width 12 height 12
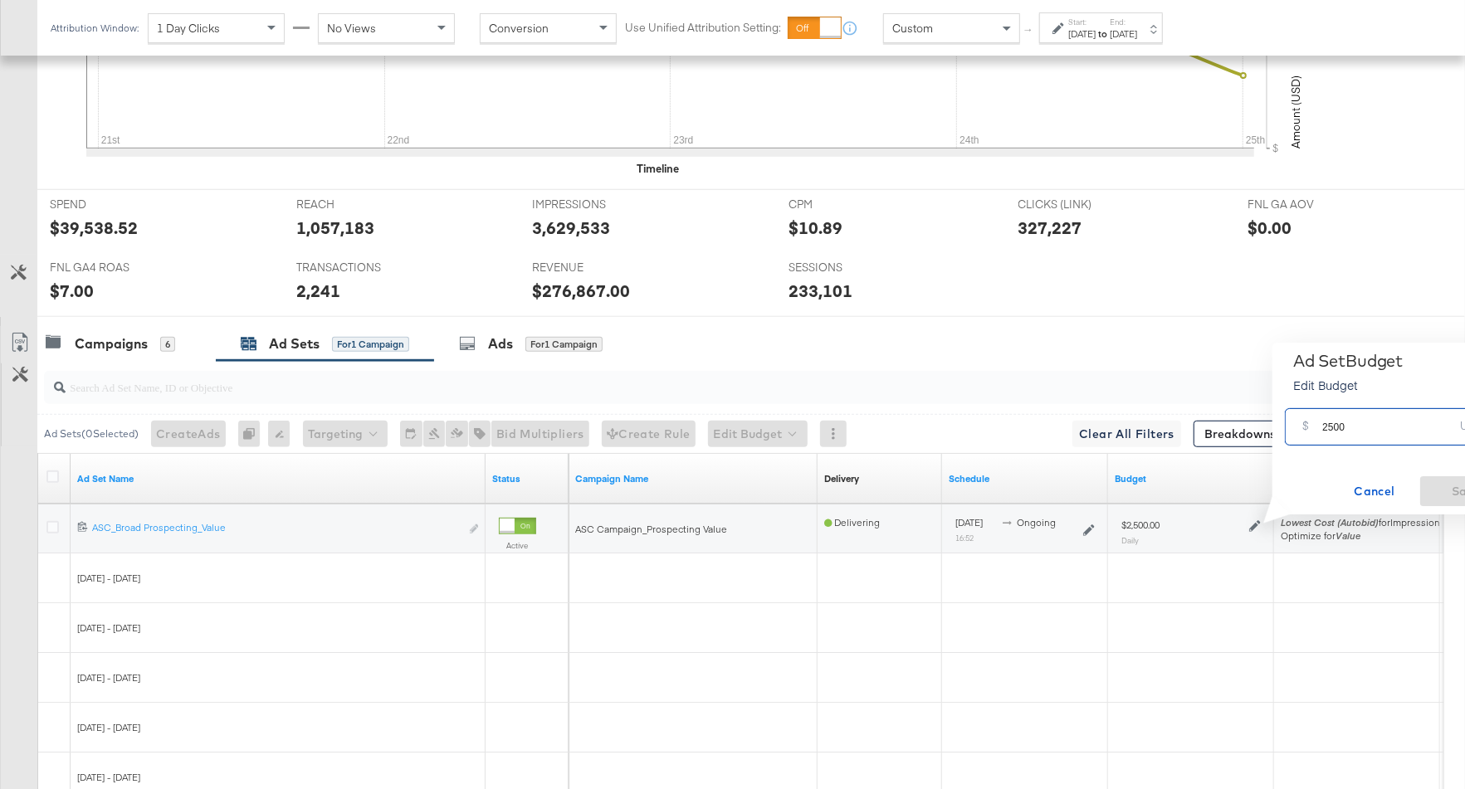
drag, startPoint x: 1350, startPoint y: 430, endPoint x: 1314, endPoint y: 430, distance: 35.7
click at [1314, 430] on div "$ 2500 USD" at bounding box center [1396, 426] width 222 height 37
type input "3000"
click at [1454, 492] on span "Save" at bounding box center [1466, 491] width 78 height 21
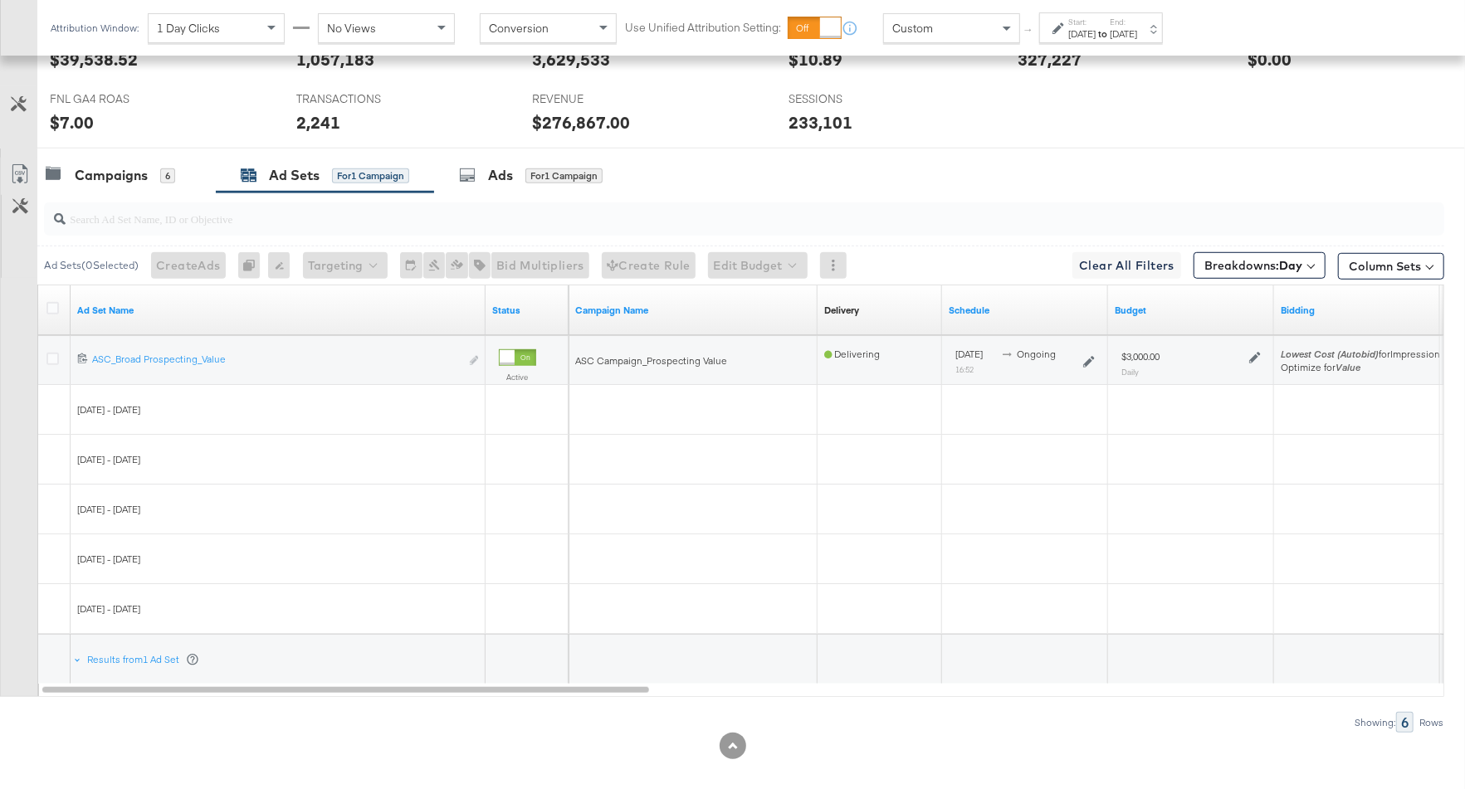
scroll to position [751, 0]
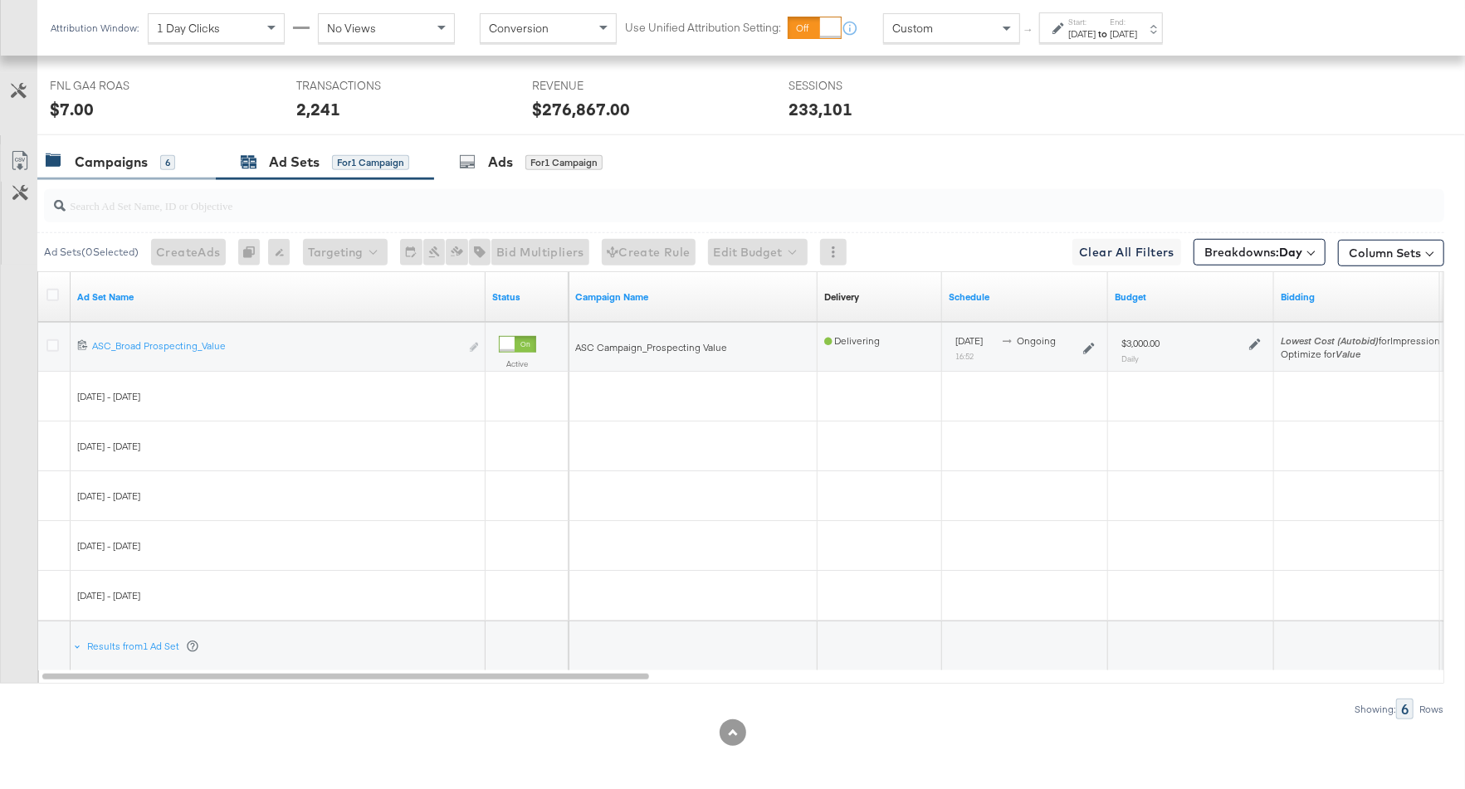
click at [134, 161] on div "Campaigns" at bounding box center [111, 162] width 73 height 19
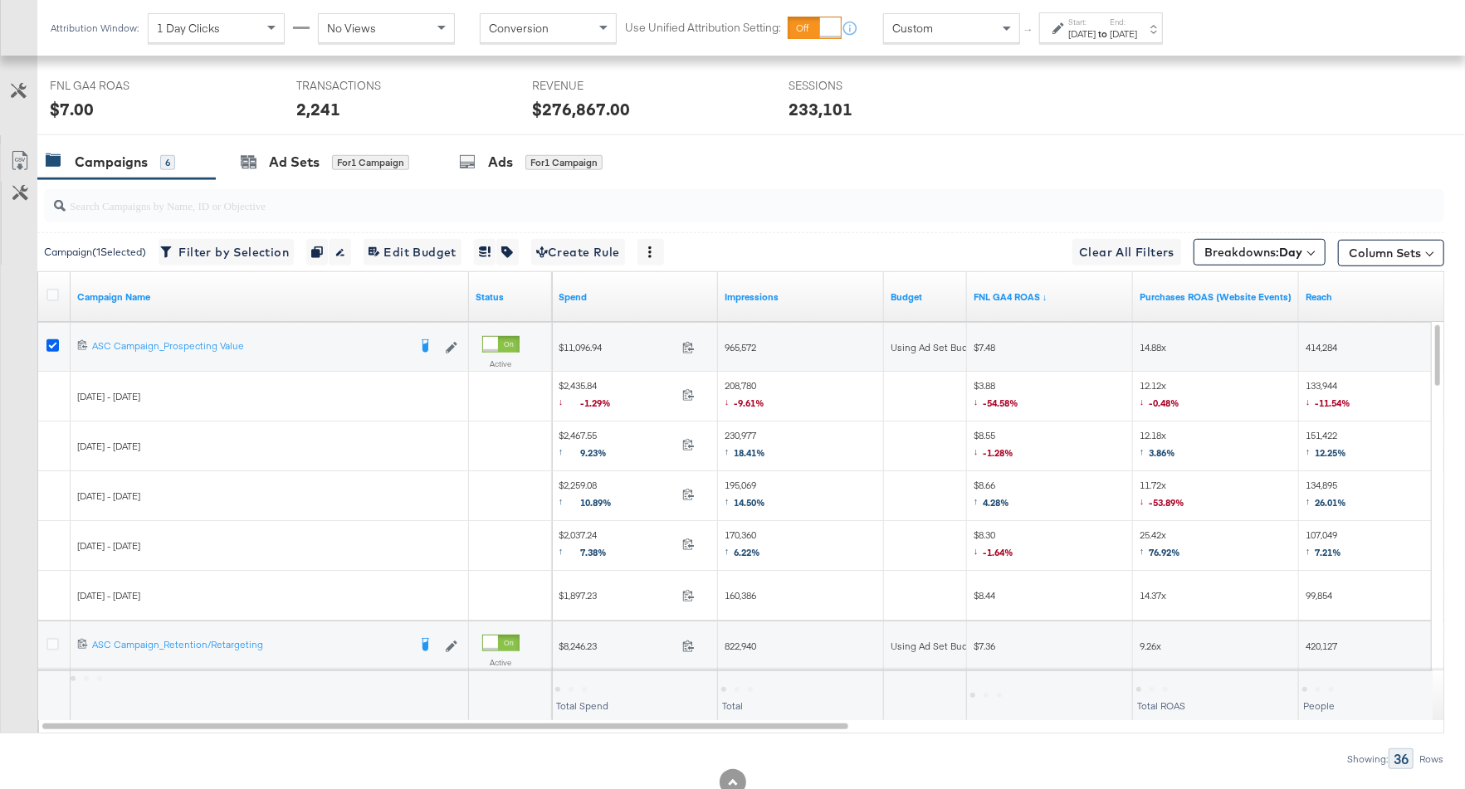
click at [46, 344] on icon at bounding box center [52, 346] width 12 height 12
click at [0, 0] on input "checkbox" at bounding box center [0, 0] width 0 height 0
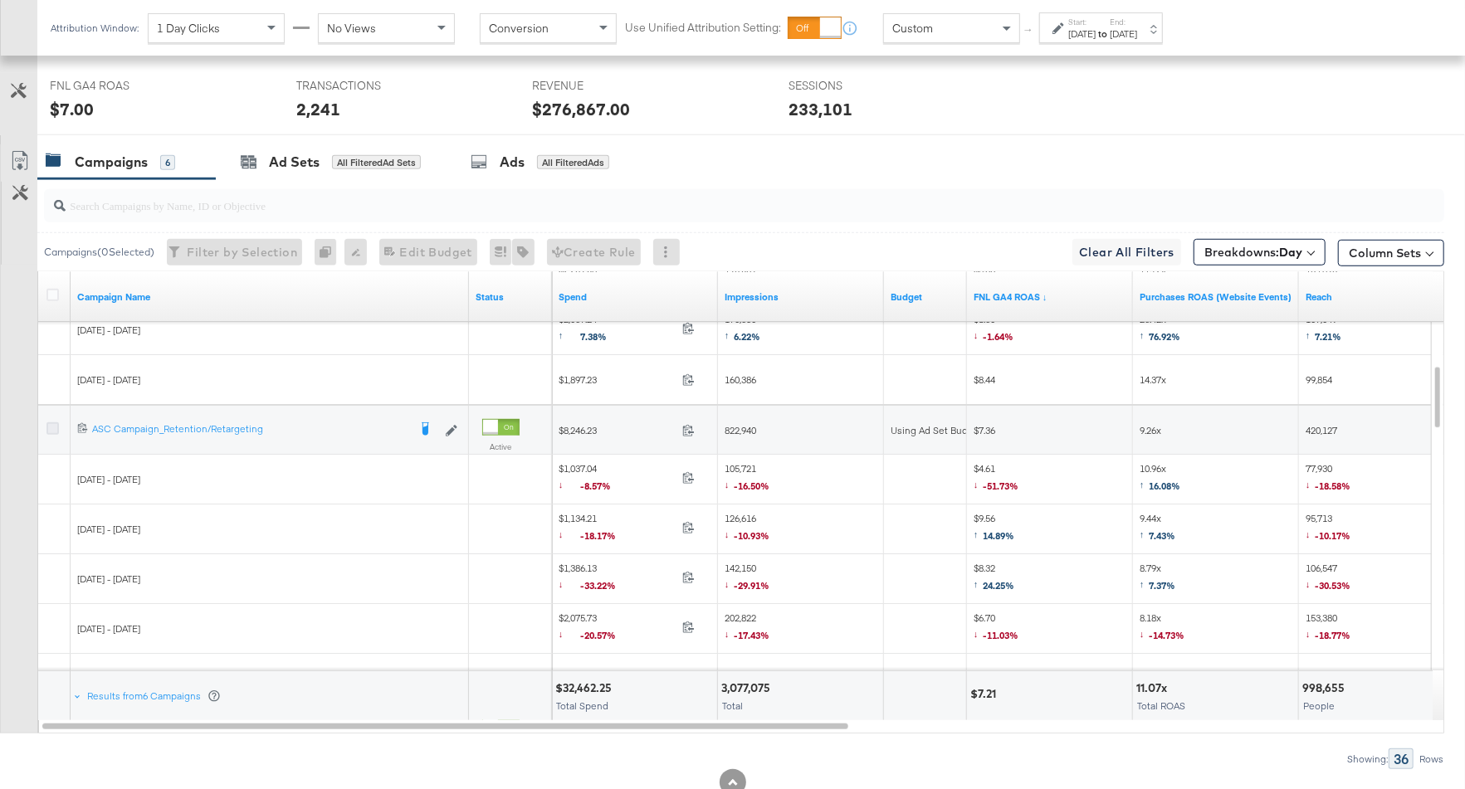
click at [49, 427] on icon at bounding box center [52, 429] width 12 height 12
click at [0, 0] on input "checkbox" at bounding box center [0, 0] width 0 height 0
click at [291, 154] on div "Ad Sets" at bounding box center [294, 162] width 51 height 19
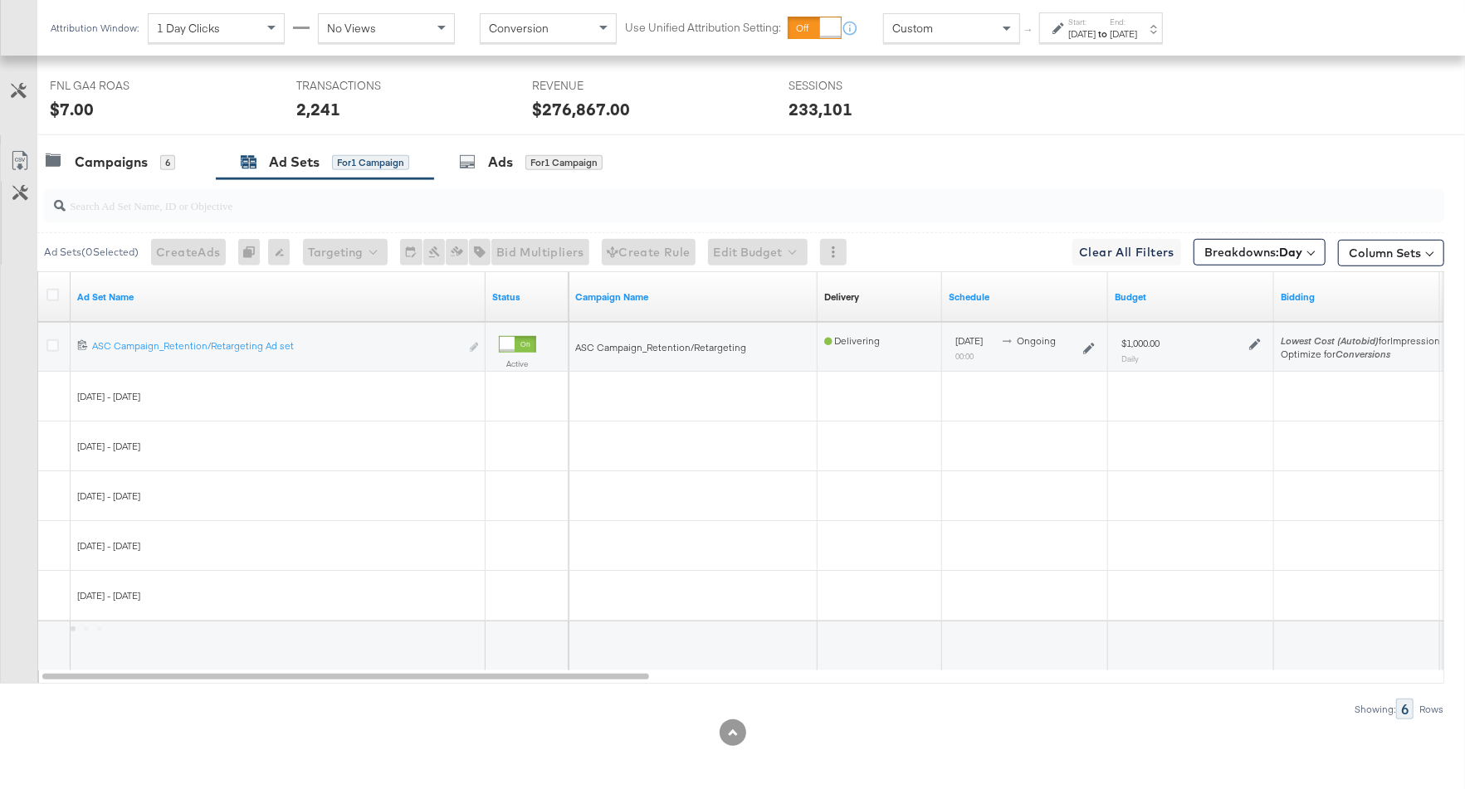
click at [1254, 343] on icon at bounding box center [1255, 345] width 12 height 12
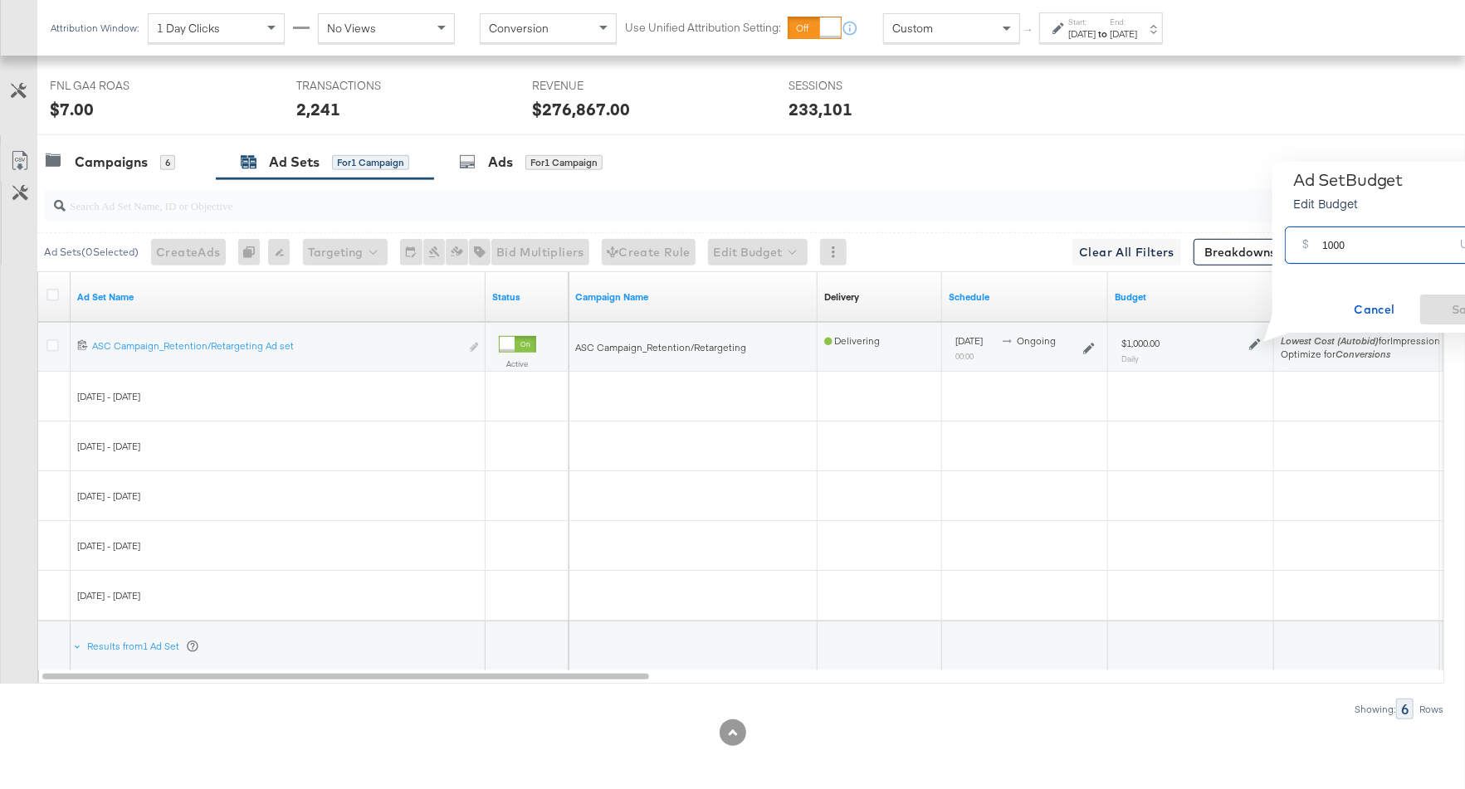
drag, startPoint x: 1354, startPoint y: 247, endPoint x: 1312, endPoint y: 246, distance: 41.5
click at [1312, 246] on div "$ 1000 USD" at bounding box center [1396, 245] width 222 height 37
type input "1700"
click at [1445, 320] on button "Save" at bounding box center [1465, 310] width 91 height 30
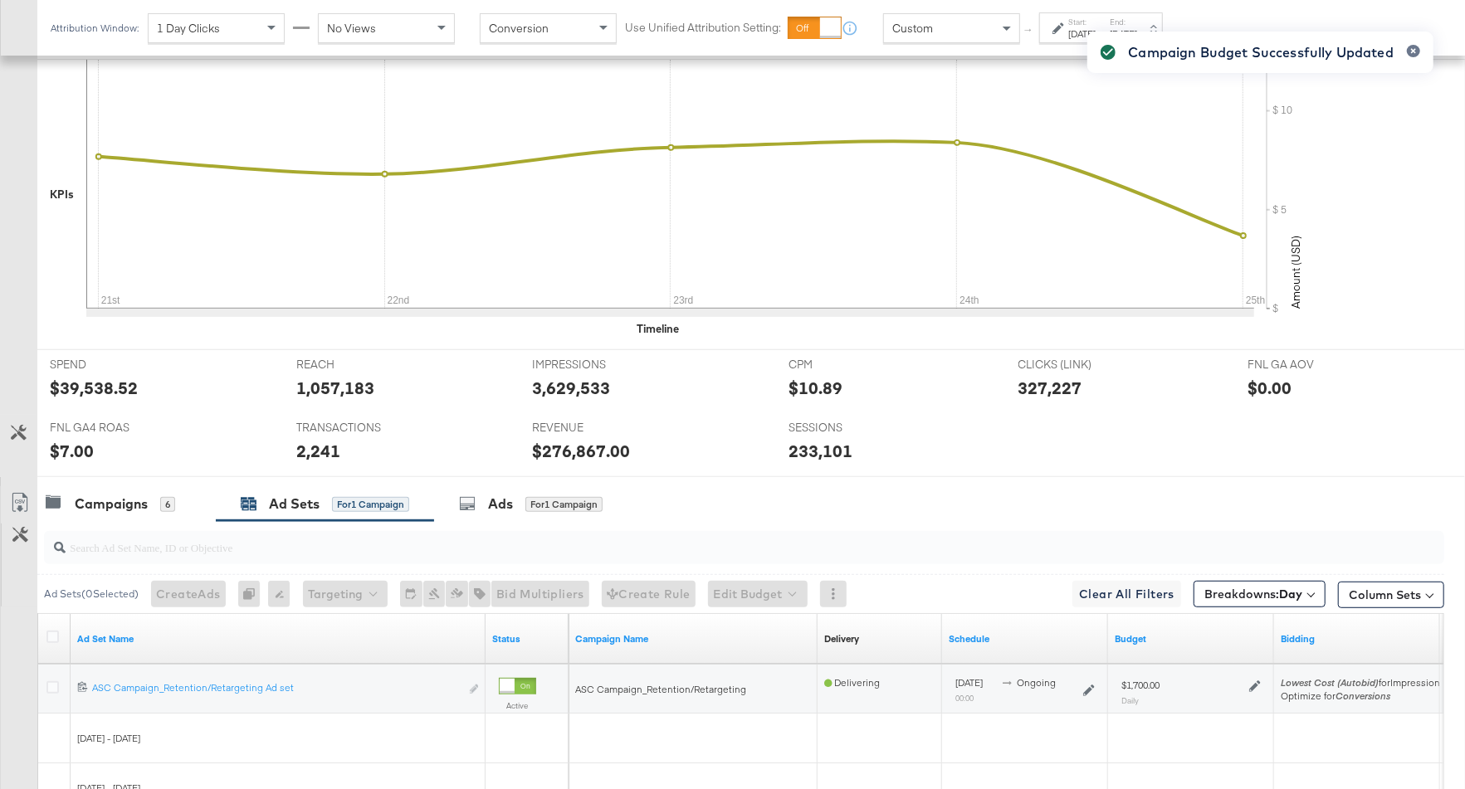
scroll to position [585, 0]
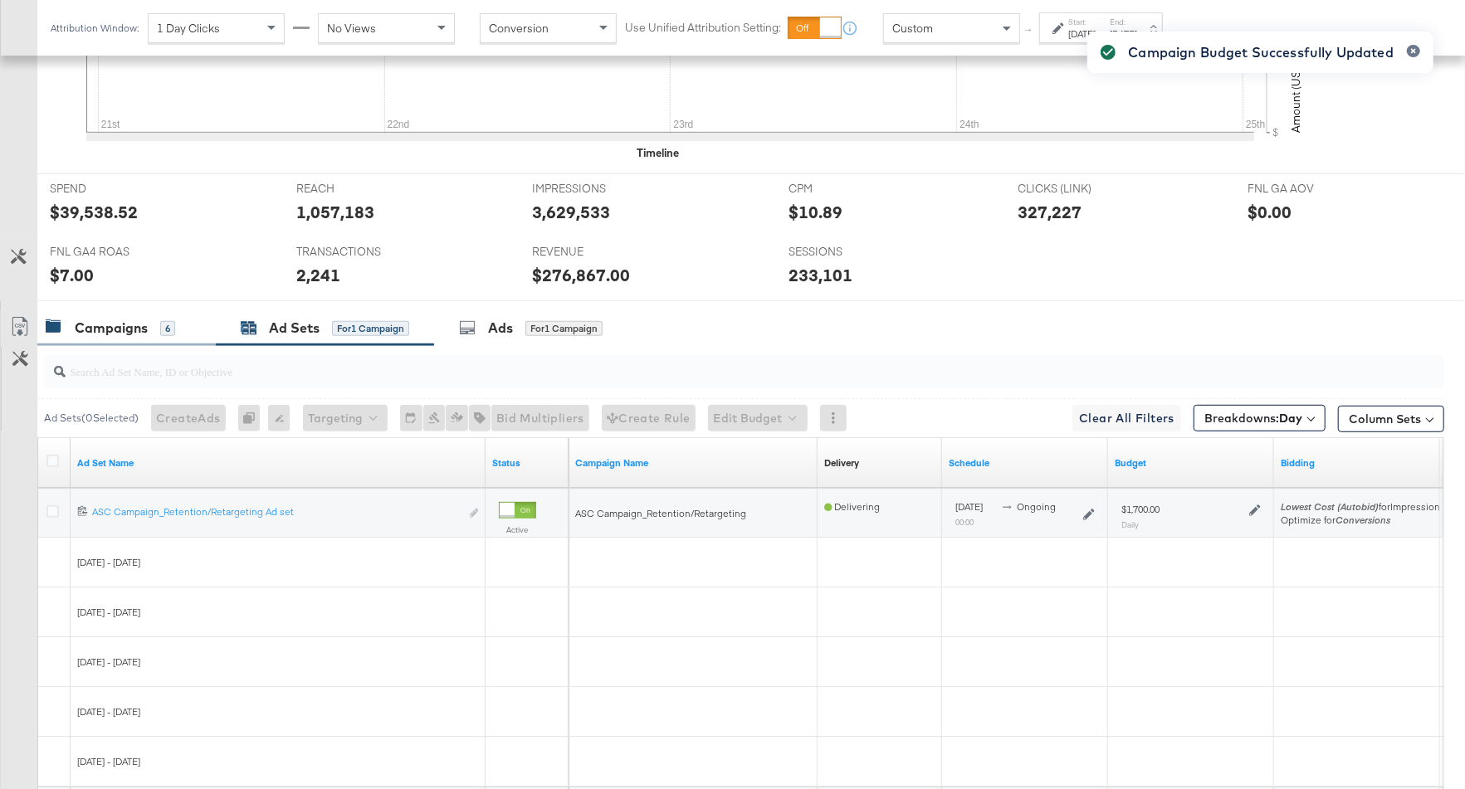
click at [99, 320] on div "Campaigns" at bounding box center [111, 328] width 73 height 19
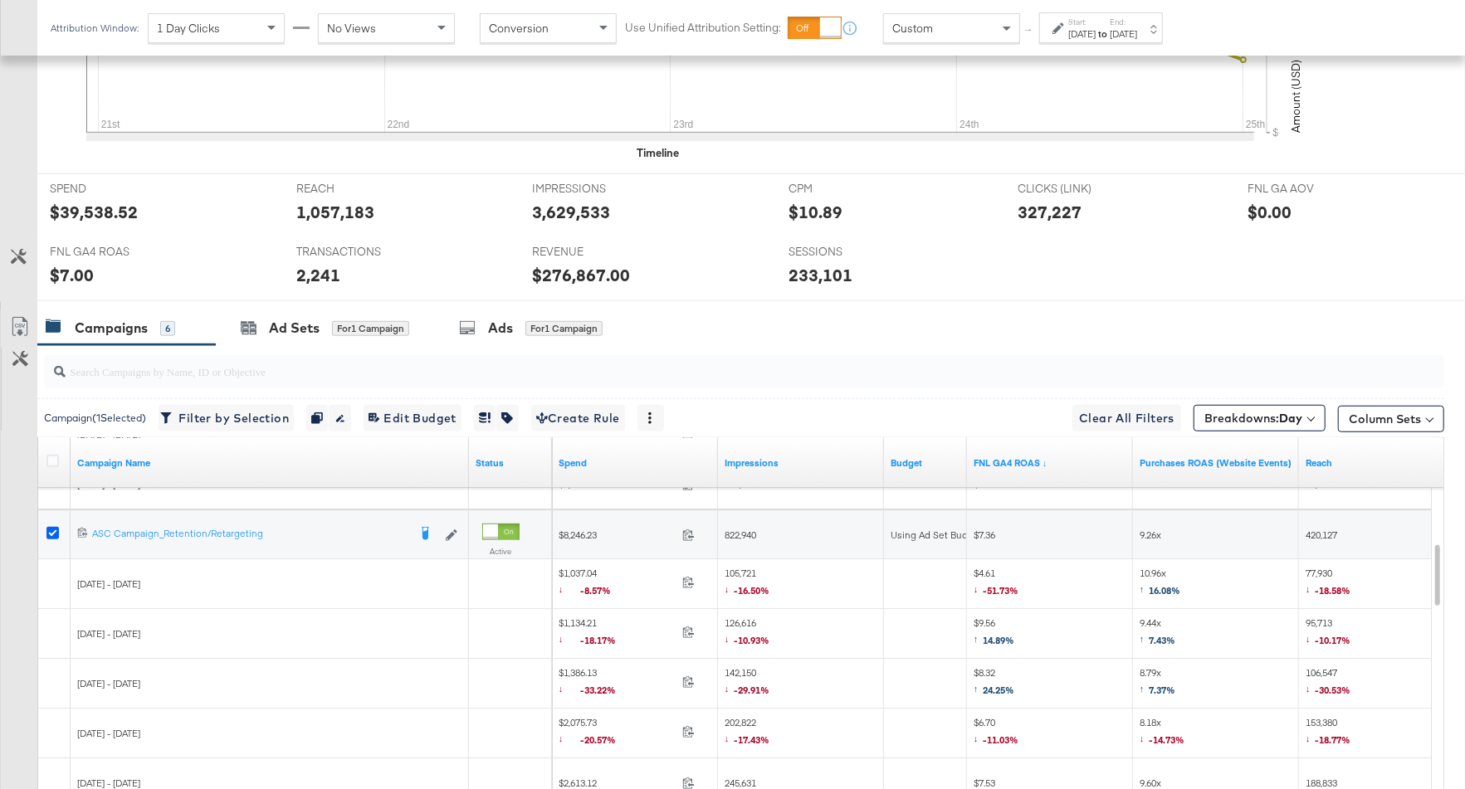
click at [49, 528] on icon at bounding box center [52, 533] width 12 height 12
click at [0, 0] on input "checkbox" at bounding box center [0, 0] width 0 height 0
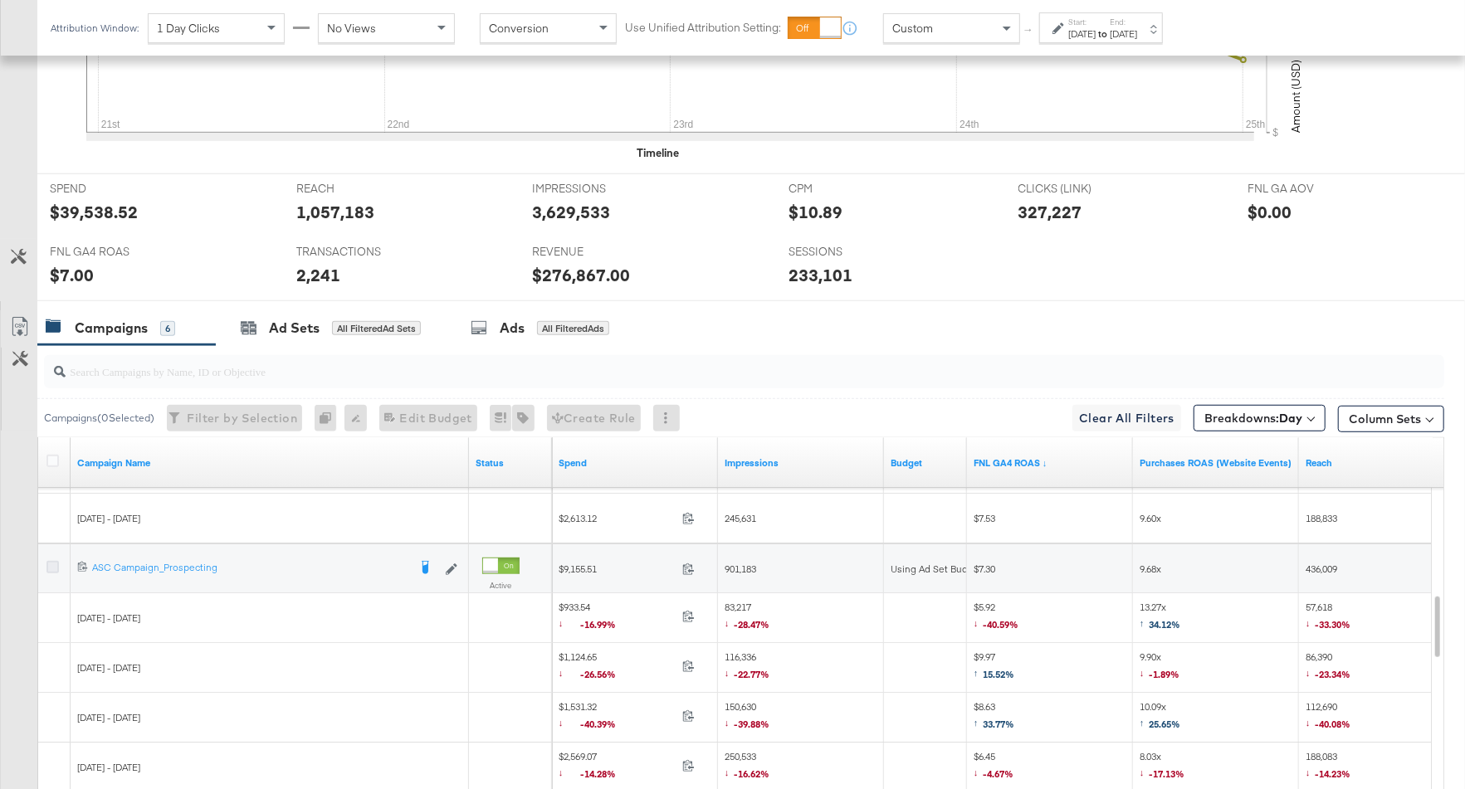
click at [56, 561] on icon at bounding box center [52, 567] width 12 height 12
click at [0, 0] on input "checkbox" at bounding box center [0, 0] width 0 height 0
click at [311, 331] on div "Ad Sets" at bounding box center [294, 328] width 51 height 19
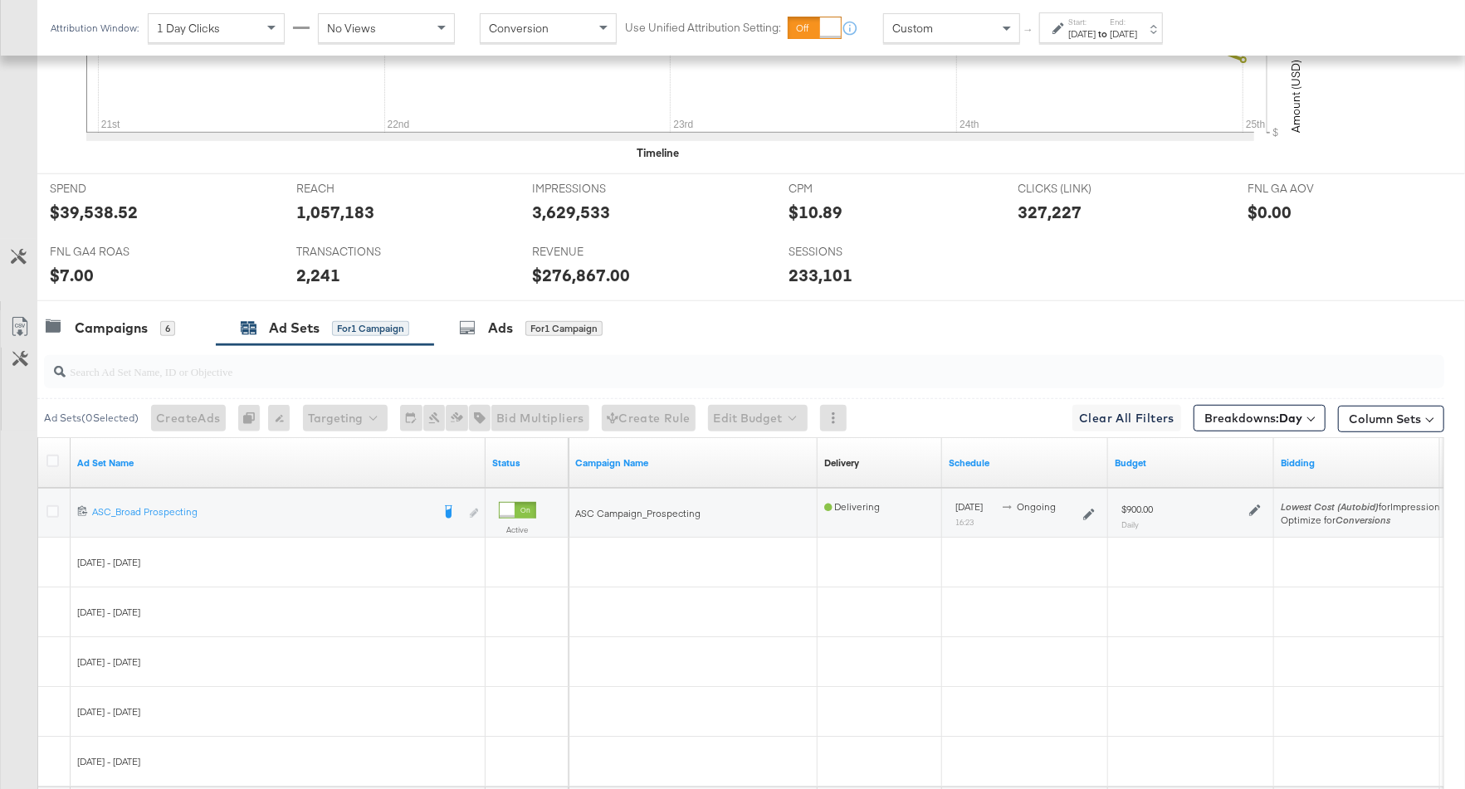
click at [1255, 507] on icon at bounding box center [1255, 511] width 12 height 12
drag, startPoint x: 1345, startPoint y: 413, endPoint x: 1315, endPoint y: 413, distance: 29.9
click at [1315, 413] on div "$ 900 USD" at bounding box center [1396, 411] width 222 height 37
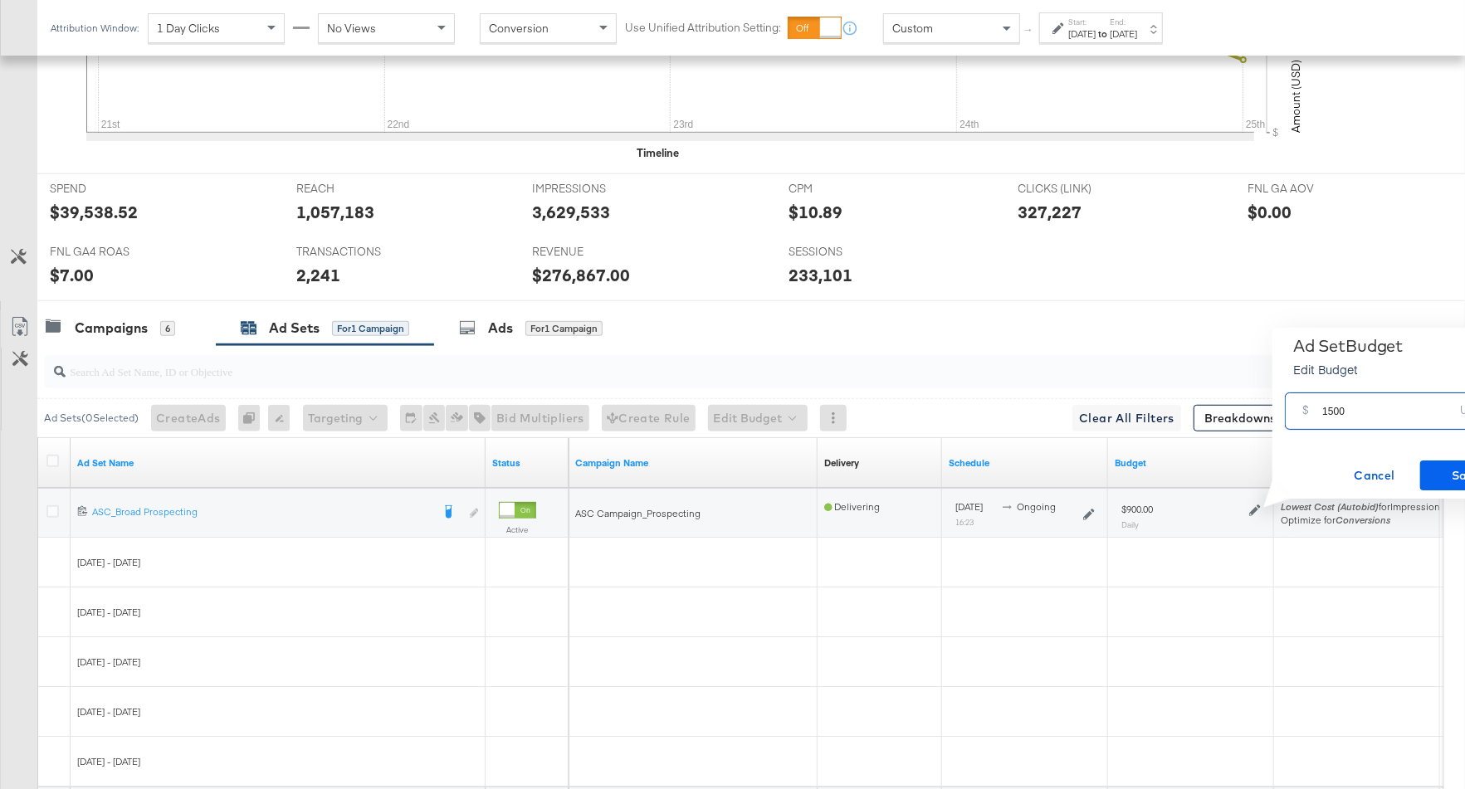
type input "1500"
click at [1449, 472] on span "Save" at bounding box center [1466, 476] width 78 height 21
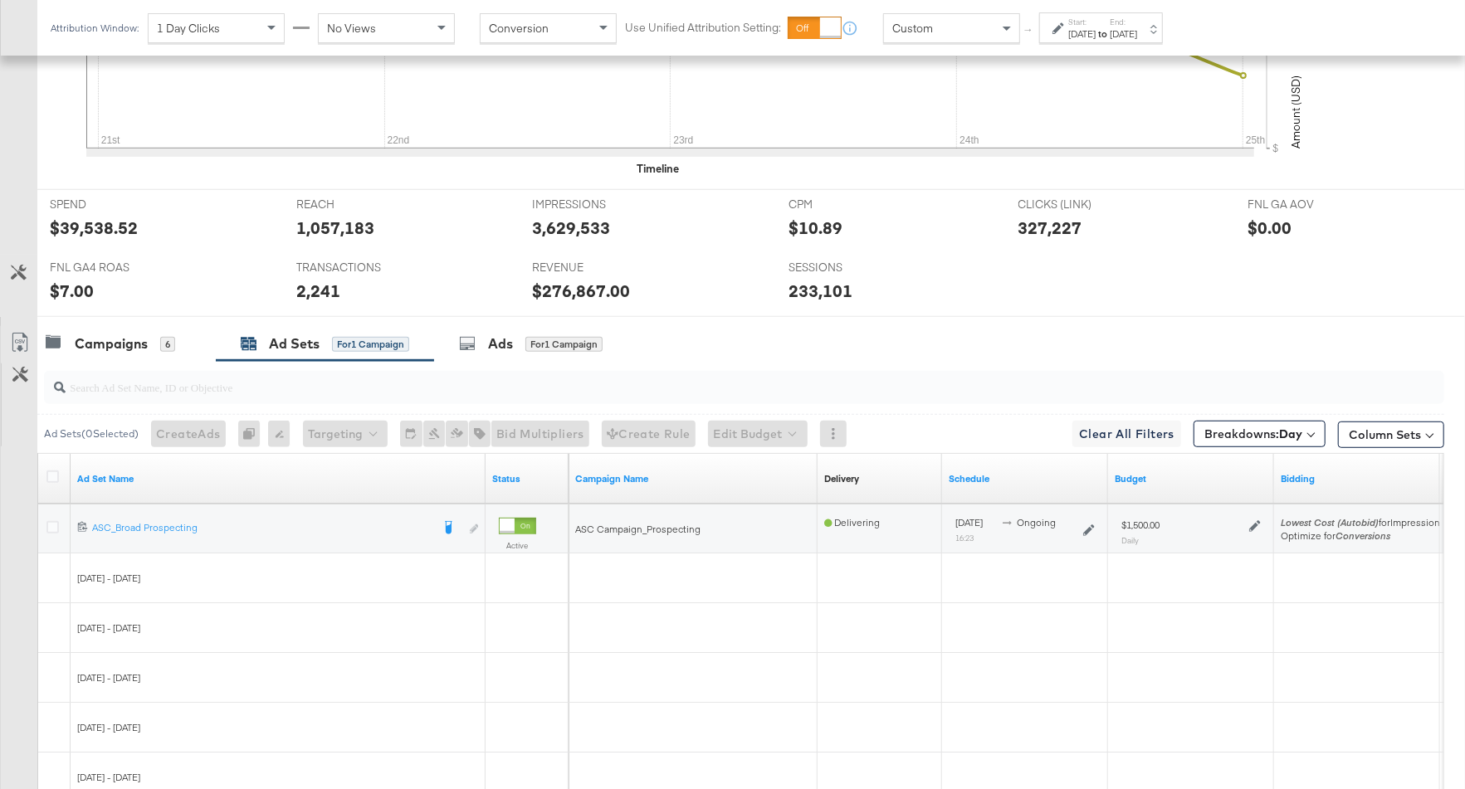
scroll to position [751, 0]
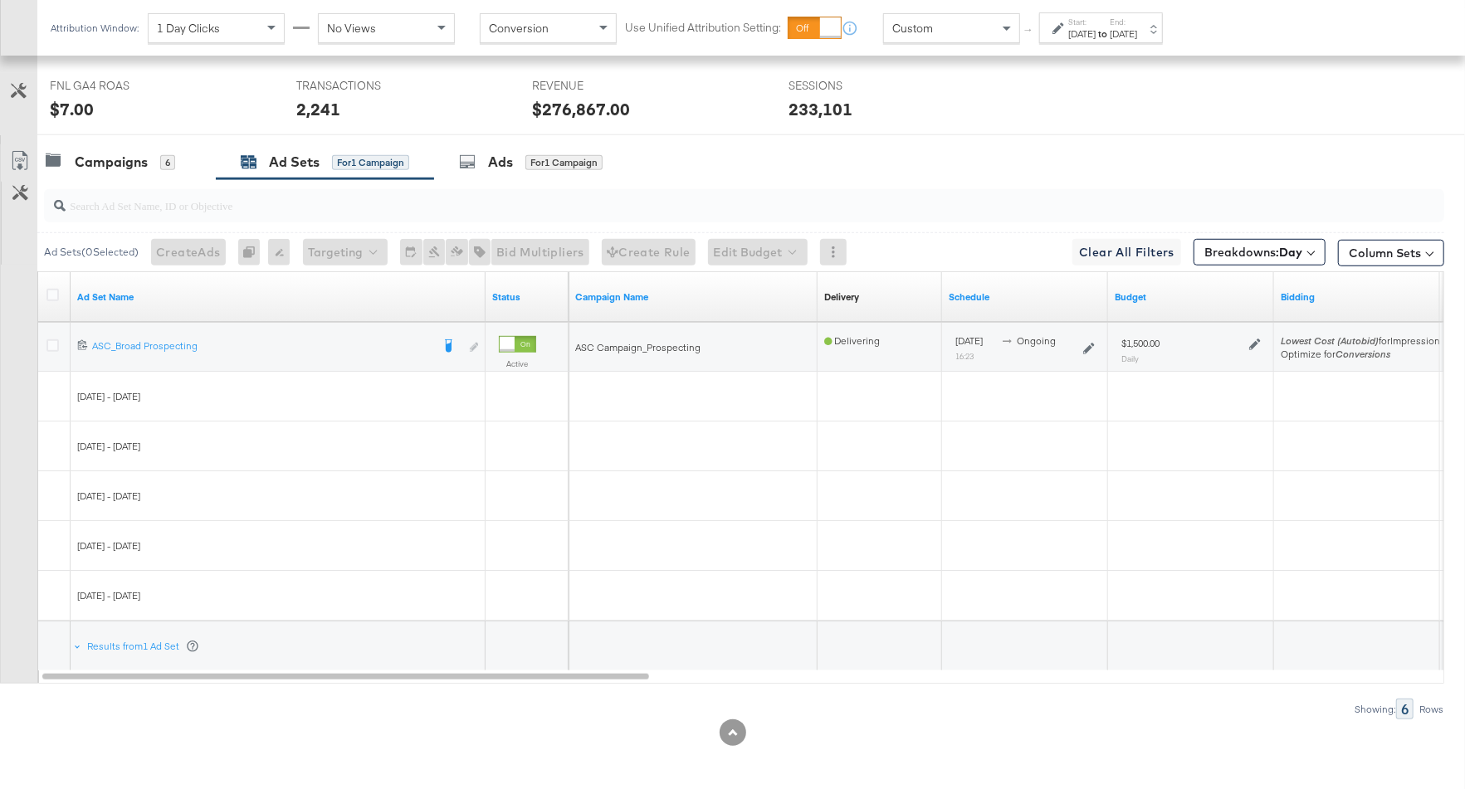
click at [1251, 340] on icon at bounding box center [1255, 345] width 12 height 12
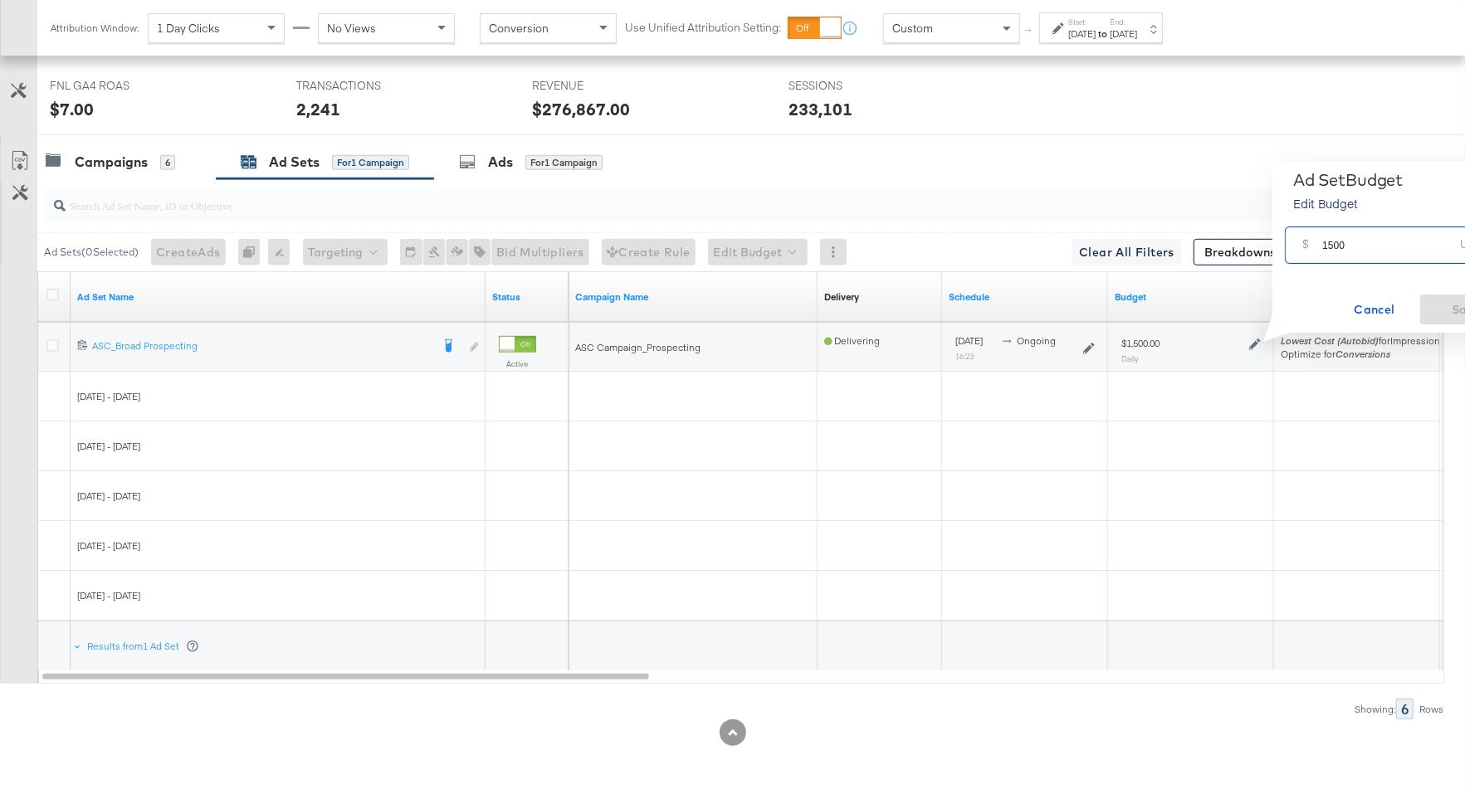
drag, startPoint x: 1348, startPoint y: 249, endPoint x: 1313, endPoint y: 249, distance: 34.9
click at [1313, 249] on div "$ 1500 USD" at bounding box center [1396, 245] width 222 height 37
type input "1600"
click at [1437, 307] on span "Save" at bounding box center [1466, 310] width 78 height 21
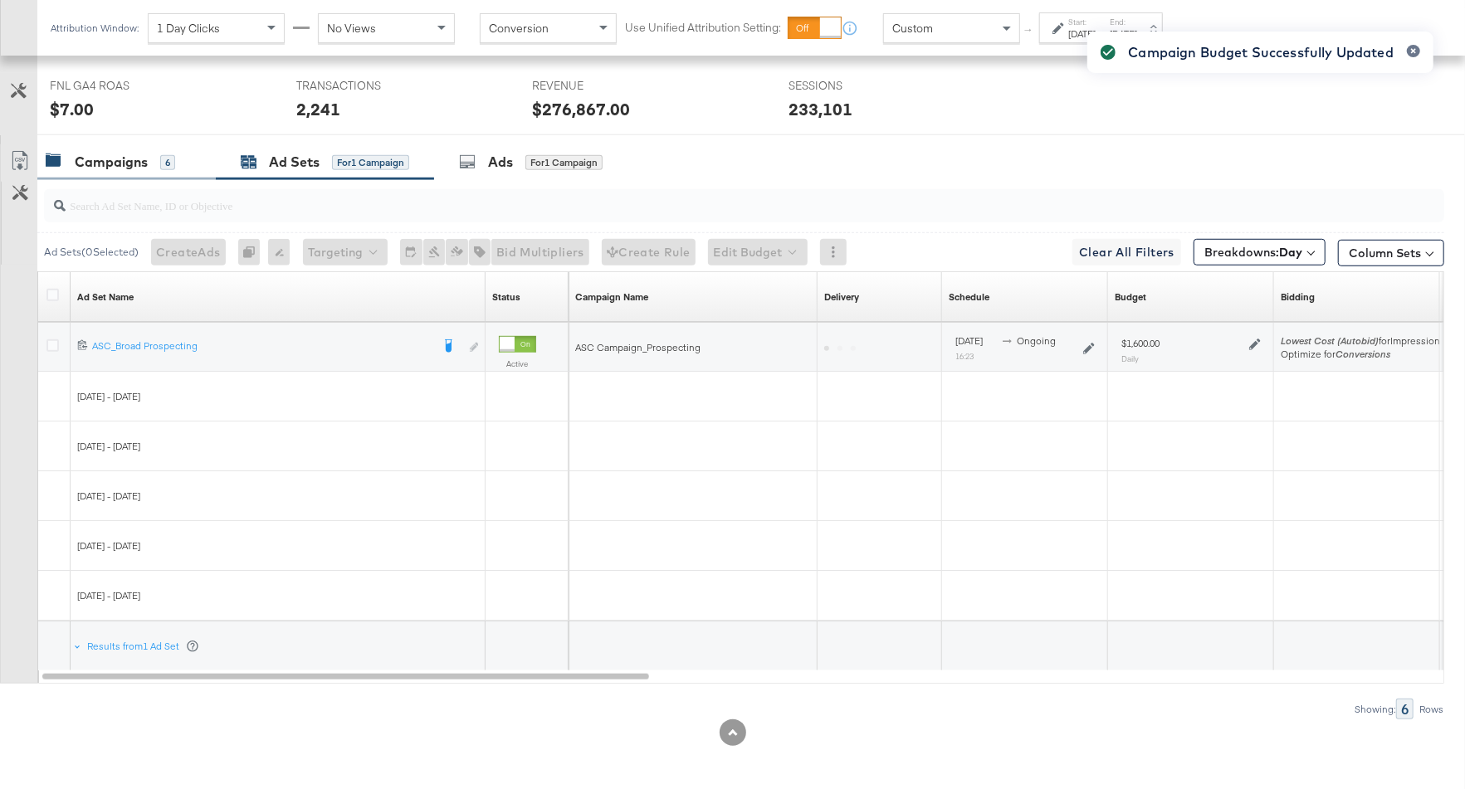
click at [121, 157] on div "Campaigns" at bounding box center [111, 162] width 73 height 19
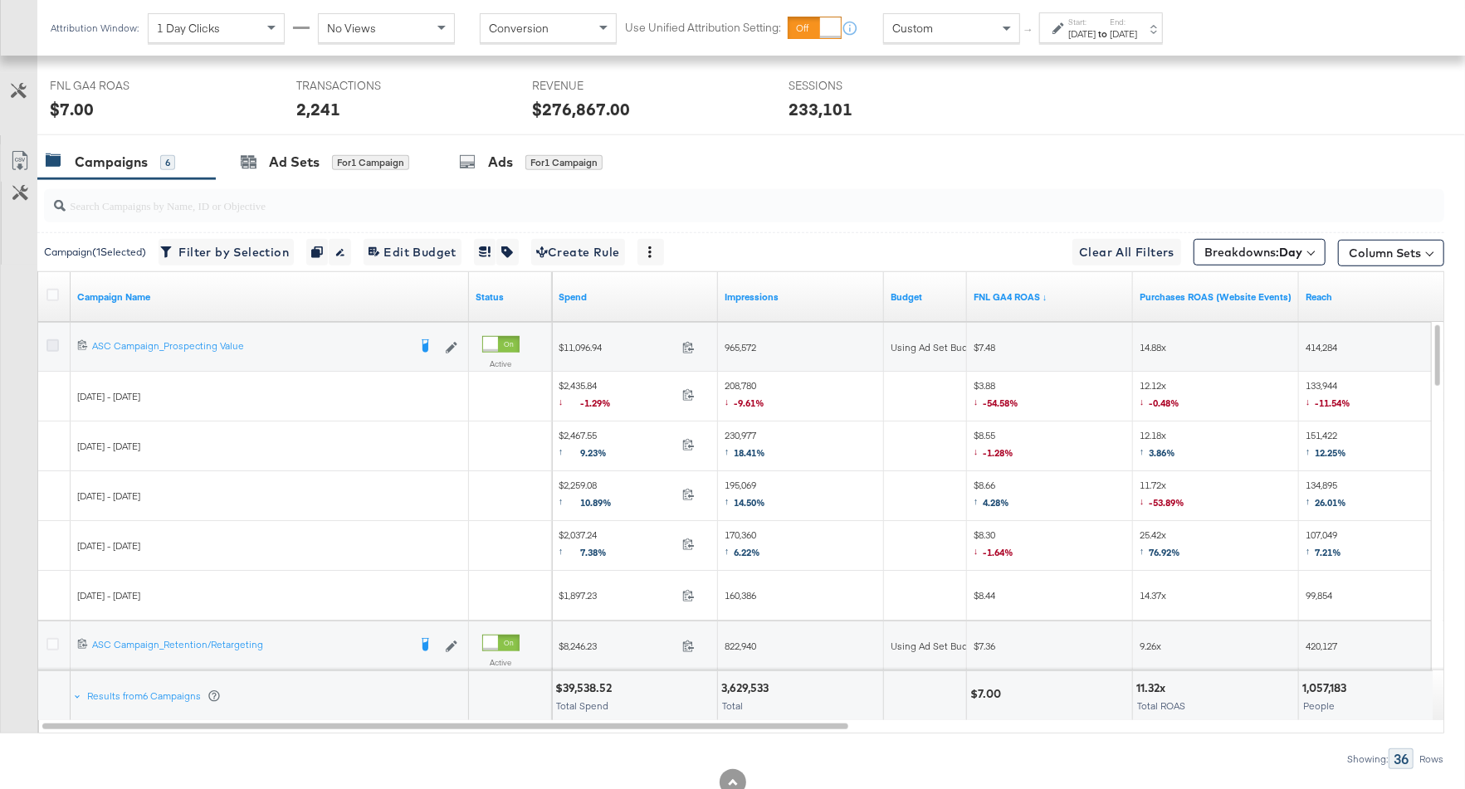
click at [51, 340] on icon at bounding box center [52, 346] width 12 height 12
click at [0, 0] on input "checkbox" at bounding box center [0, 0] width 0 height 0
click at [293, 156] on div "Ad Sets" at bounding box center [294, 162] width 51 height 19
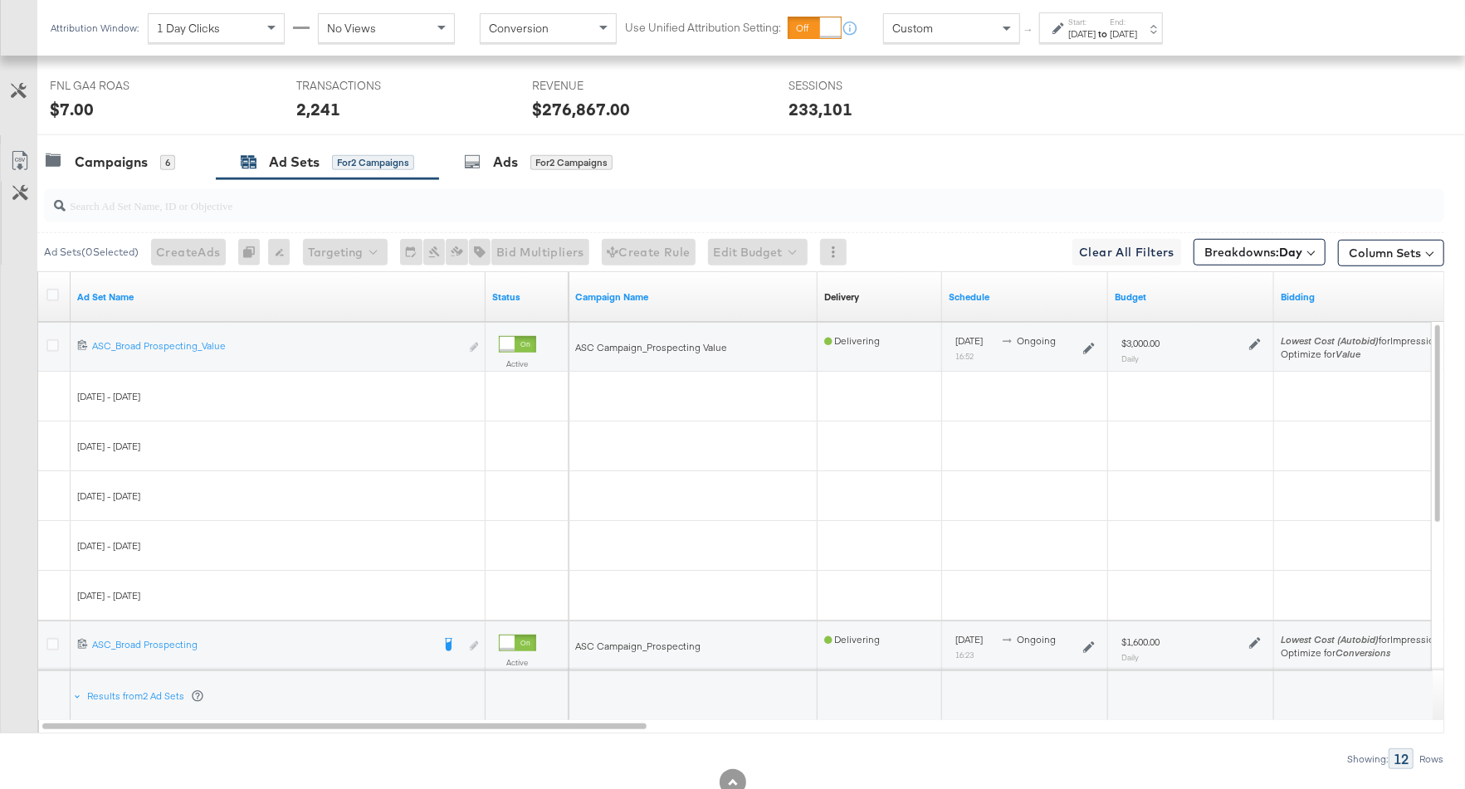
click at [1254, 341] on icon at bounding box center [1255, 345] width 12 height 12
drag, startPoint x: 1351, startPoint y: 247, endPoint x: 1297, endPoint y: 248, distance: 54.0
click at [1296, 247] on div "$ 3000 USD" at bounding box center [1396, 245] width 222 height 37
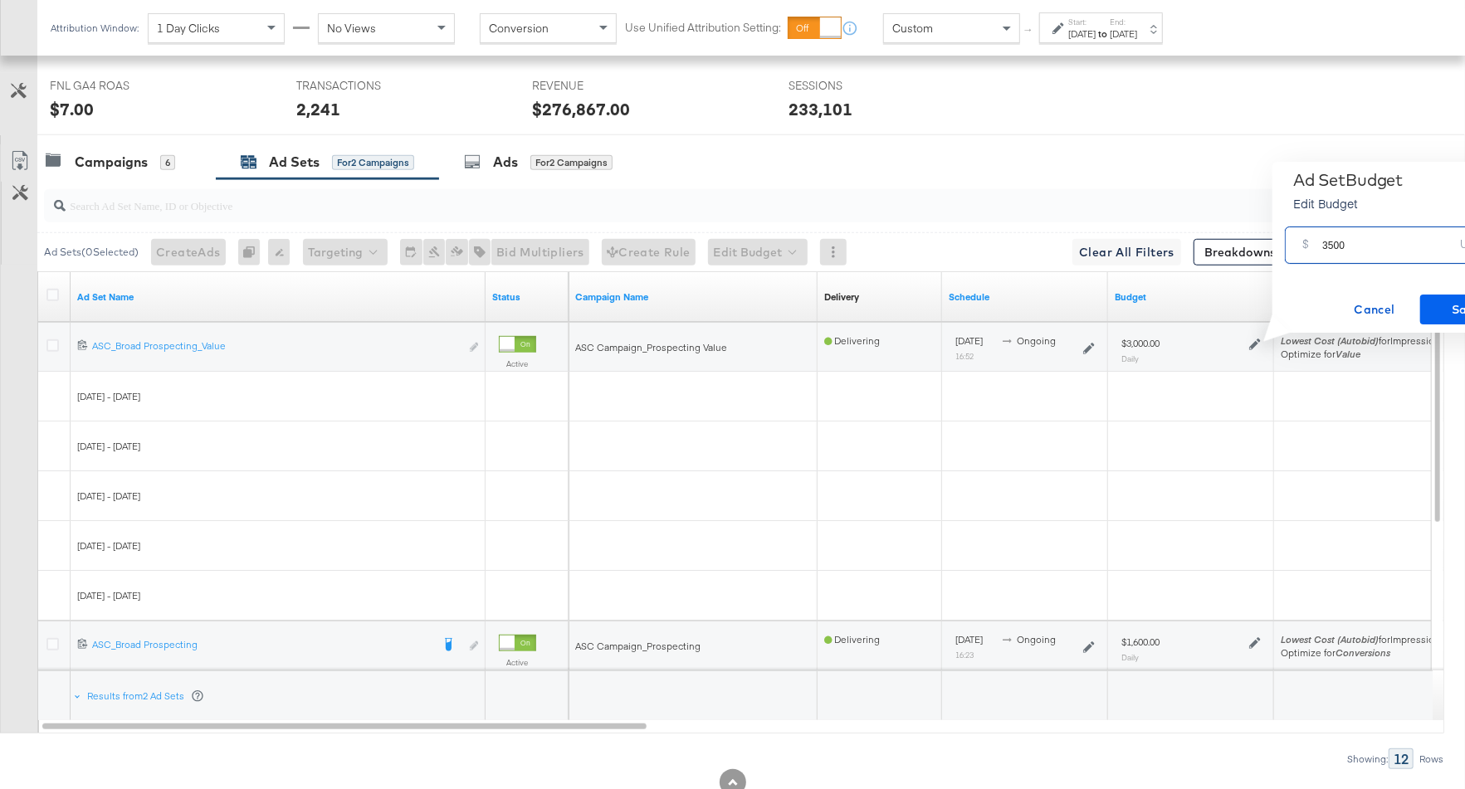
type input "3500"
click at [1429, 304] on span "Save" at bounding box center [1466, 310] width 78 height 21
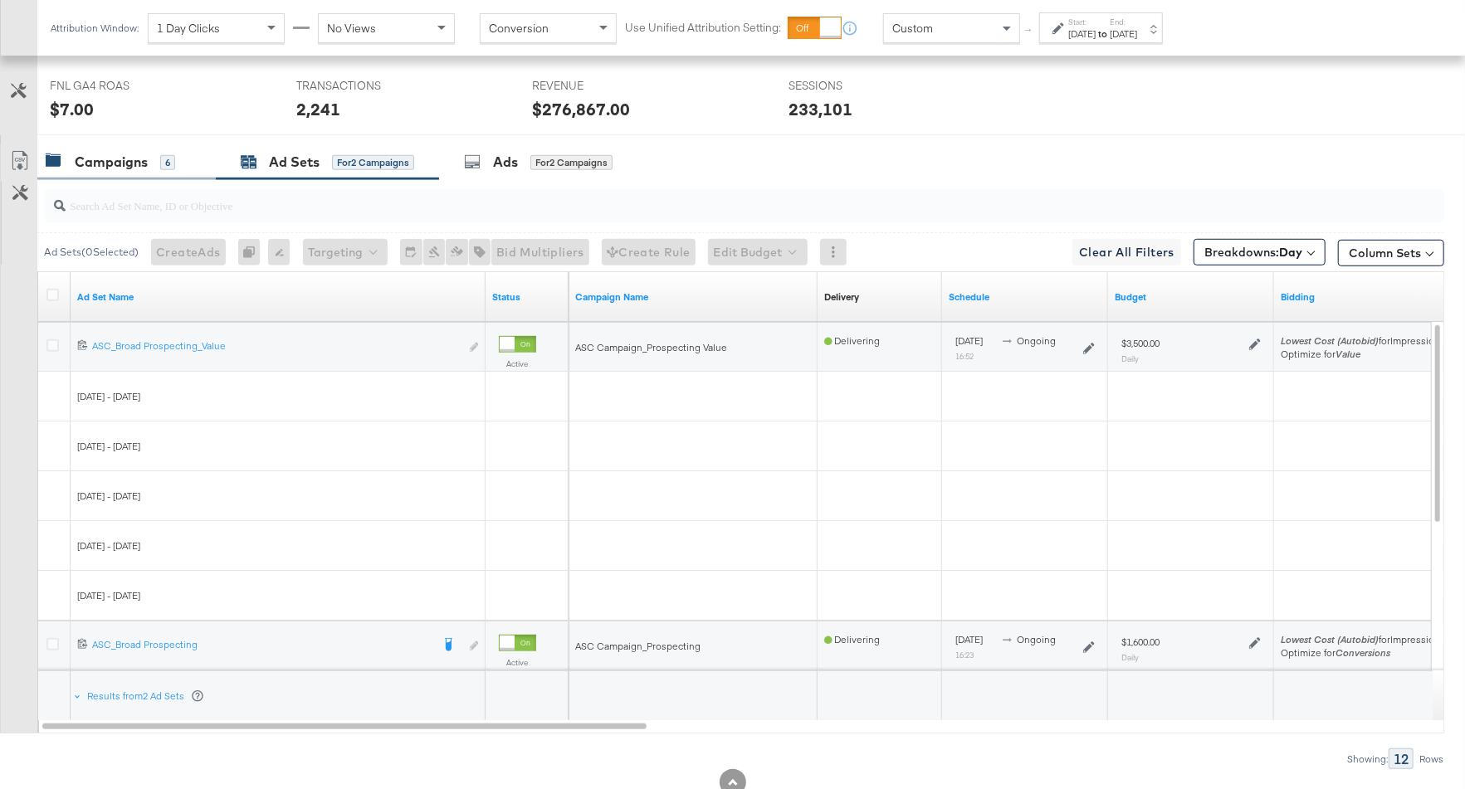
click at [158, 159] on div "Campaigns 6" at bounding box center [111, 162] width 130 height 19
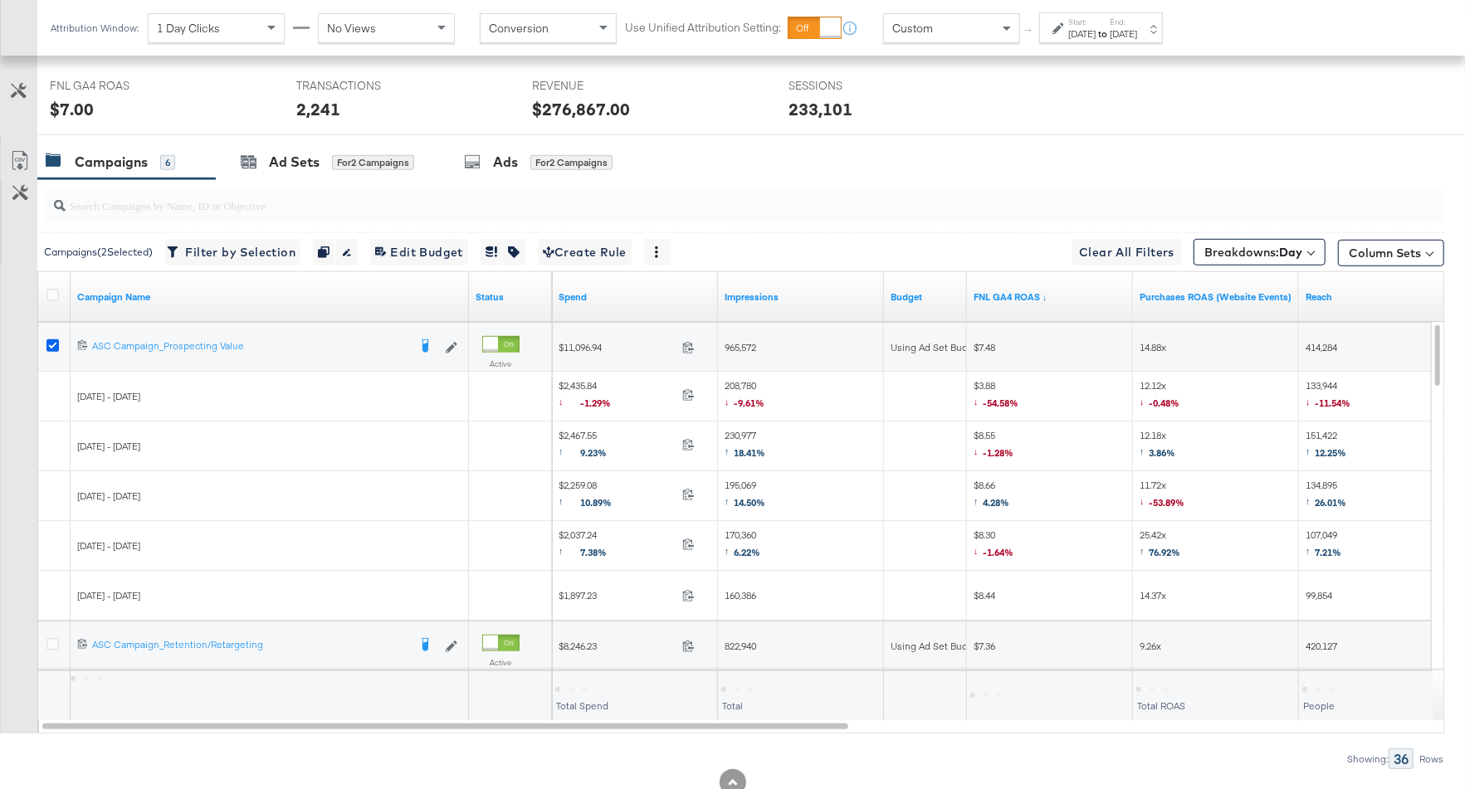
click at [51, 344] on icon at bounding box center [52, 346] width 12 height 12
click at [0, 0] on input "checkbox" at bounding box center [0, 0] width 0 height 0
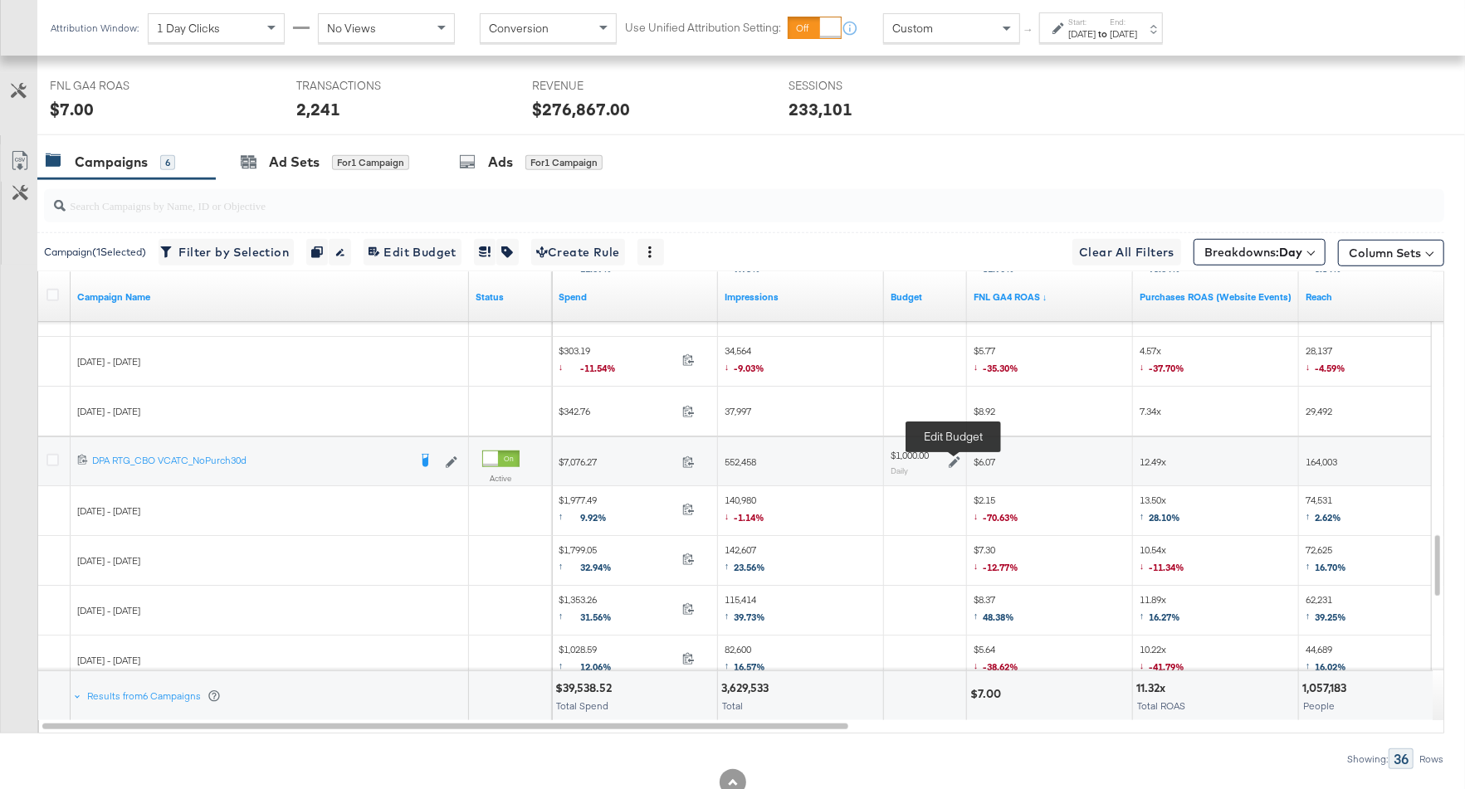
click at [951, 457] on icon at bounding box center [955, 463] width 12 height 12
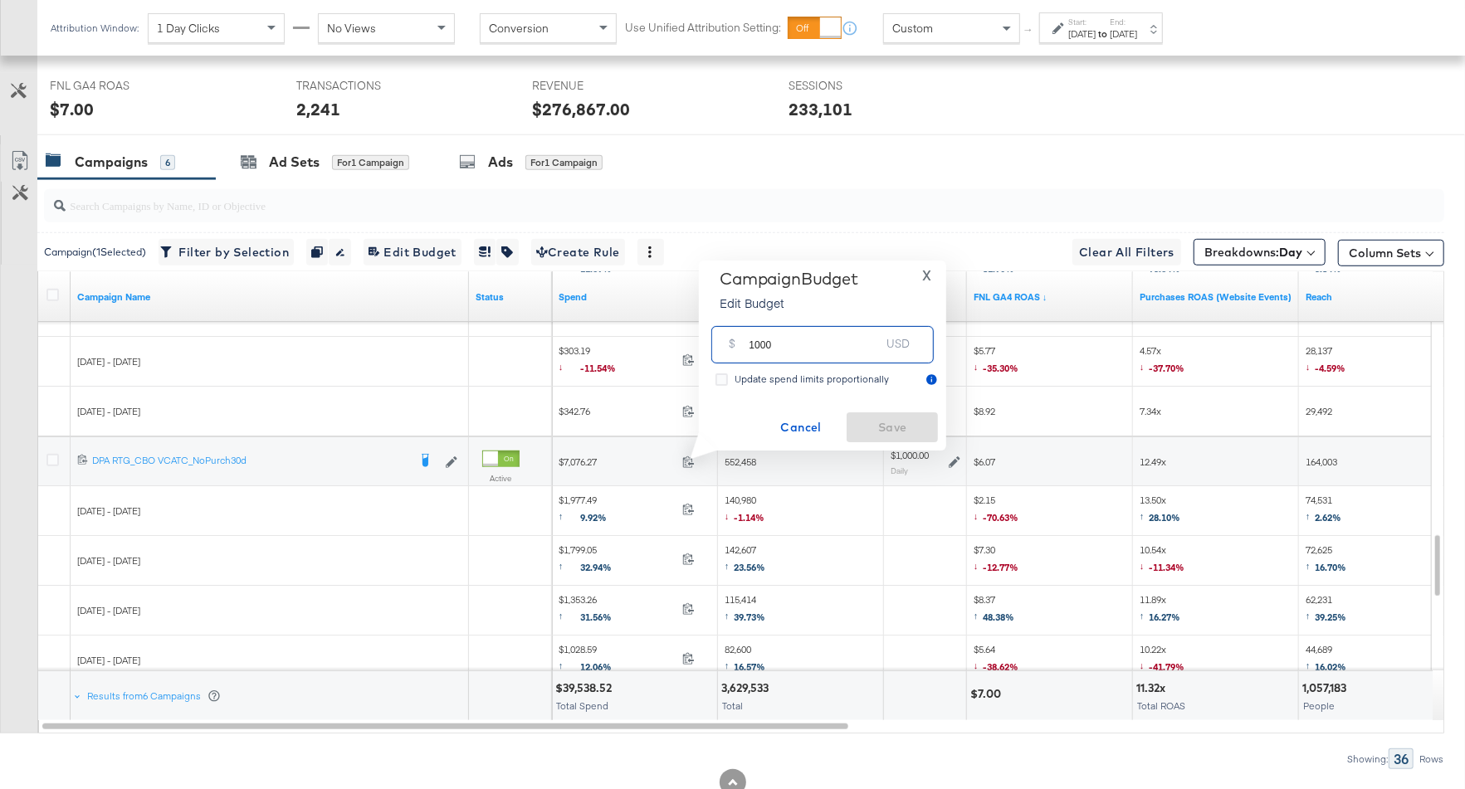
drag, startPoint x: 798, startPoint y: 346, endPoint x: 736, endPoint y: 346, distance: 61.4
click at [736, 346] on div "$ 1000 USD" at bounding box center [822, 344] width 222 height 37
type input "900"
click at [872, 428] on span "Save" at bounding box center [892, 428] width 78 height 21
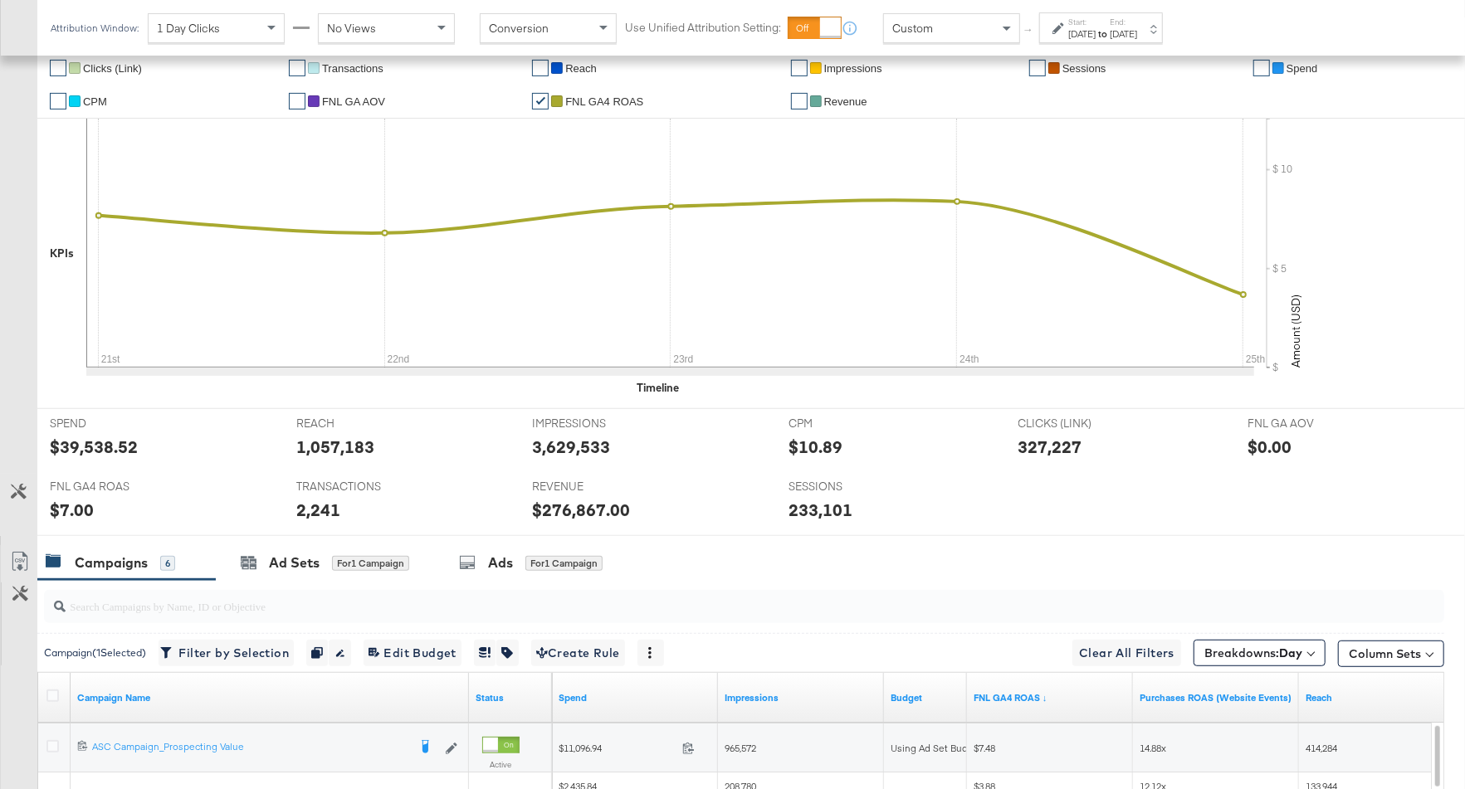
scroll to position [801, 0]
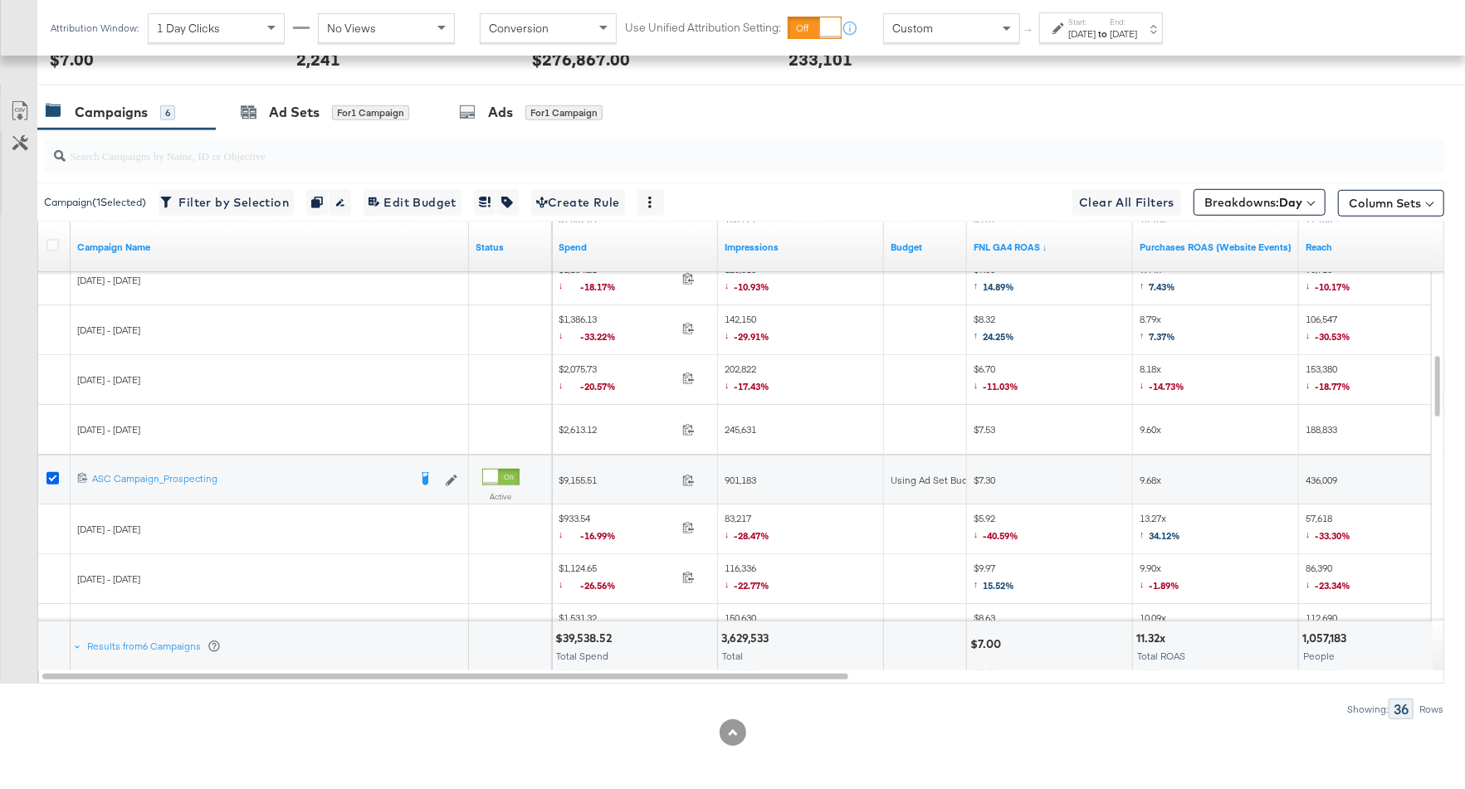
click at [51, 472] on icon at bounding box center [52, 478] width 12 height 12
click at [0, 0] on input "checkbox" at bounding box center [0, 0] width 0 height 0
